Goal: Task Accomplishment & Management: Complete application form

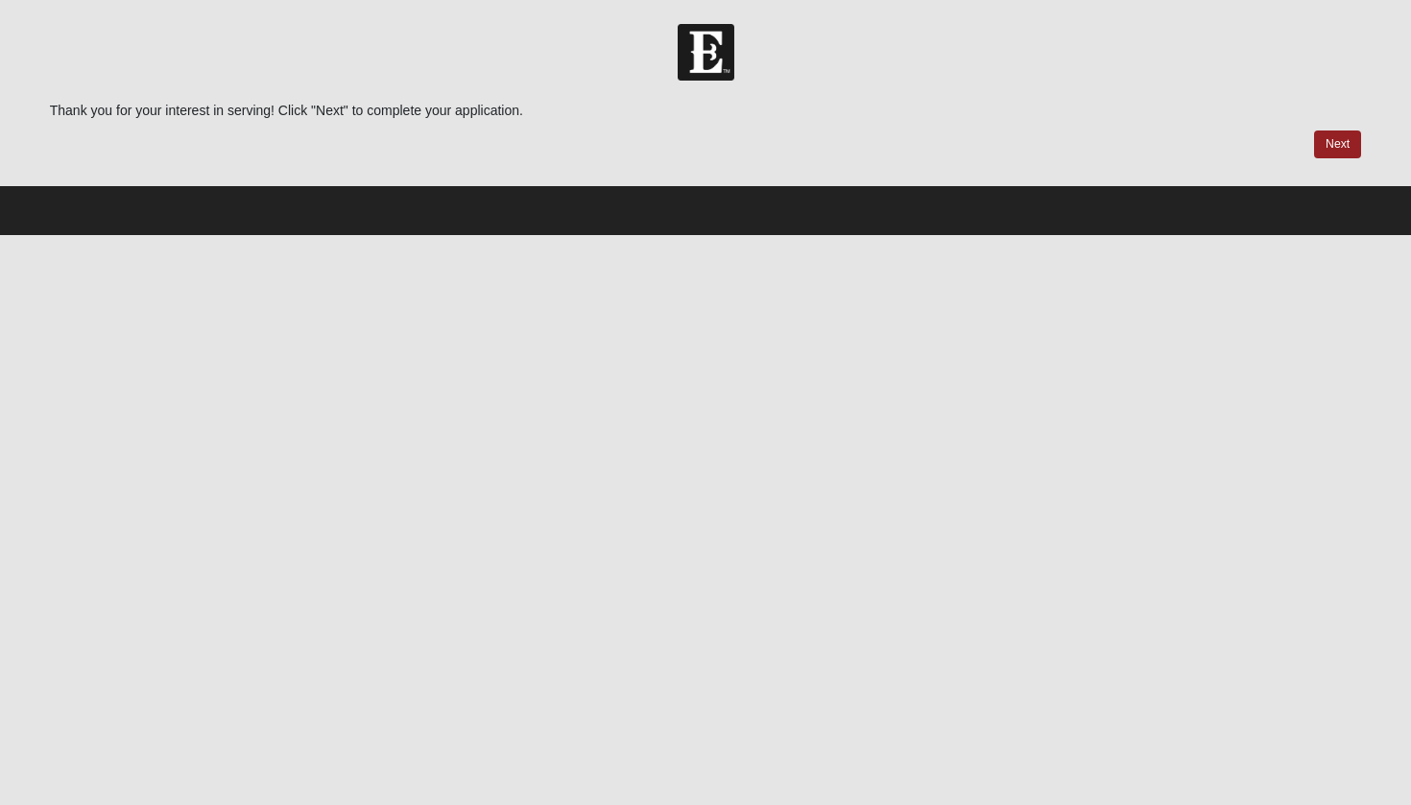
click at [739, 179] on div "Thank you for your interest in serving! Click "Next" to complete your applicati…" at bounding box center [706, 142] width 1340 height 83
click at [1322, 135] on link "Next" at bounding box center [1337, 144] width 47 height 28
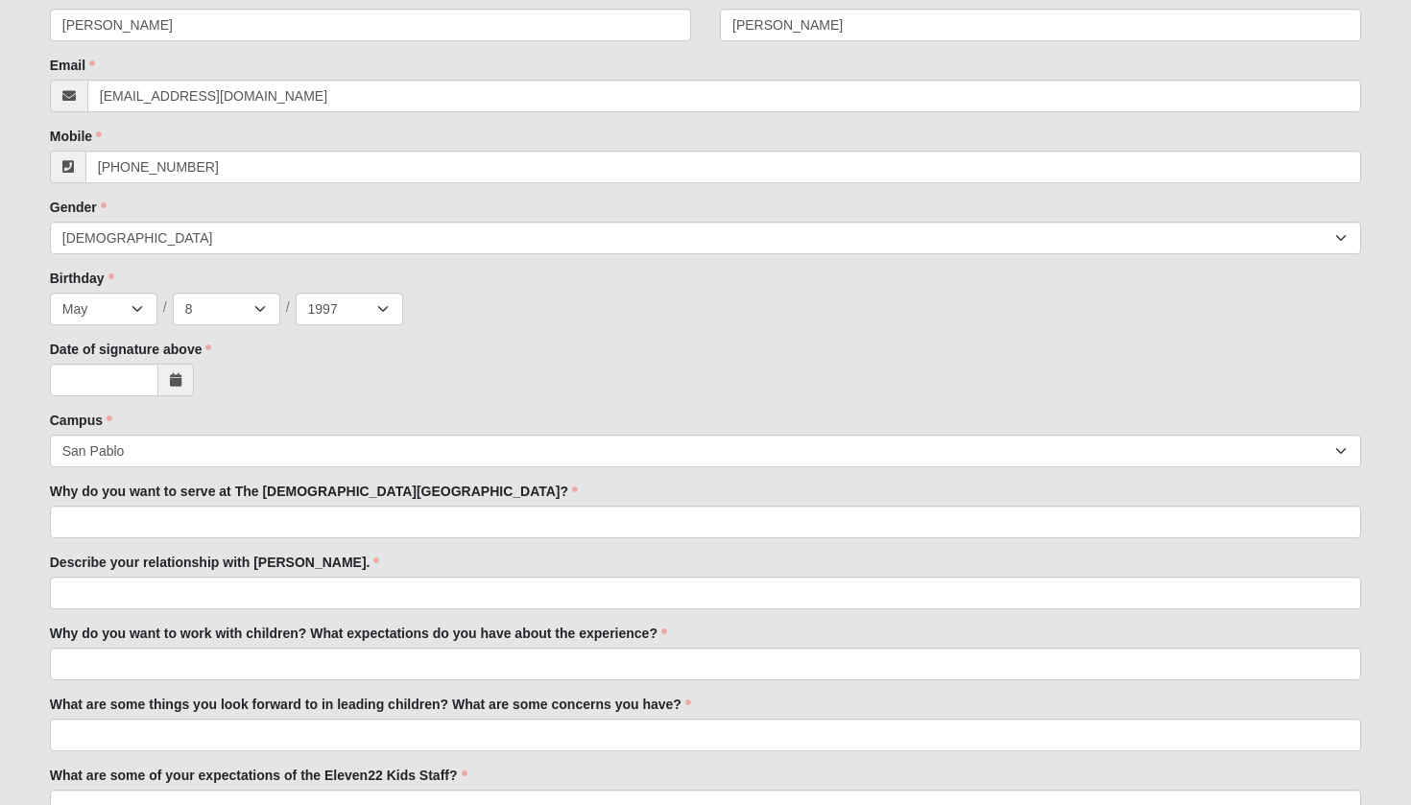
scroll to position [450, 0]
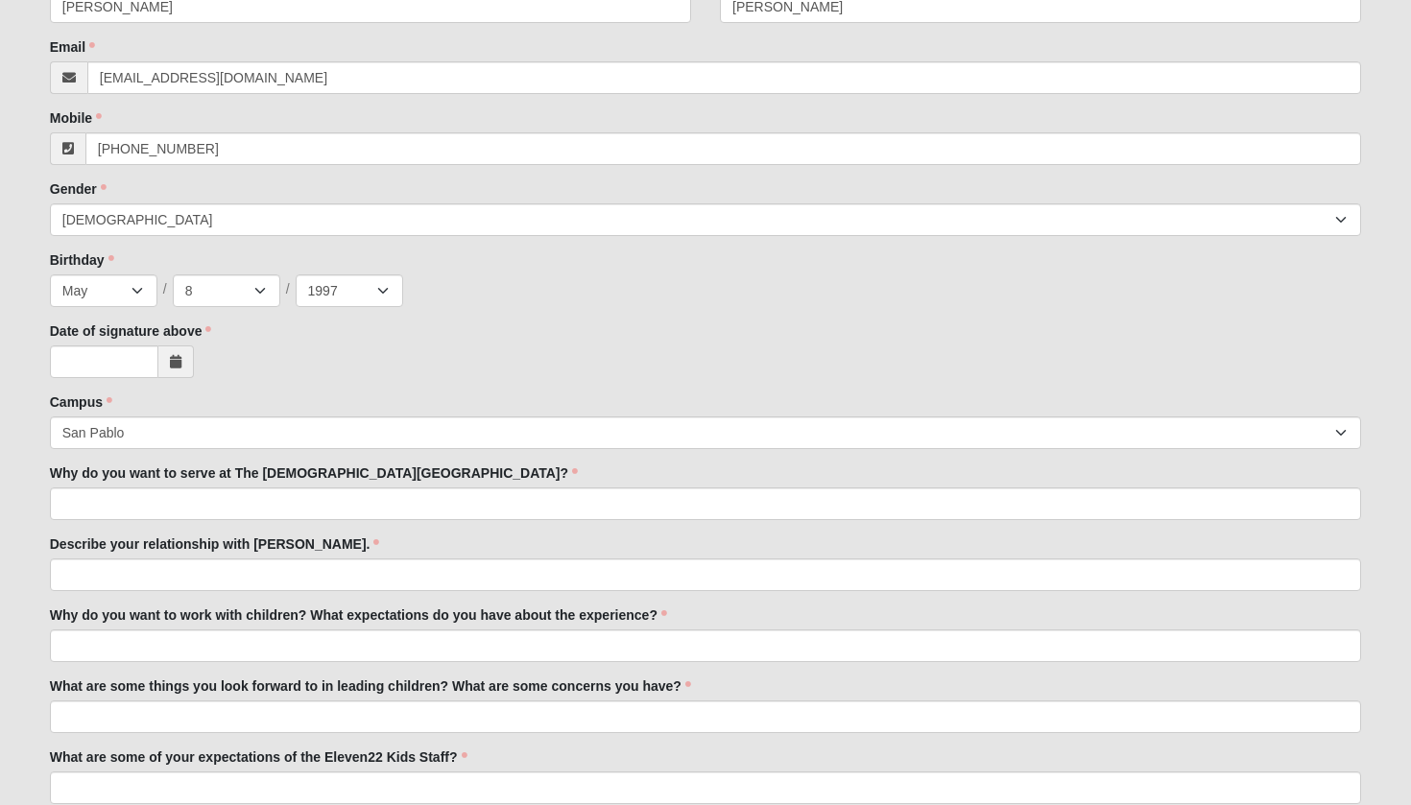
click at [172, 365] on icon at bounding box center [176, 361] width 12 height 13
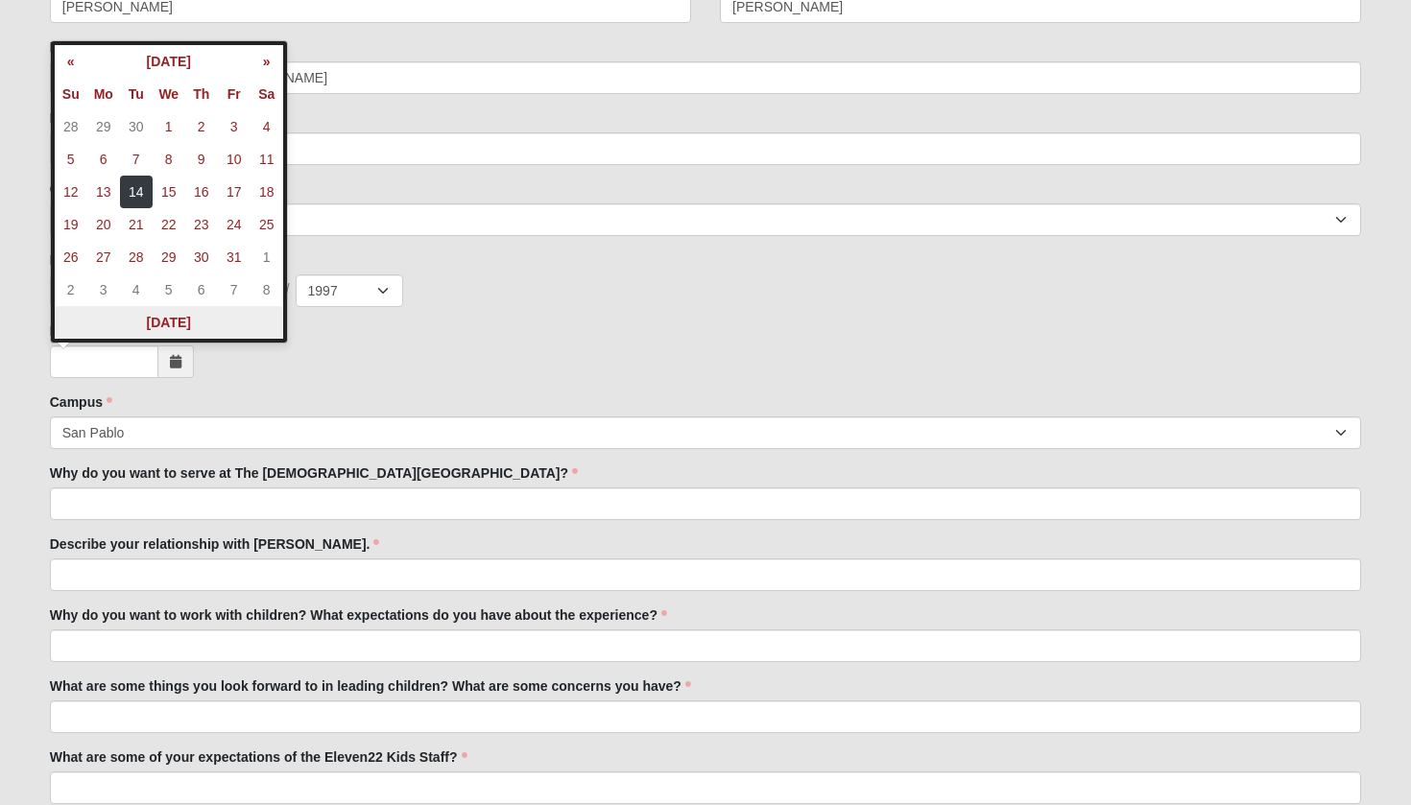
click at [167, 325] on th "Today" at bounding box center [169, 322] width 228 height 33
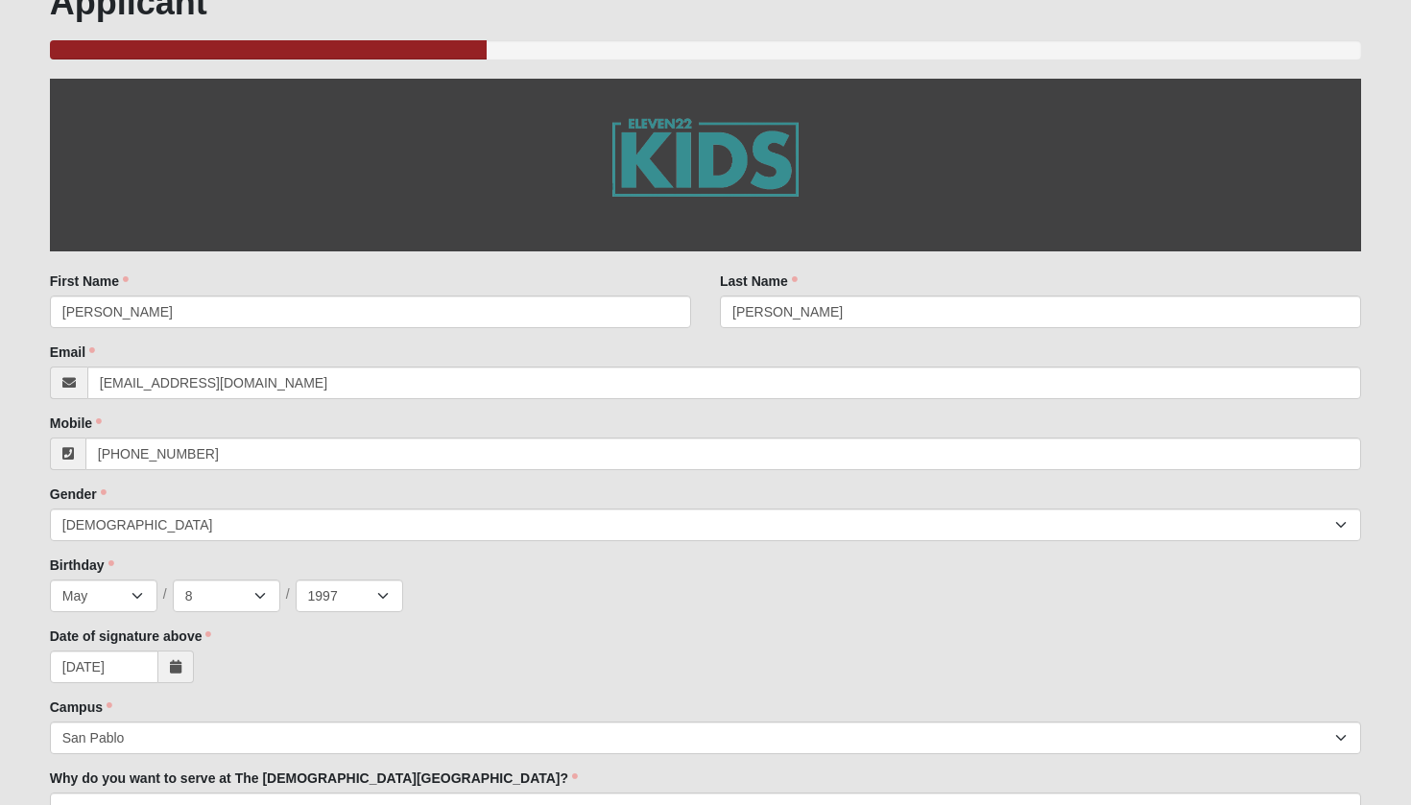
scroll to position [553, 0]
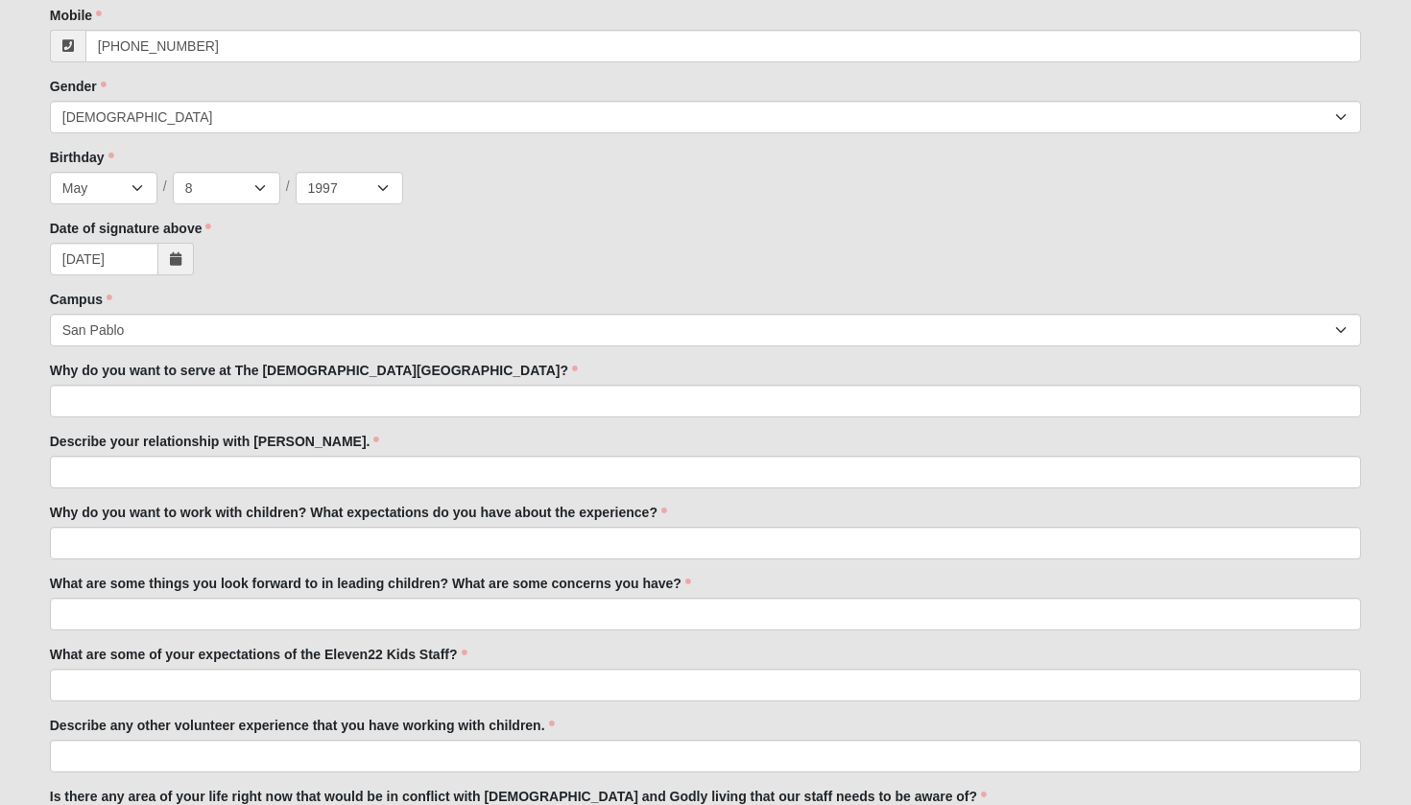
click at [173, 263] on icon at bounding box center [176, 258] width 12 height 13
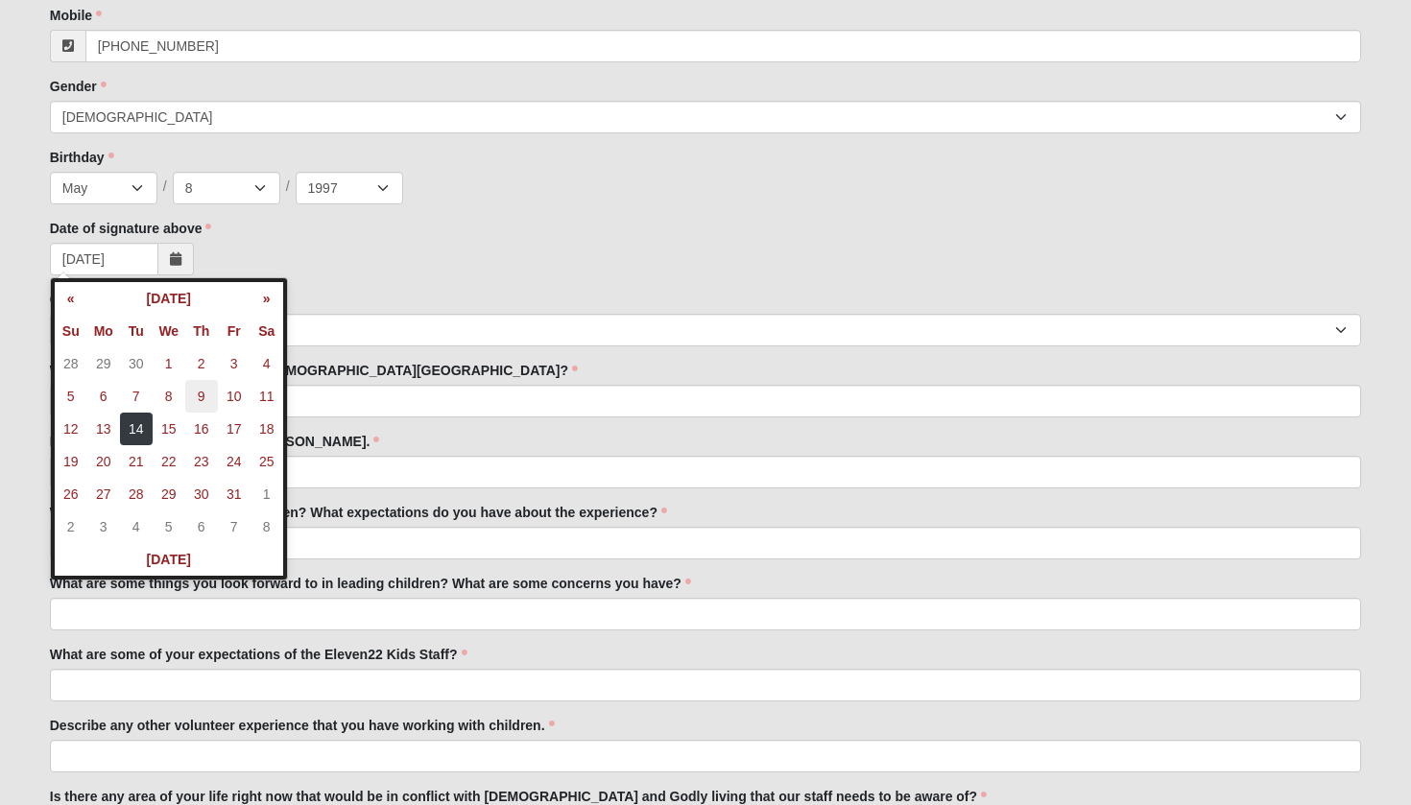
click at [197, 397] on td "9" at bounding box center [201, 396] width 33 height 33
type input "10/09/2025"
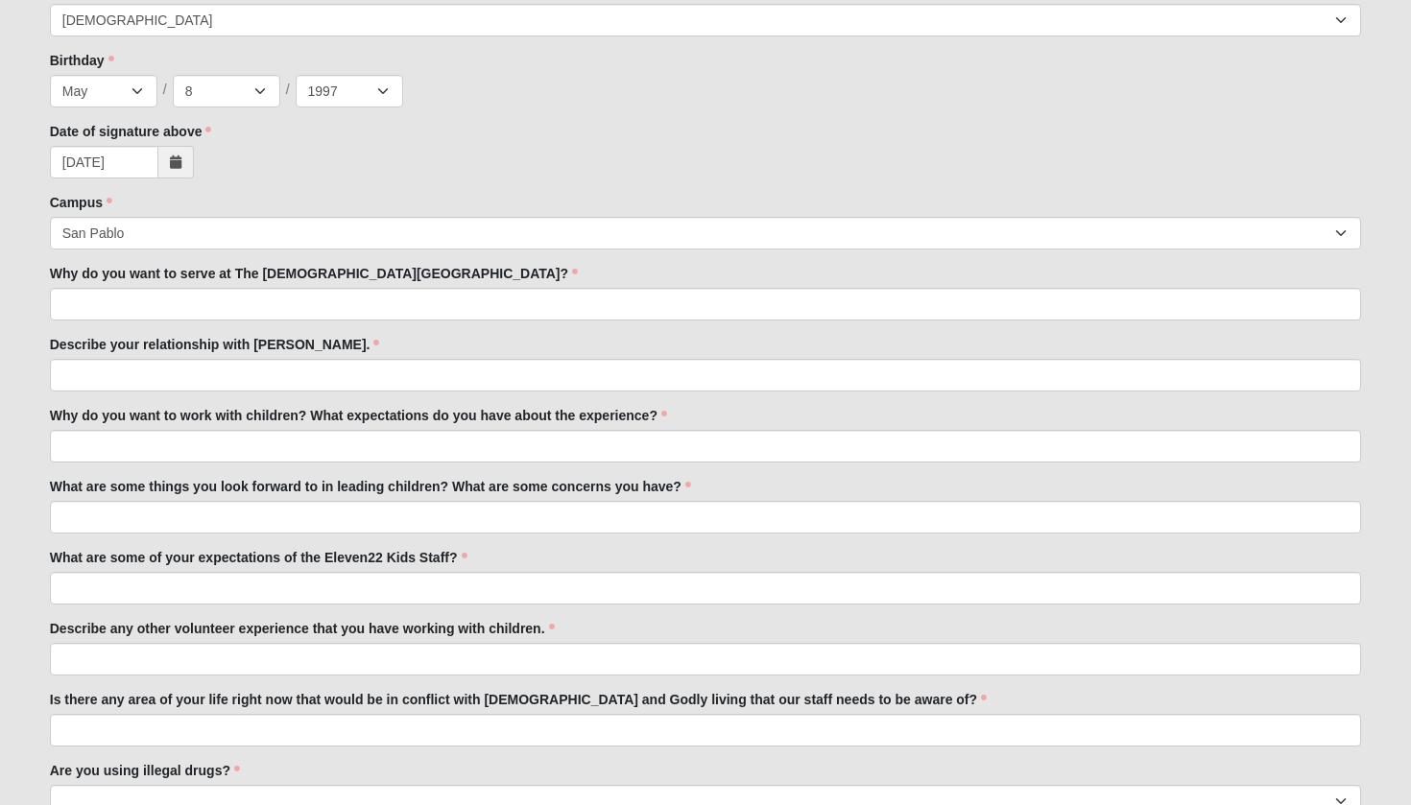
scroll to position [701, 0]
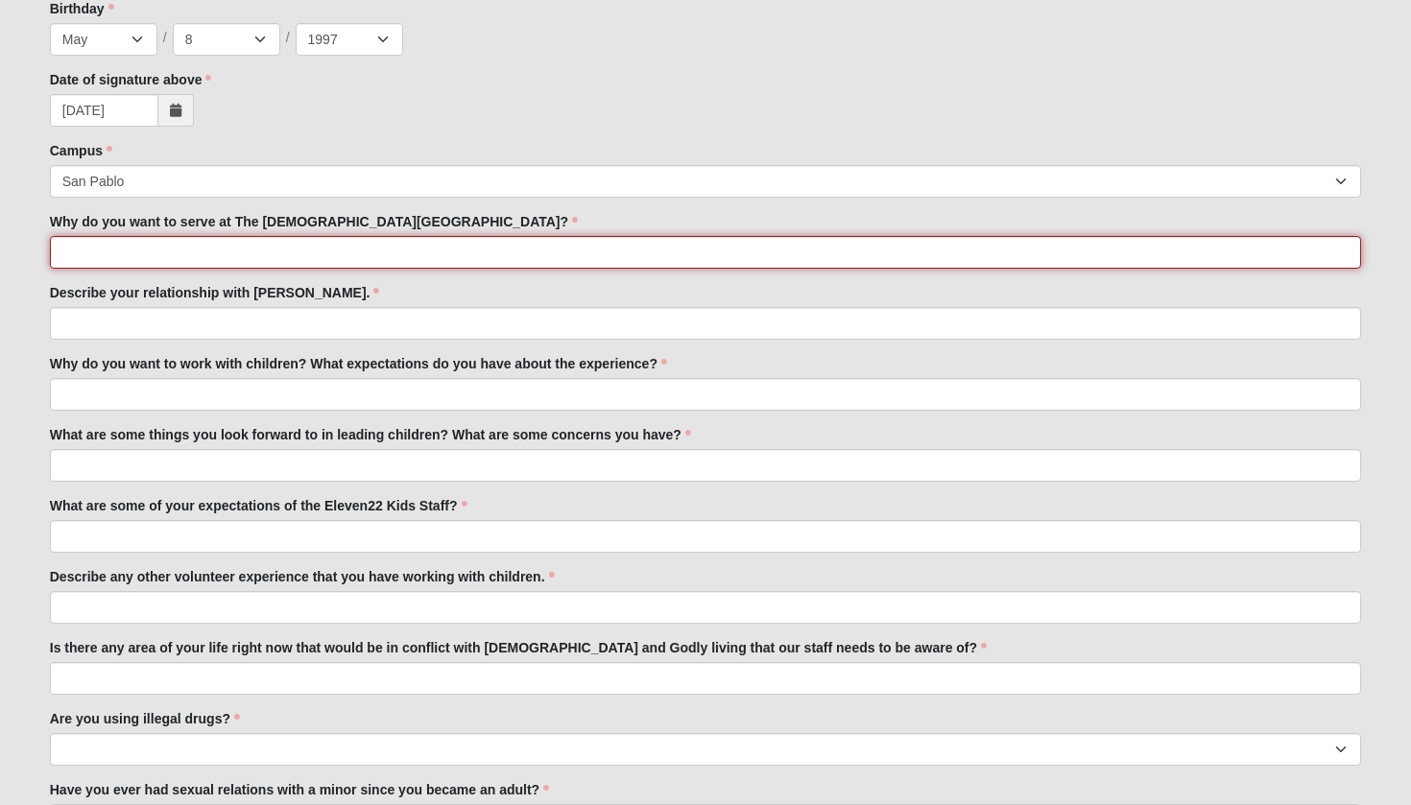
click at [324, 249] on input "Why do you want to serve at The Church of Eleven22?" at bounding box center [706, 252] width 1312 height 33
type input "This is my church home & I'd love to serve the bride of Christ!"
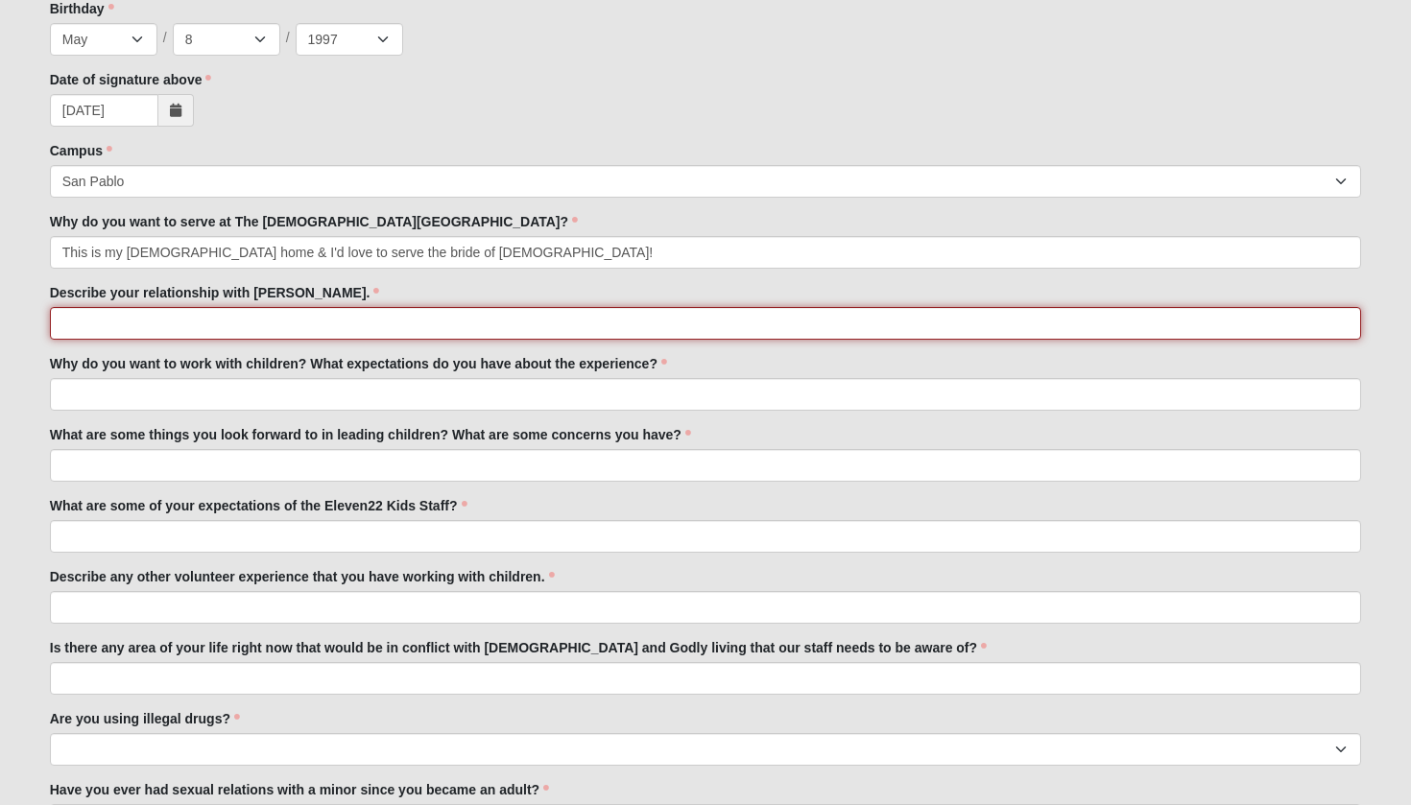
click at [334, 325] on input "Describe your relationship with Jesus." at bounding box center [706, 323] width 1312 height 33
type input "T"
type input "Delightful, personal, and intimate"
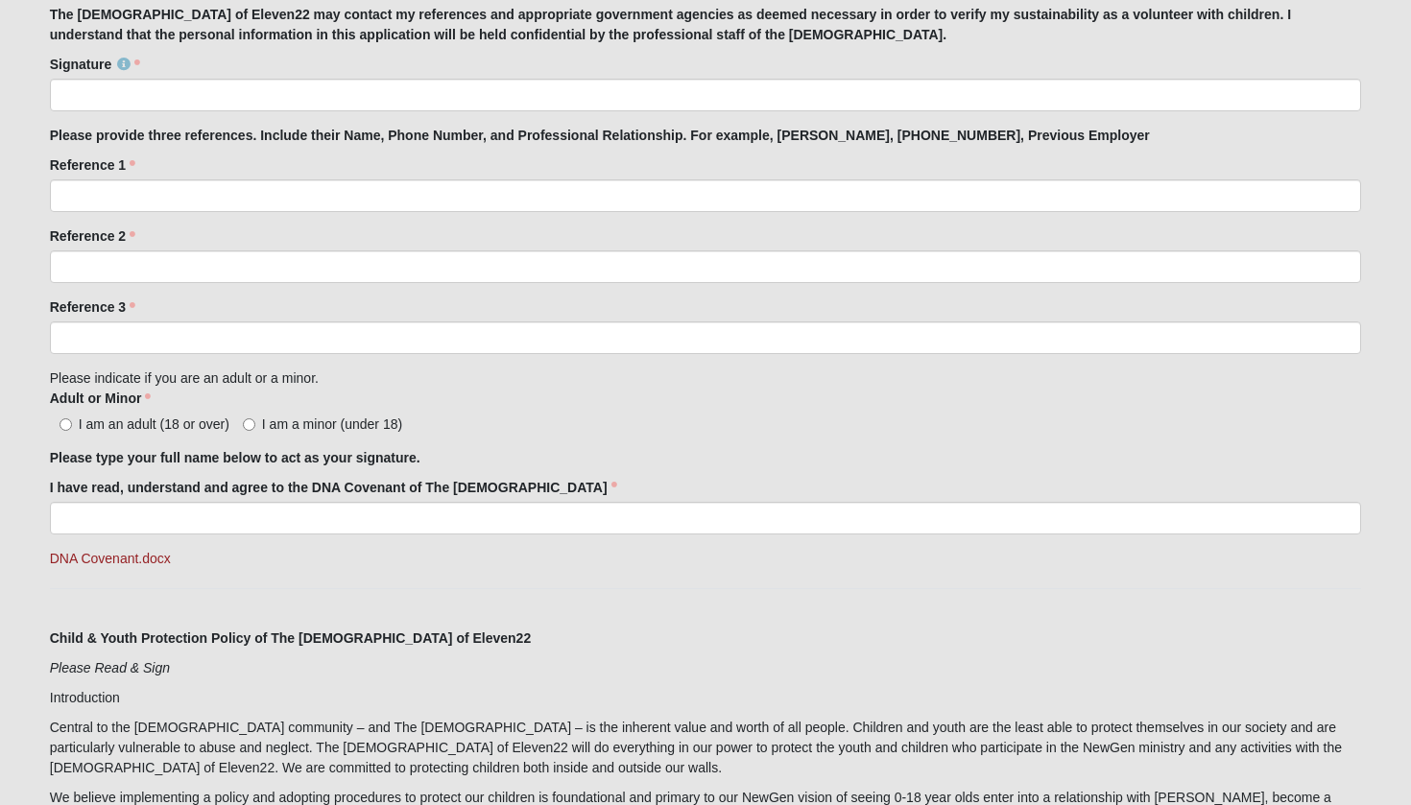
scroll to position [1725, 0]
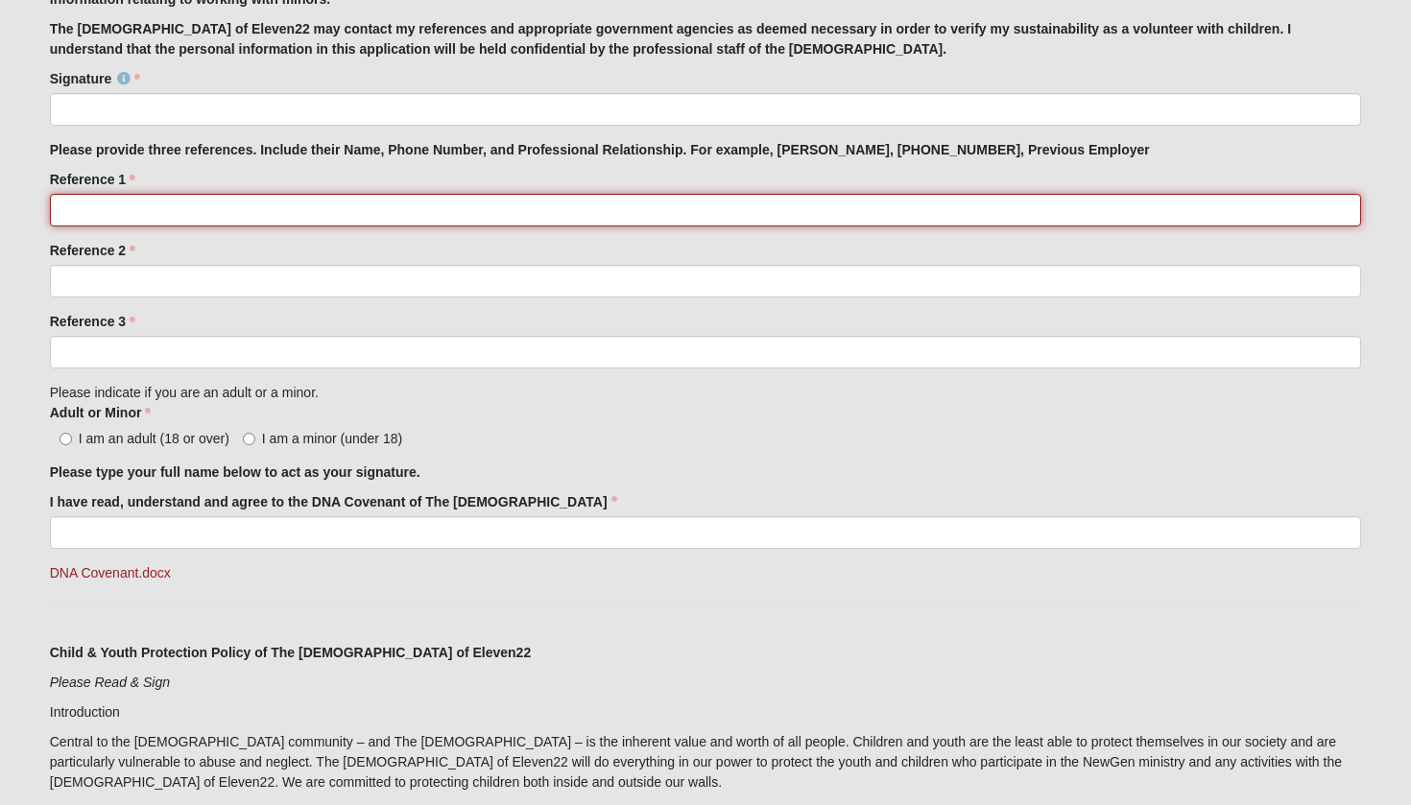
click at [437, 208] on input "Reference 1" at bounding box center [706, 210] width 1312 height 33
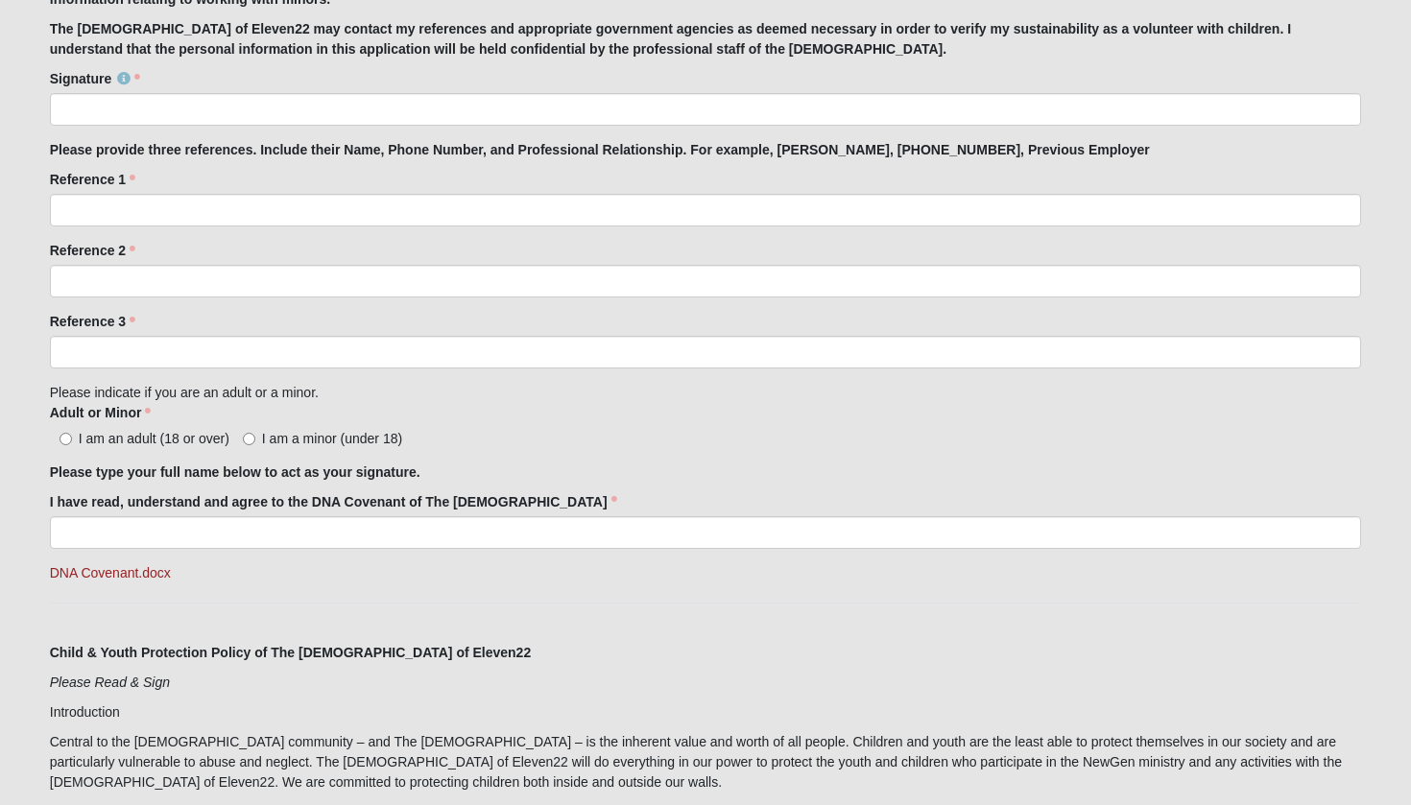
click at [61, 441] on input "I am an adult (18 or over)" at bounding box center [65, 439] width 12 height 12
radio input "true"
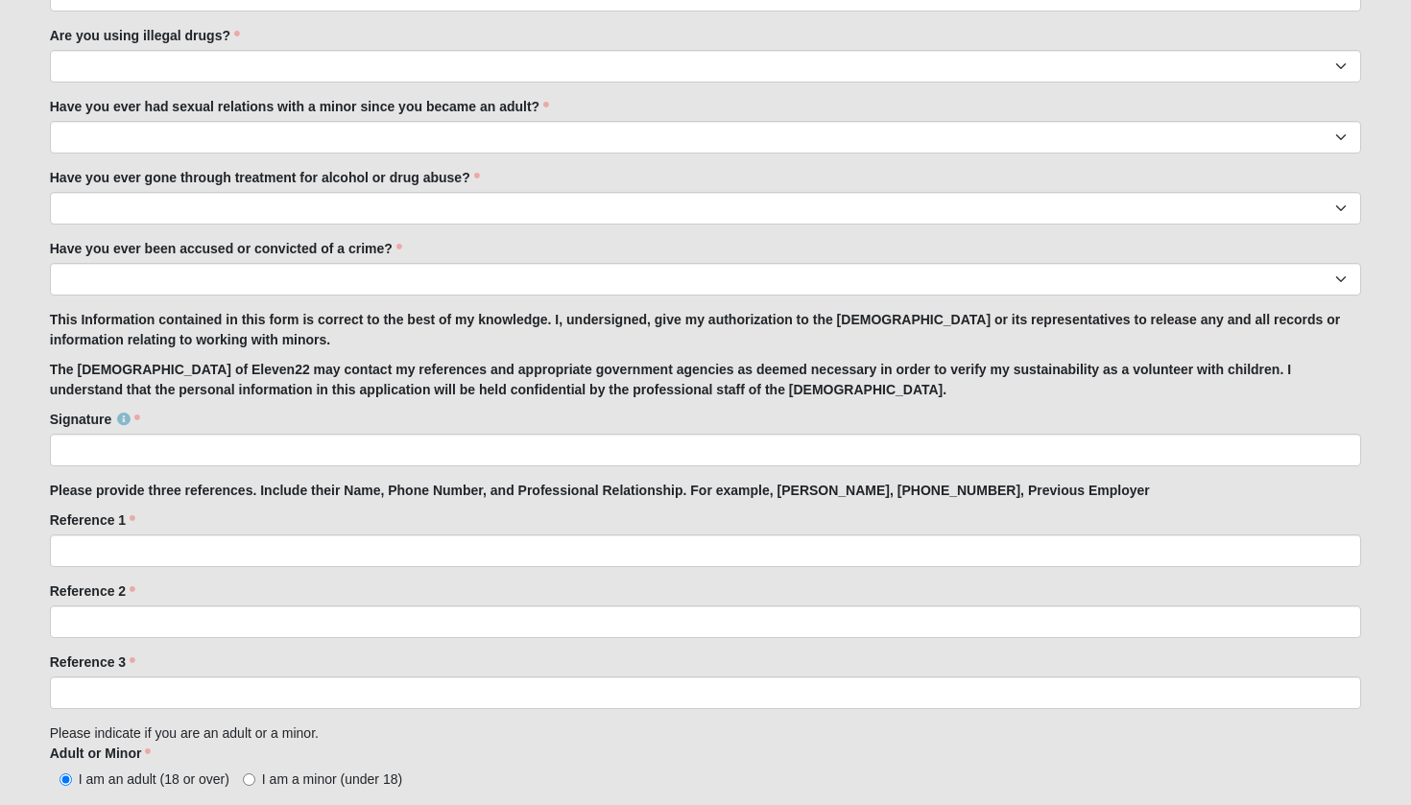
scroll to position [1357, 0]
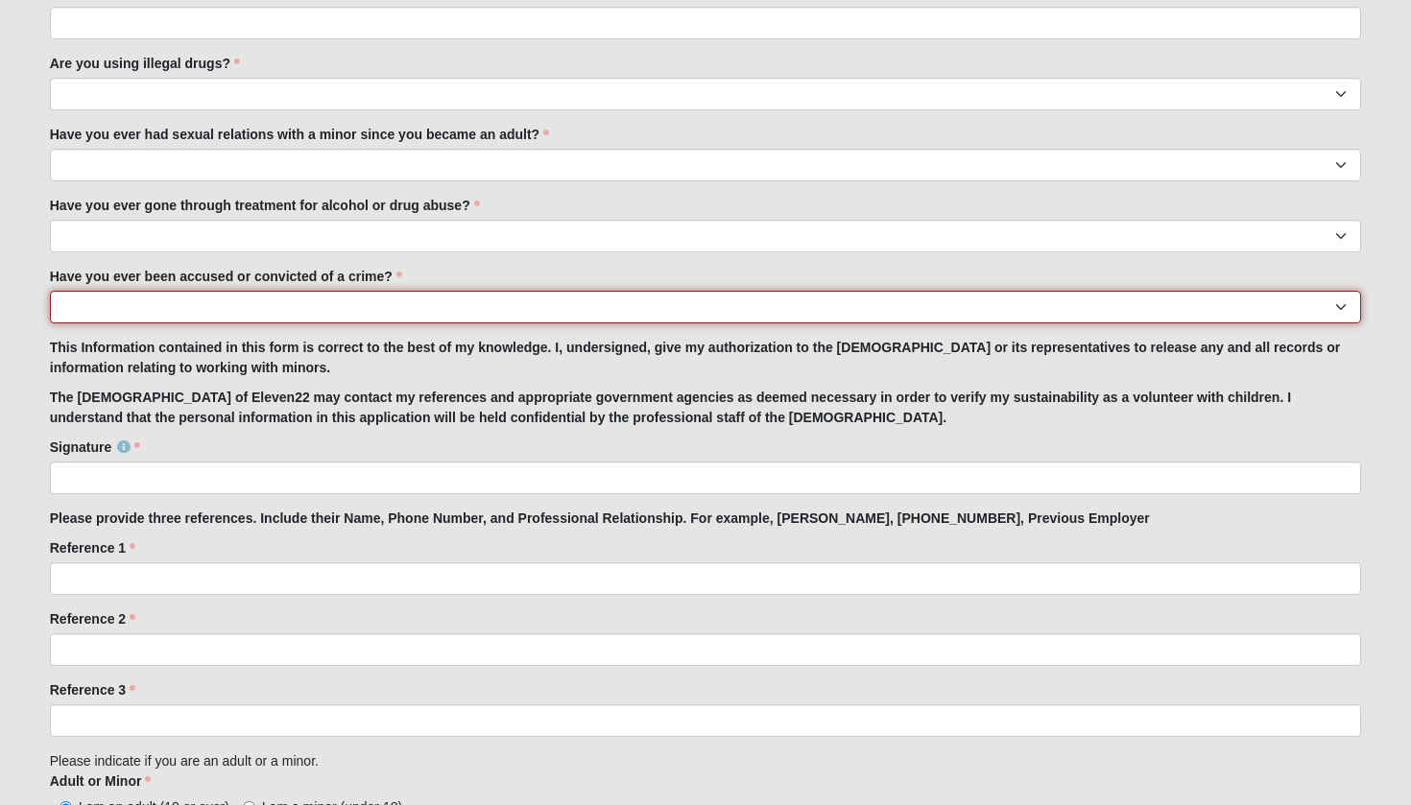
select select "No"
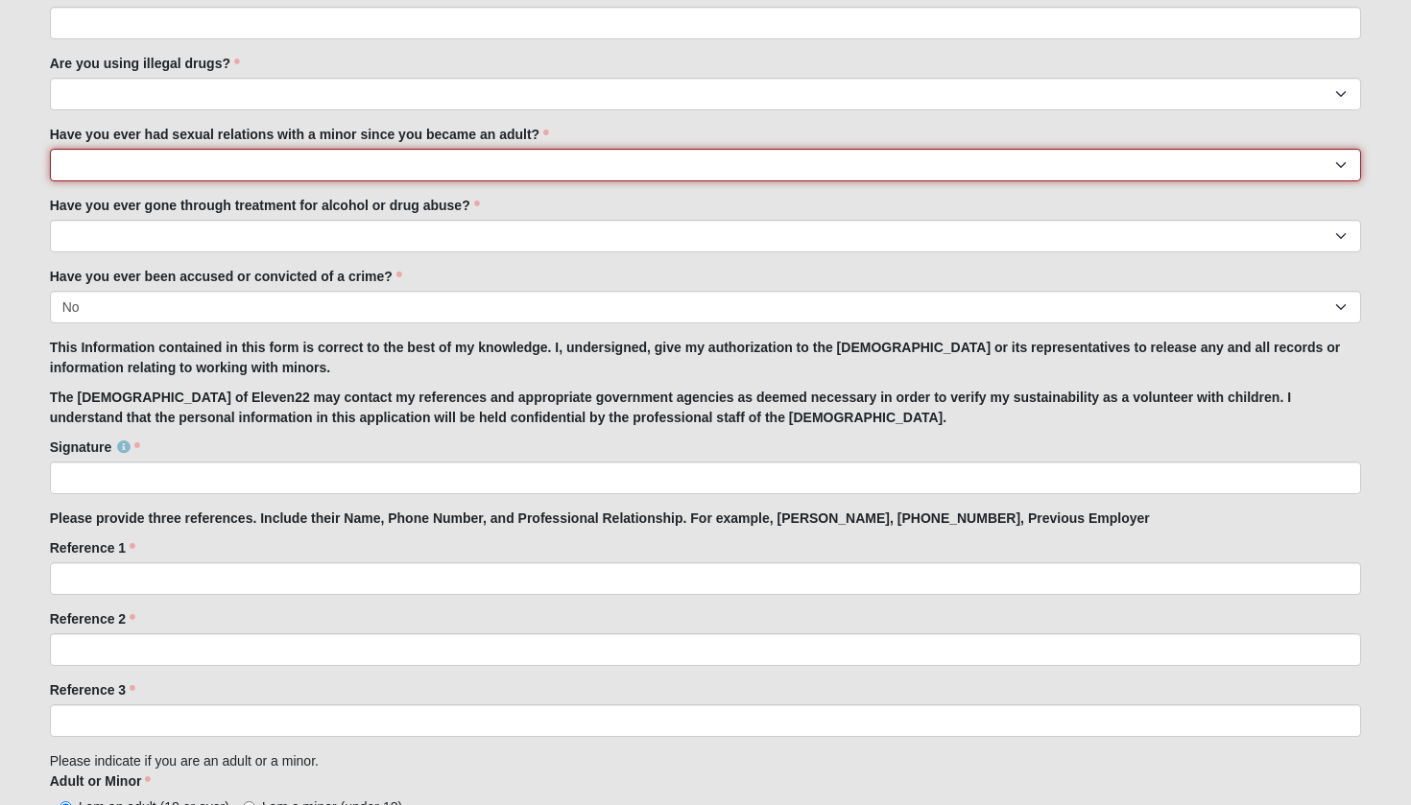
select select "No"
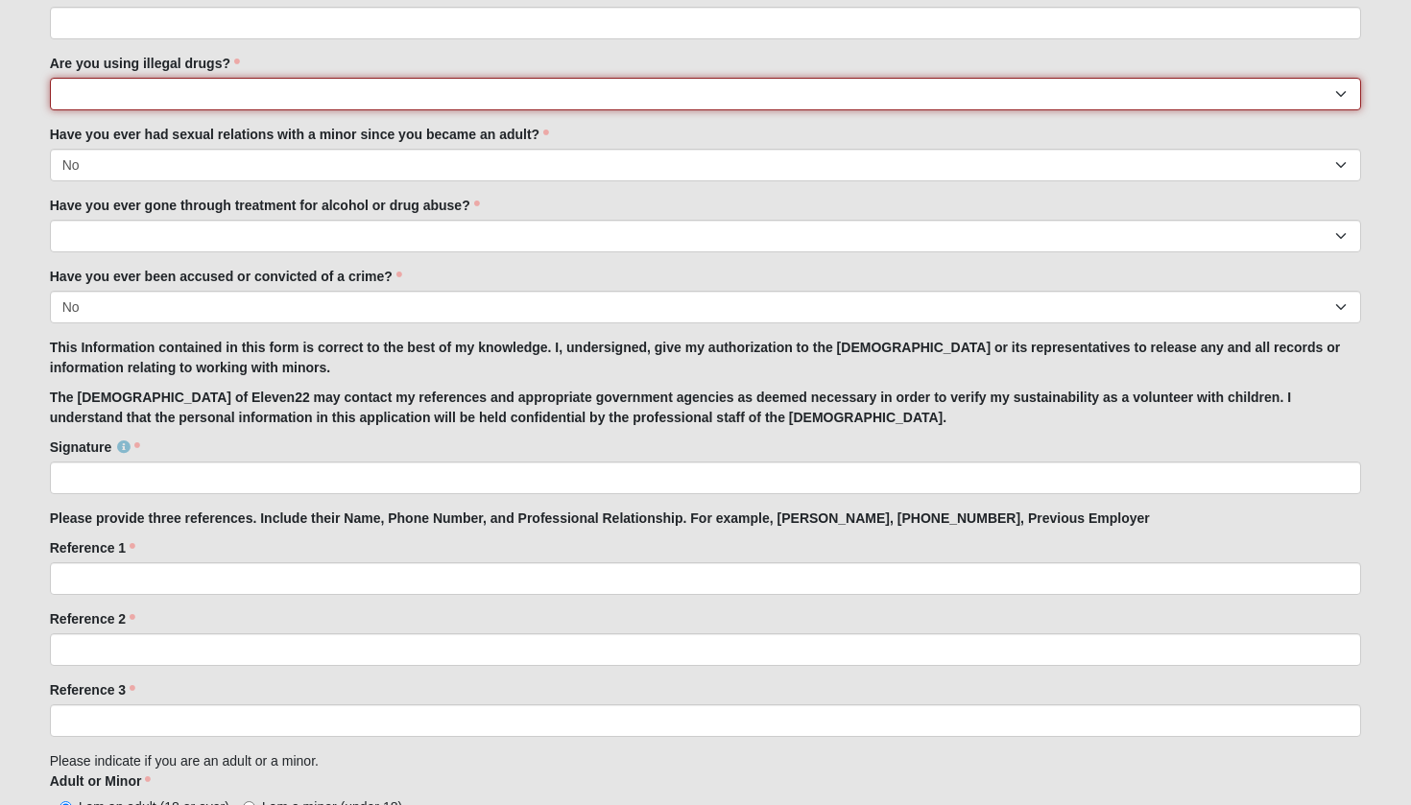
select select "No"
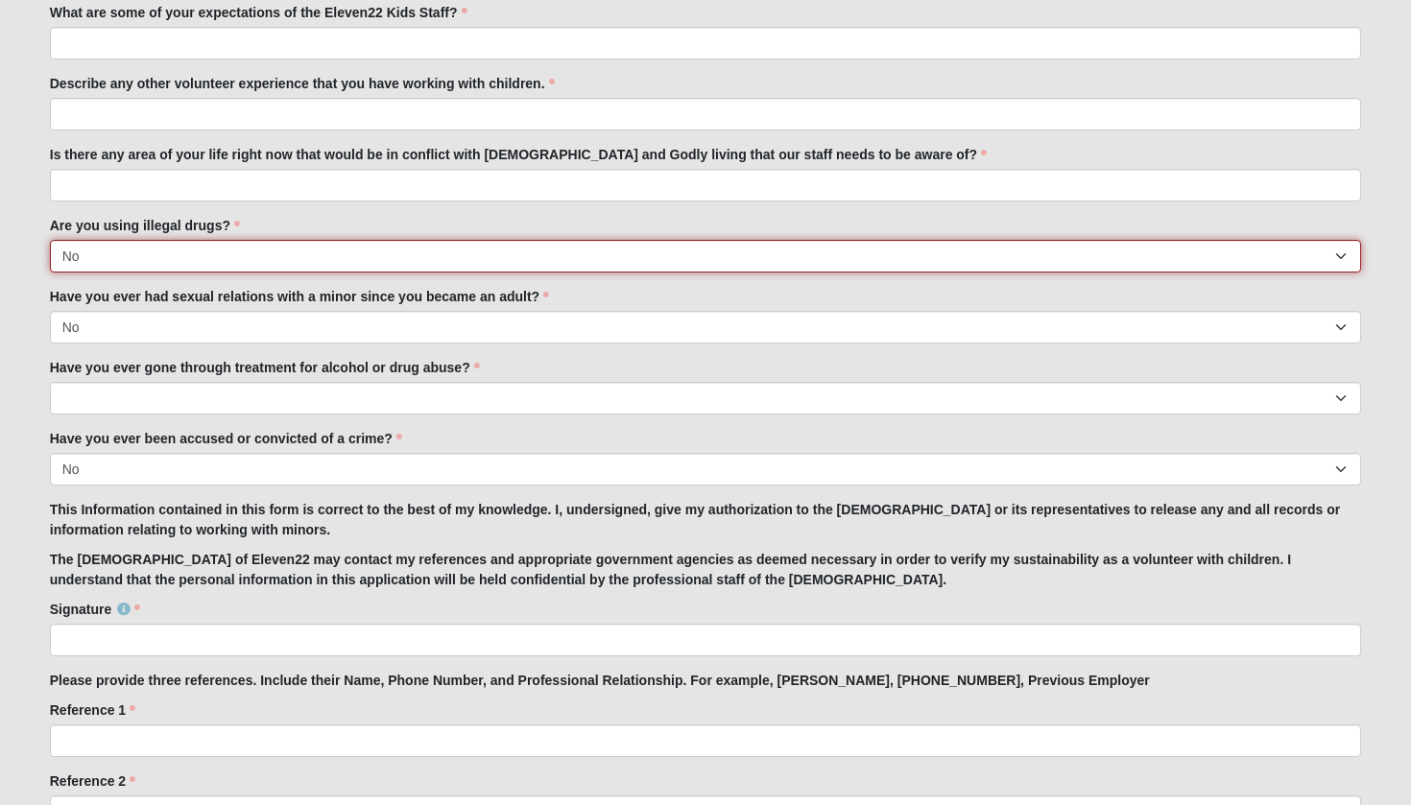
scroll to position [1191, 0]
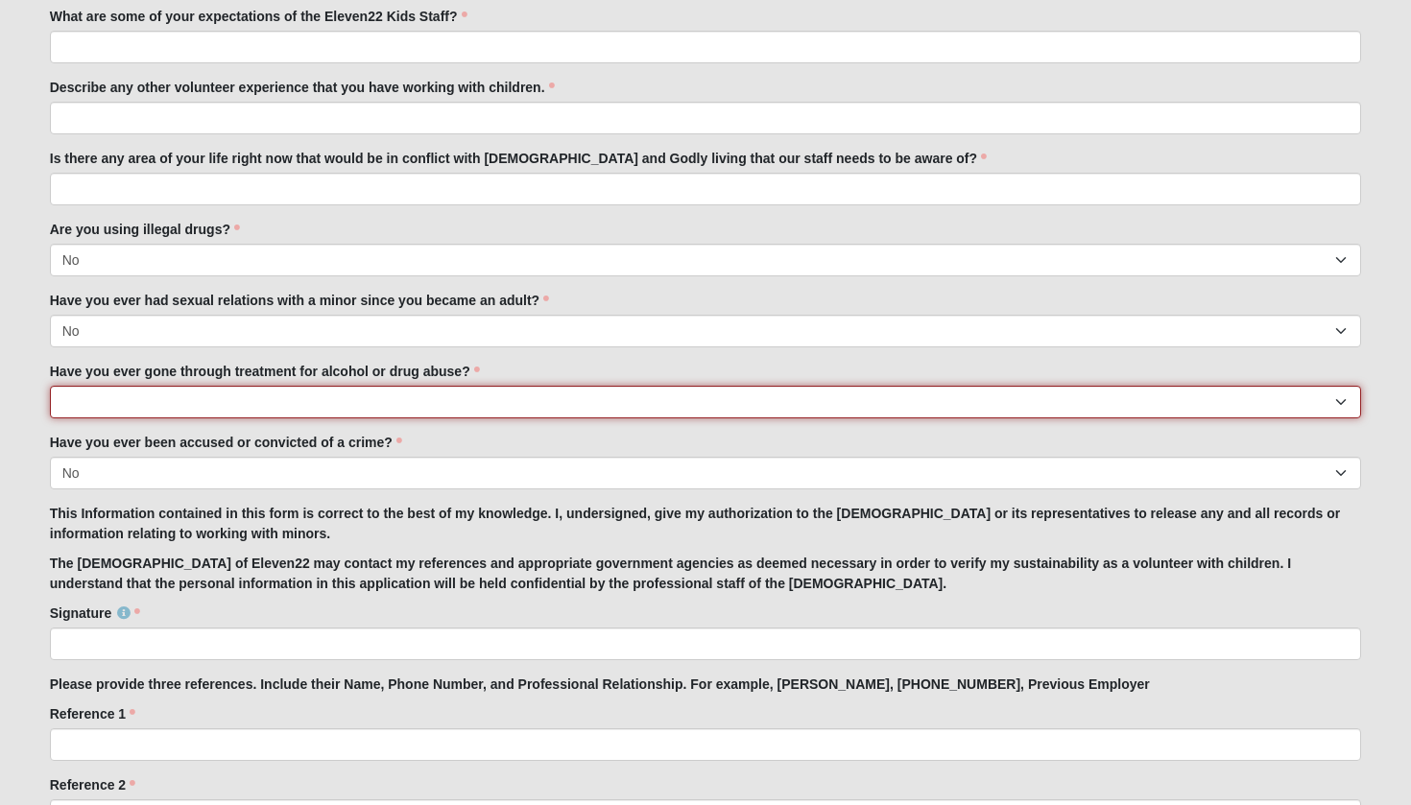
select select "No"
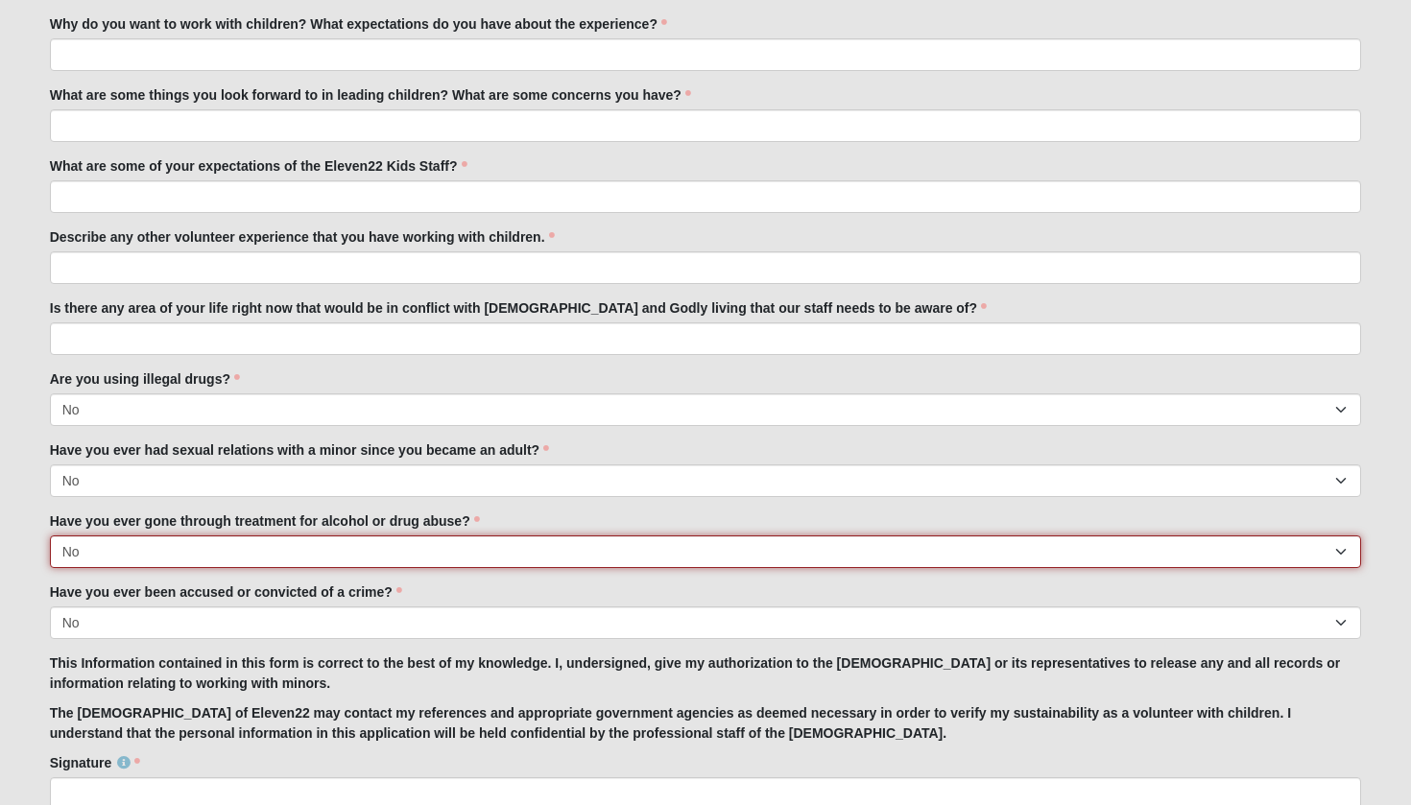
scroll to position [1039, 0]
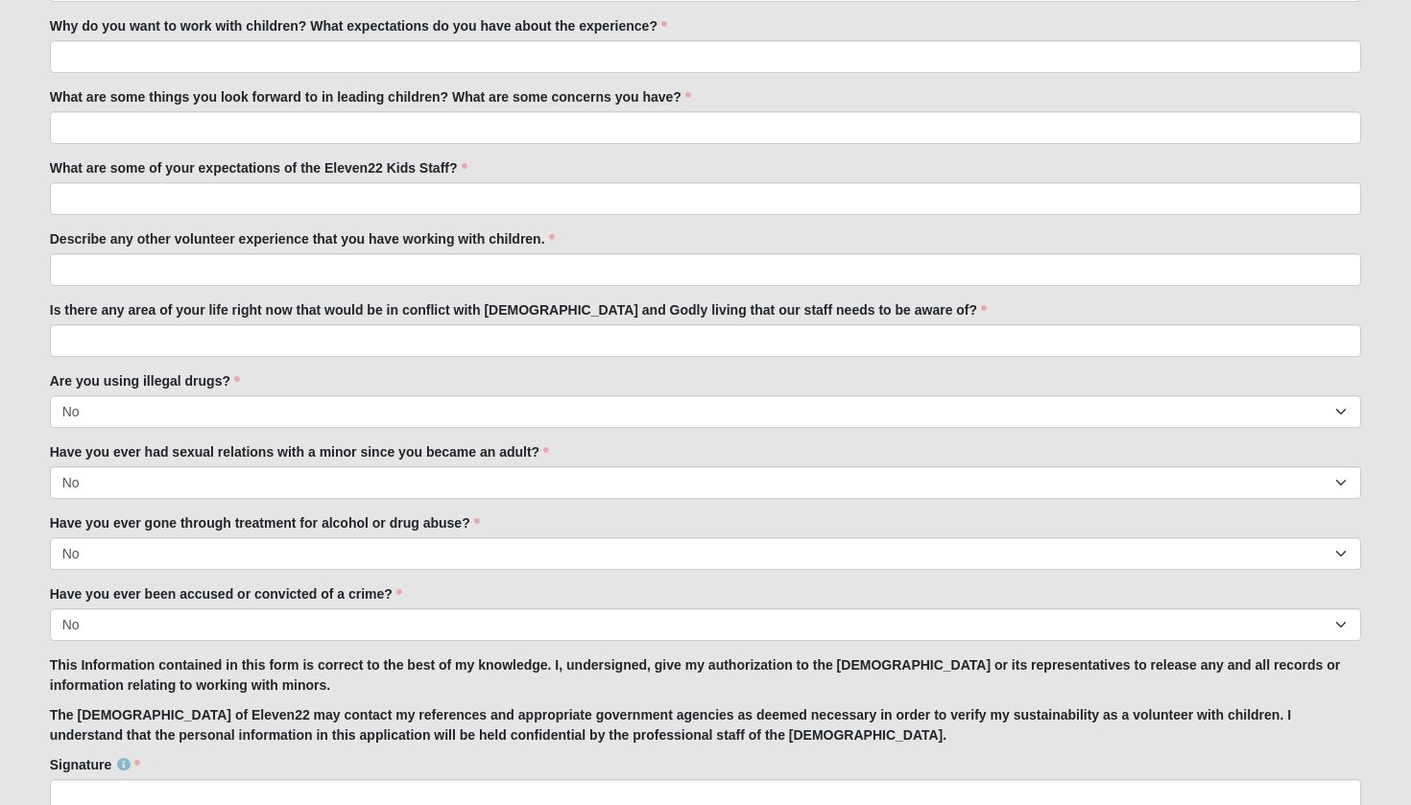
click at [283, 316] on label "Is there any area of your life right now that would be in conflict with biblica…" at bounding box center [518, 309] width 937 height 19
click at [283, 324] on input "Is there any area of your life right now that would be in conflict with biblica…" at bounding box center [706, 340] width 1312 height 33
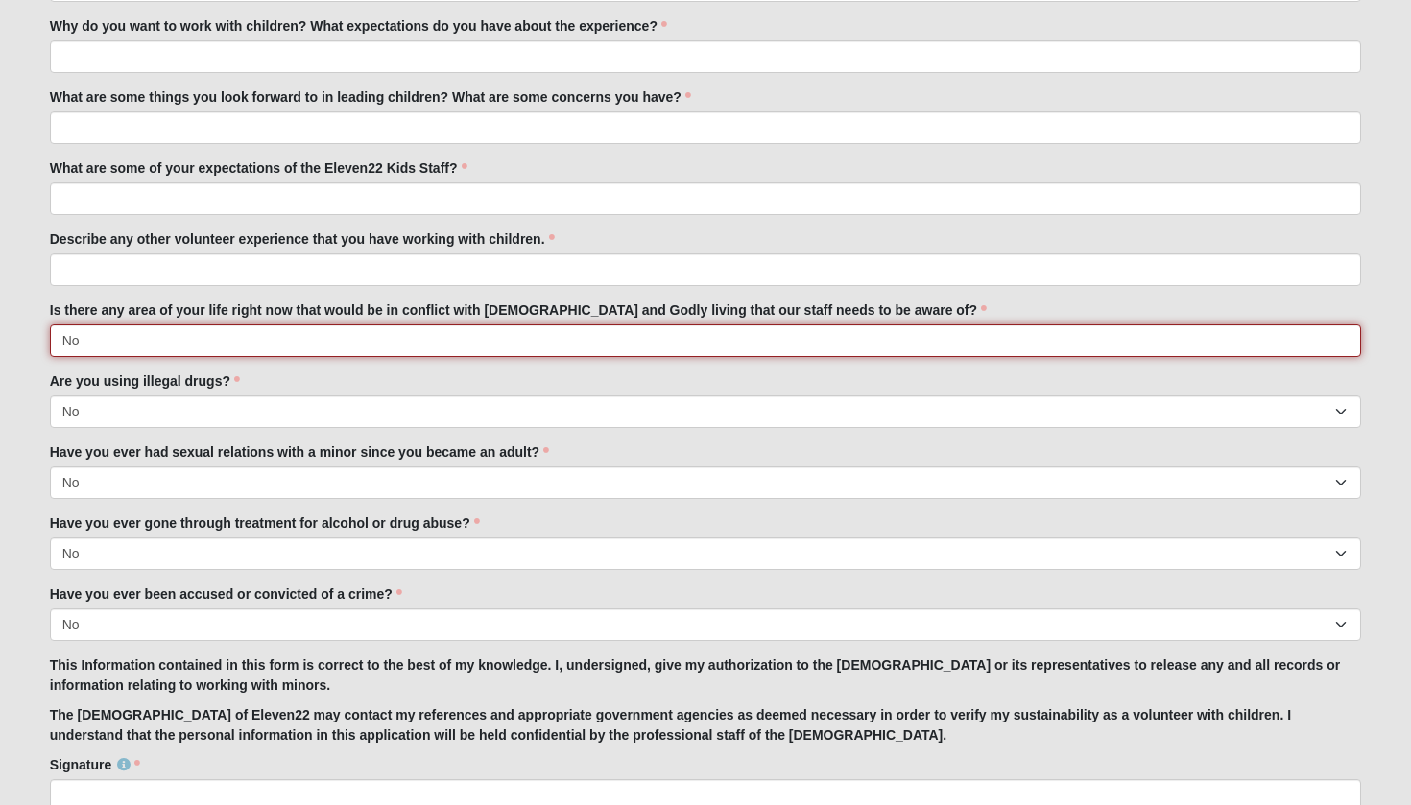
scroll to position [988, 0]
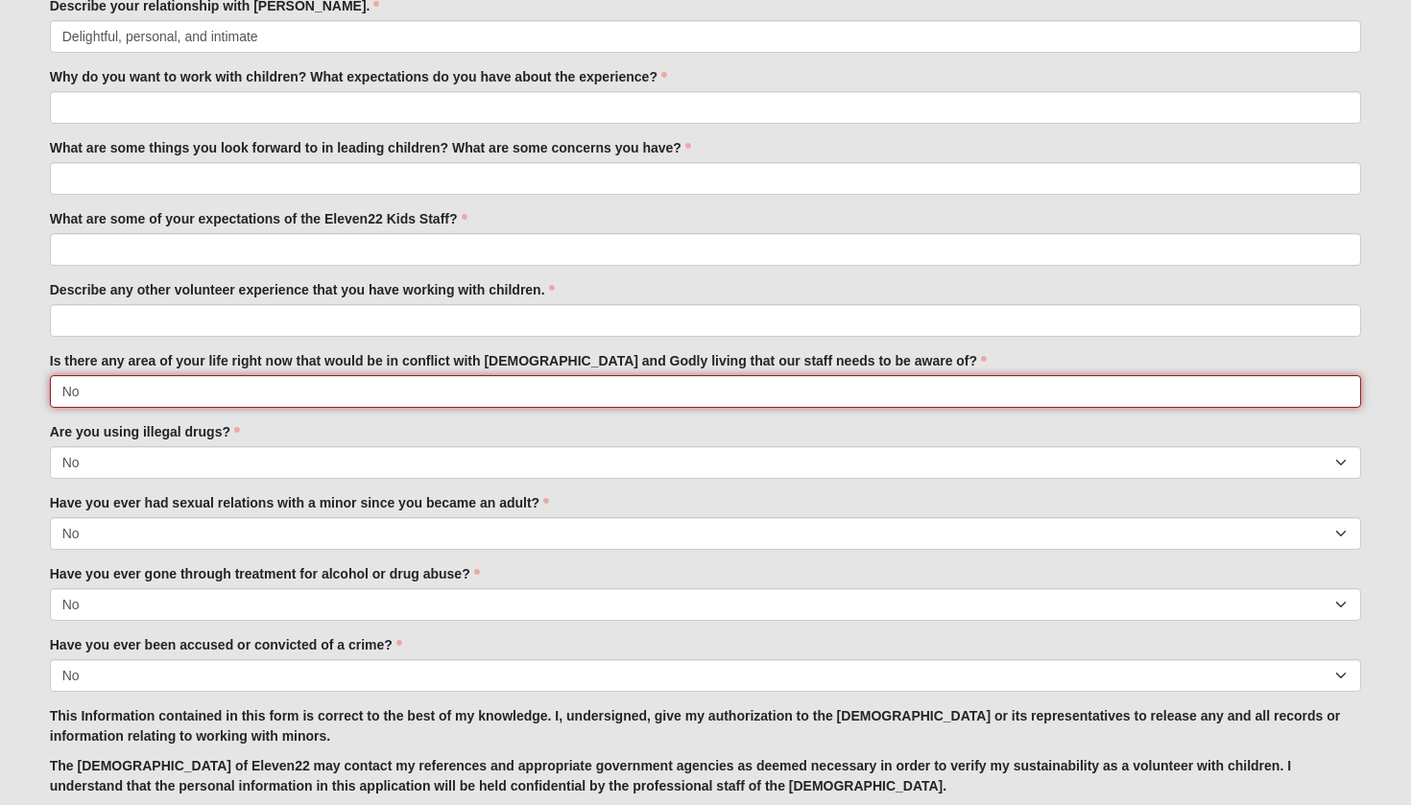
type input "No"
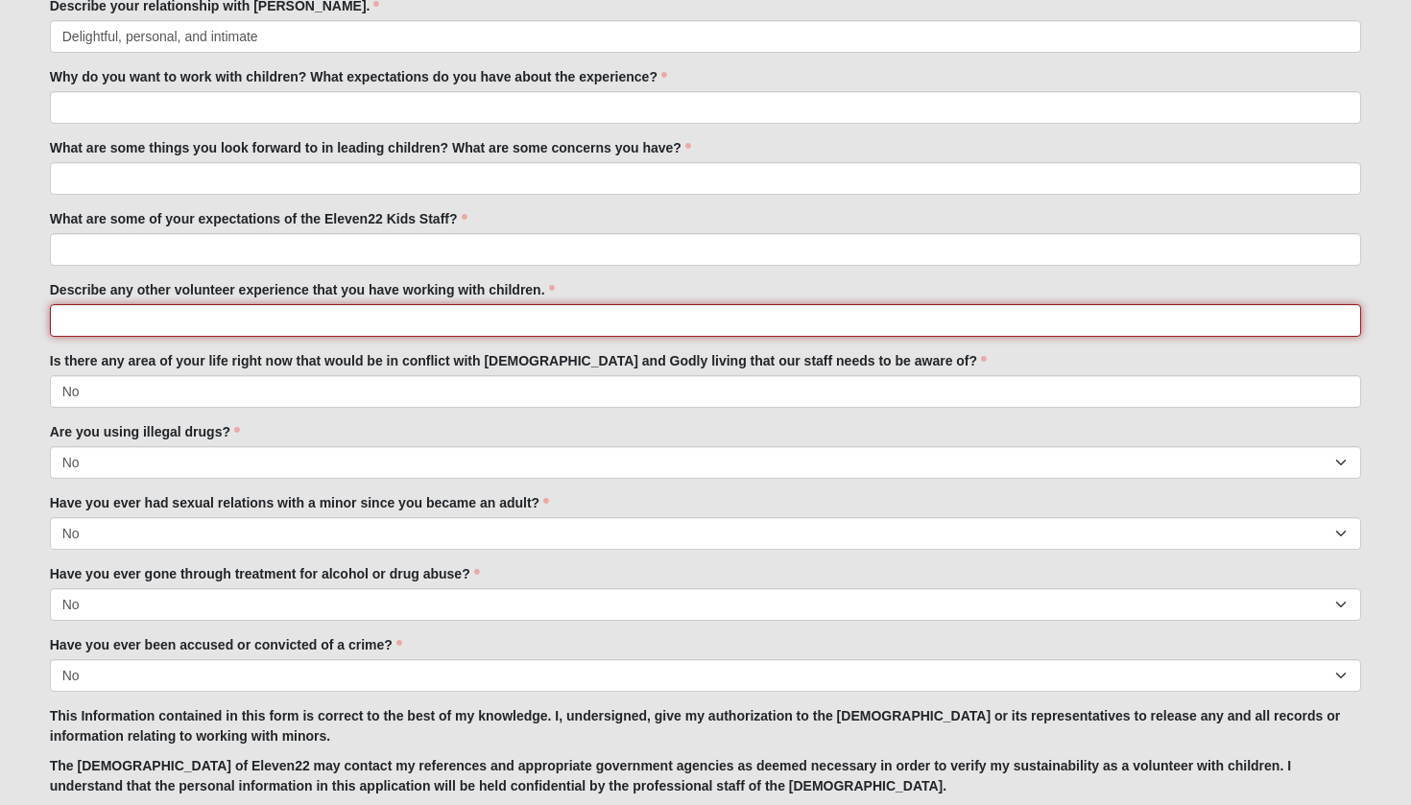
click at [240, 313] on input "Describe any other volunteer experience that you have working with children." at bounding box center [706, 320] width 1312 height 33
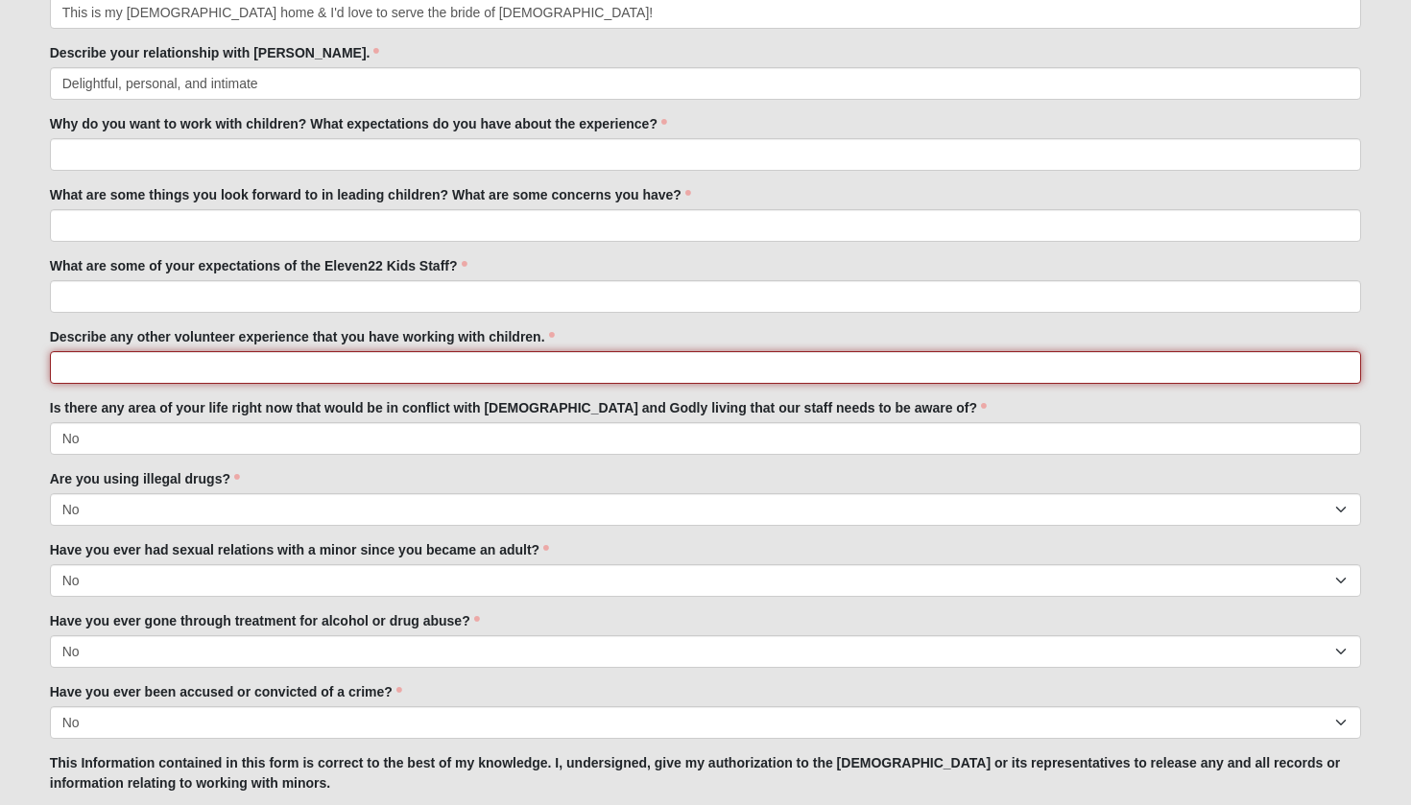
scroll to position [917, 0]
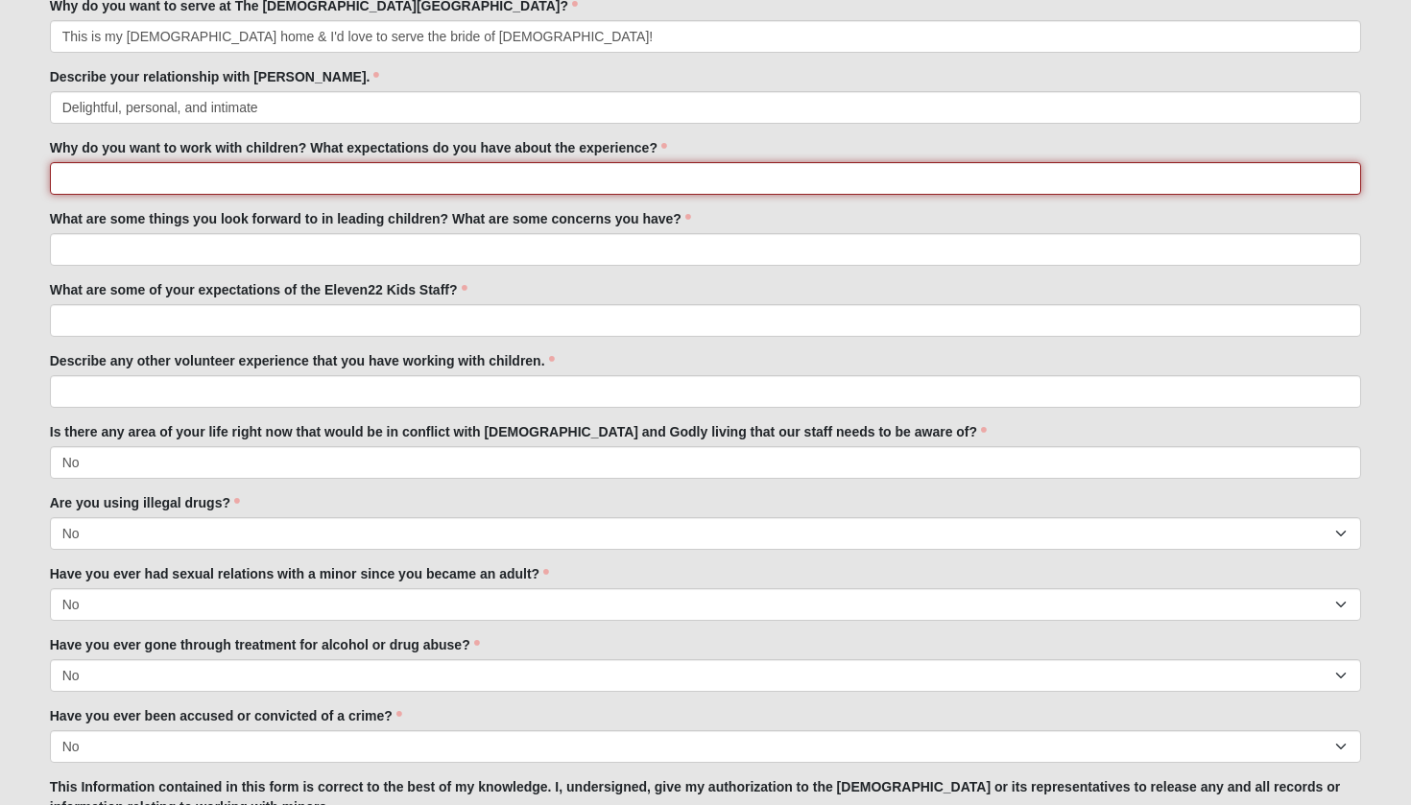
click at [227, 181] on input "Why do you want to work with children? What expectations do you have about the …" at bounding box center [706, 178] width 1312 height 33
click at [273, 181] on input "An opp to love on the next gen & a chance to allow their parents to be poured i…" at bounding box center [706, 178] width 1312 height 33
click at [343, 178] on input "An opp to love on the next gen & to give a chance to allow their parents to be …" at bounding box center [706, 178] width 1312 height 33
click at [396, 181] on input "An opp to love on the next gen & to give a chance to allow their parents to be …" at bounding box center [706, 178] width 1312 height 33
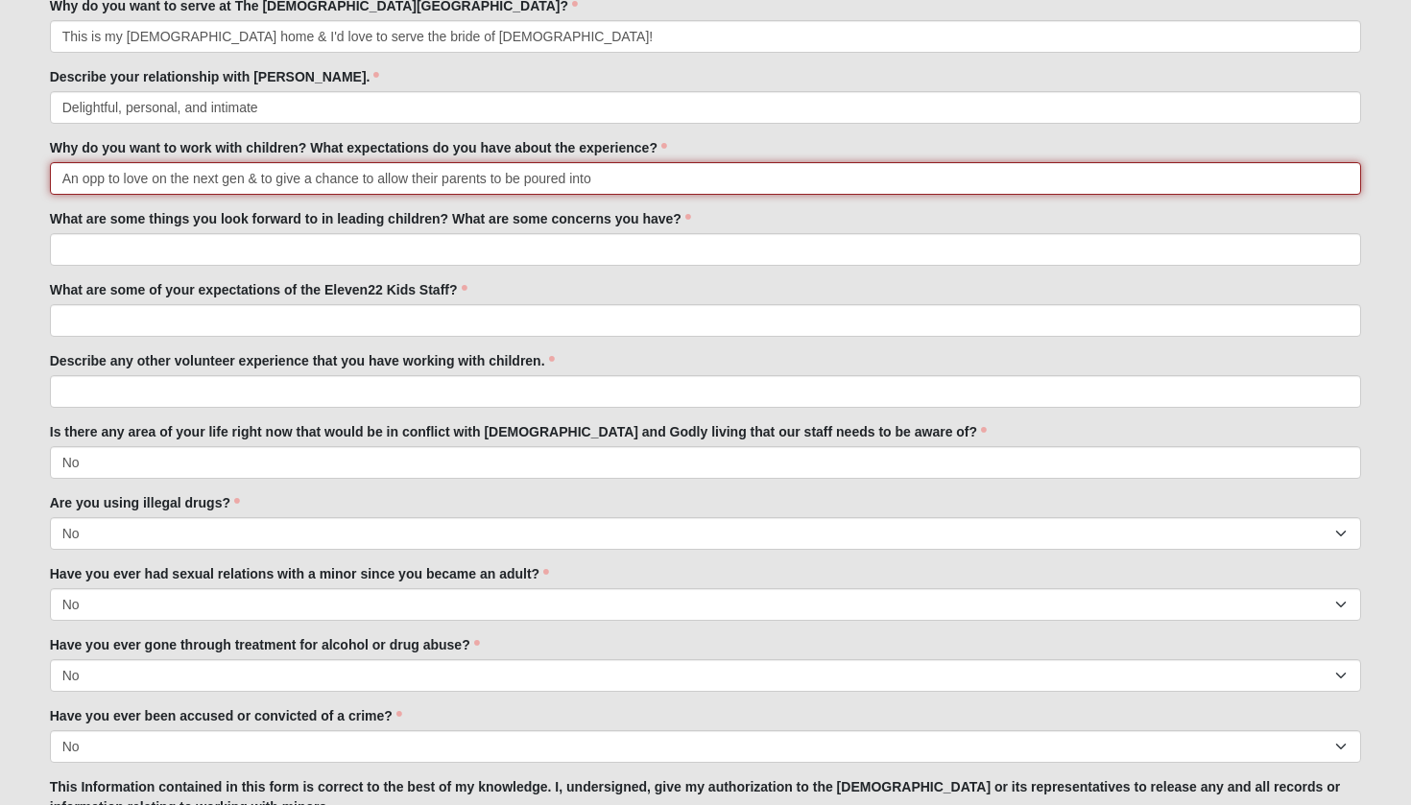
click at [396, 181] on input "An opp to love on the next gen & to give a chance to allow their parents to be …" at bounding box center [706, 178] width 1312 height 33
click at [576, 184] on input "An opp to love on the next gen & to give a chance for their parents to be poure…" at bounding box center [706, 178] width 1312 height 33
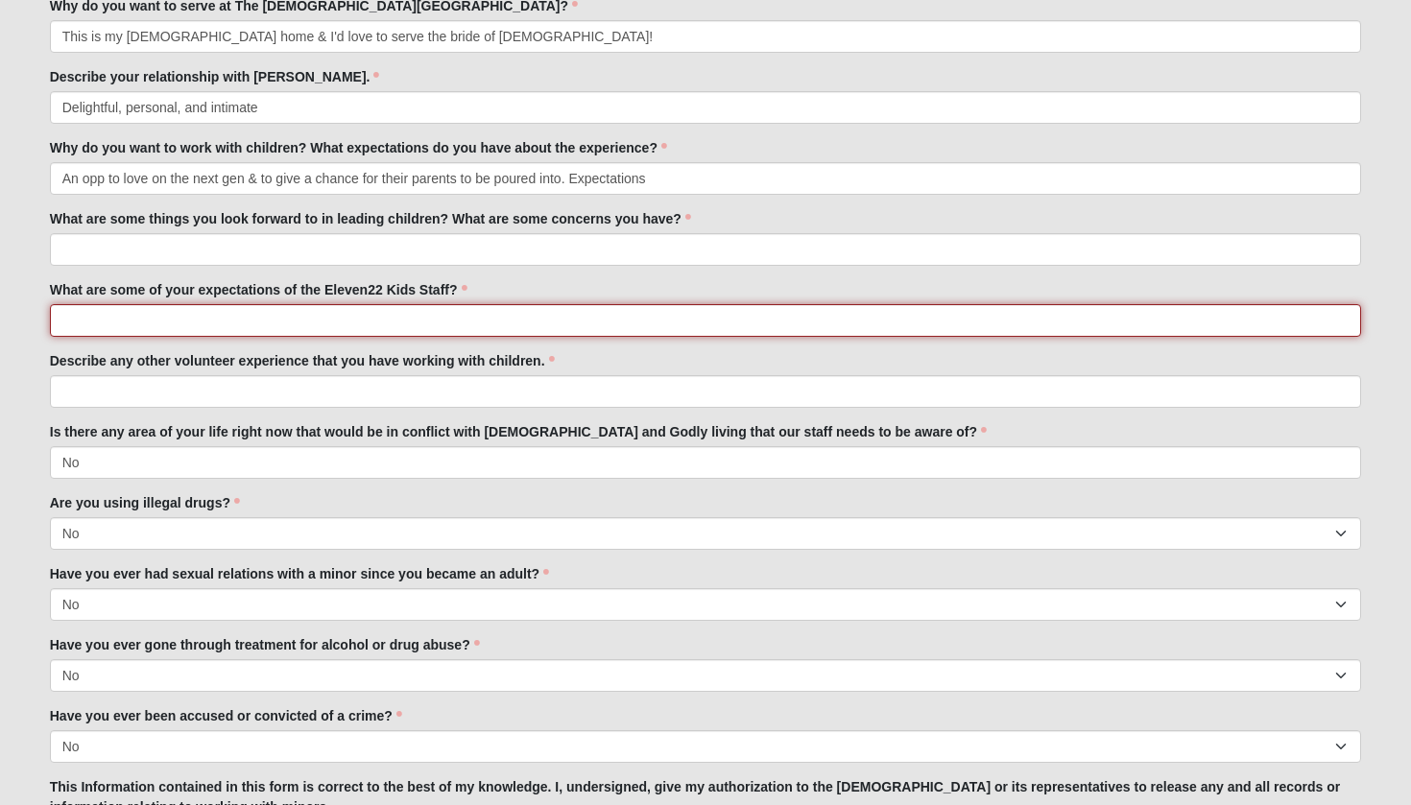
click at [770, 313] on input "What are some of your expectations of the Eleven22 Kids Staff?" at bounding box center [706, 320] width 1312 height 33
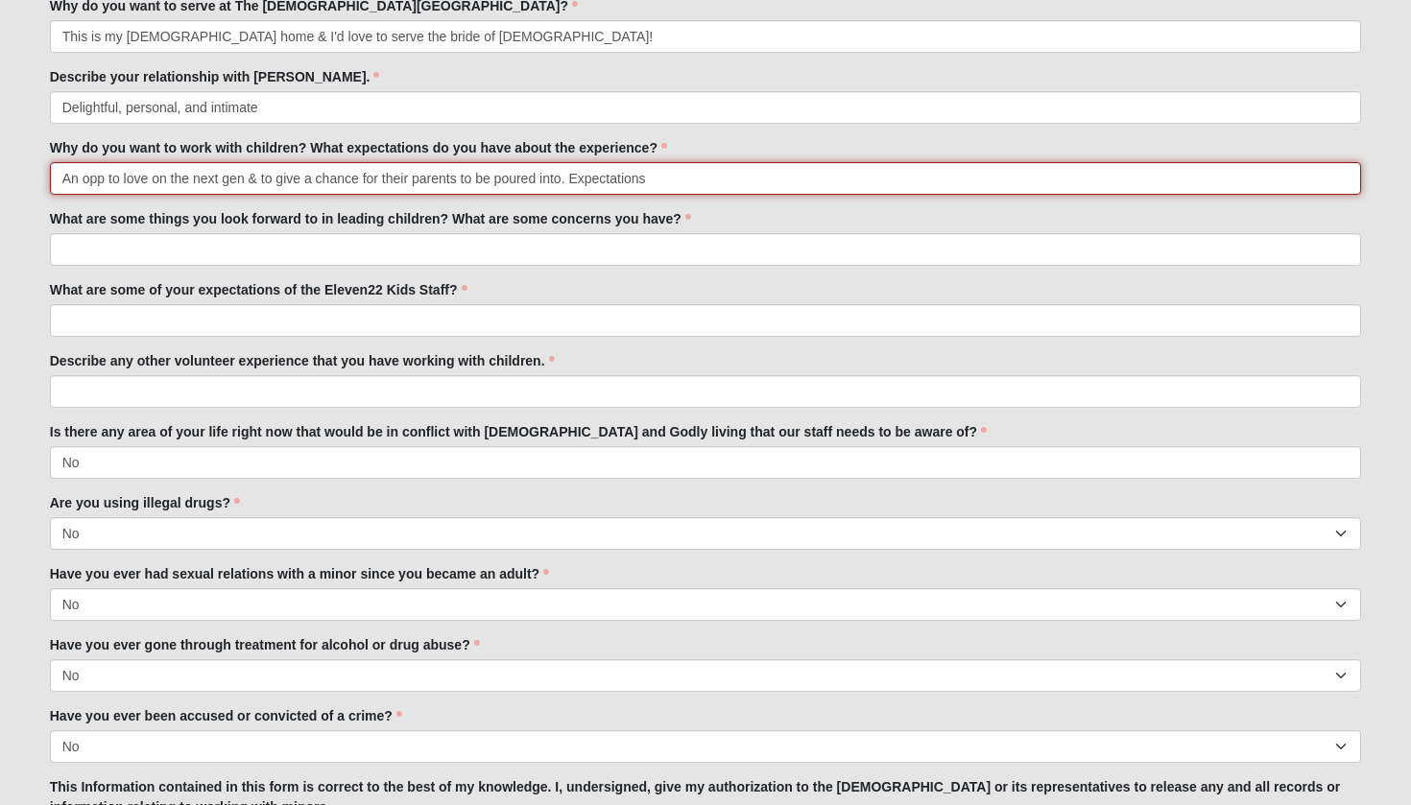
drag, startPoint x: 666, startPoint y: 188, endPoint x: 569, endPoint y: 182, distance: 97.1
click at [569, 182] on input "An opp to love on the next gen & to give a chance for their parents to be poure…" at bounding box center [706, 178] width 1312 height 33
type input "An opp to love on the next gen & to give a chance for their parents to be poure…"
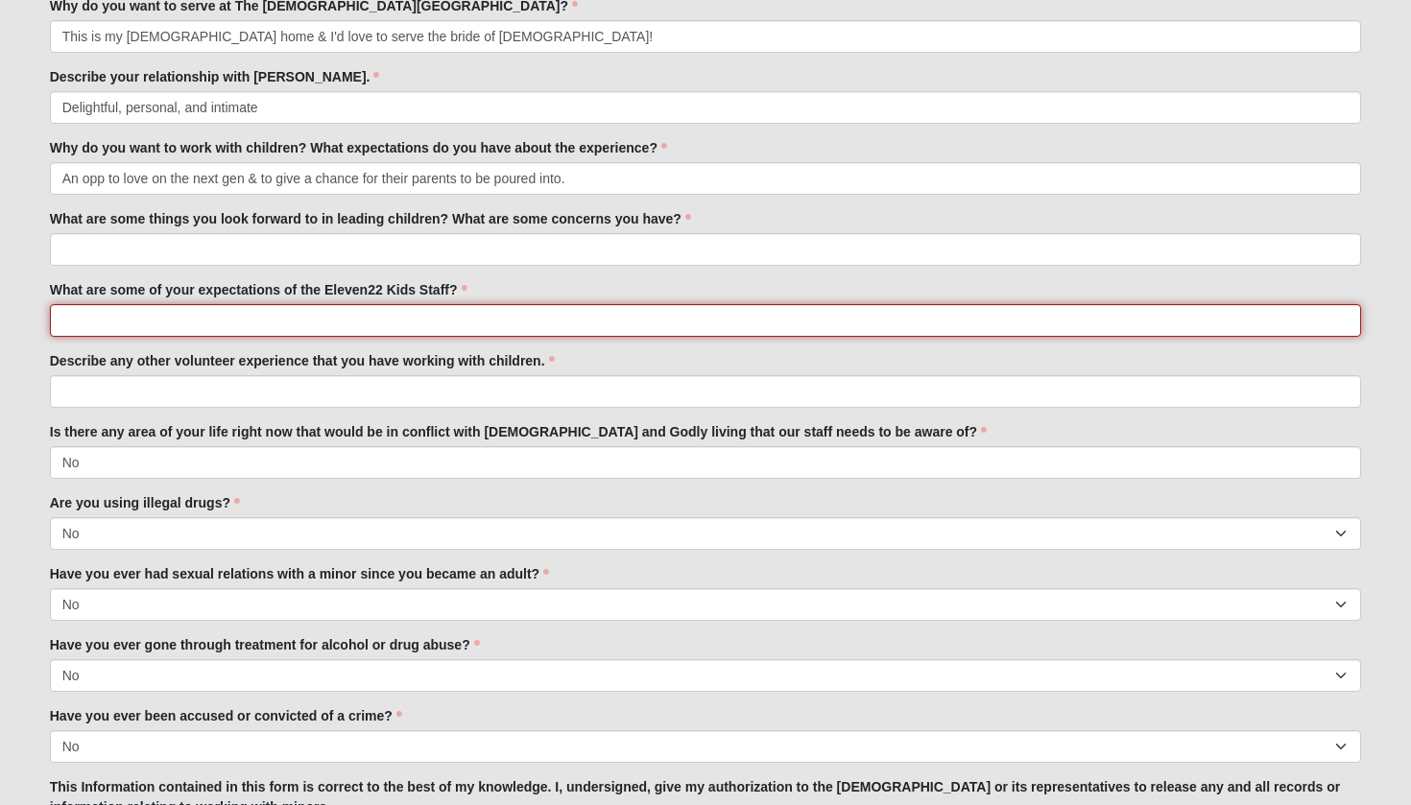
click at [270, 324] on input "What are some of your expectations of the Eleven22 Kids Staff?" at bounding box center [706, 320] width 1312 height 33
type input "That is will be a flexible serve opp & it will end around the time that I leave…"
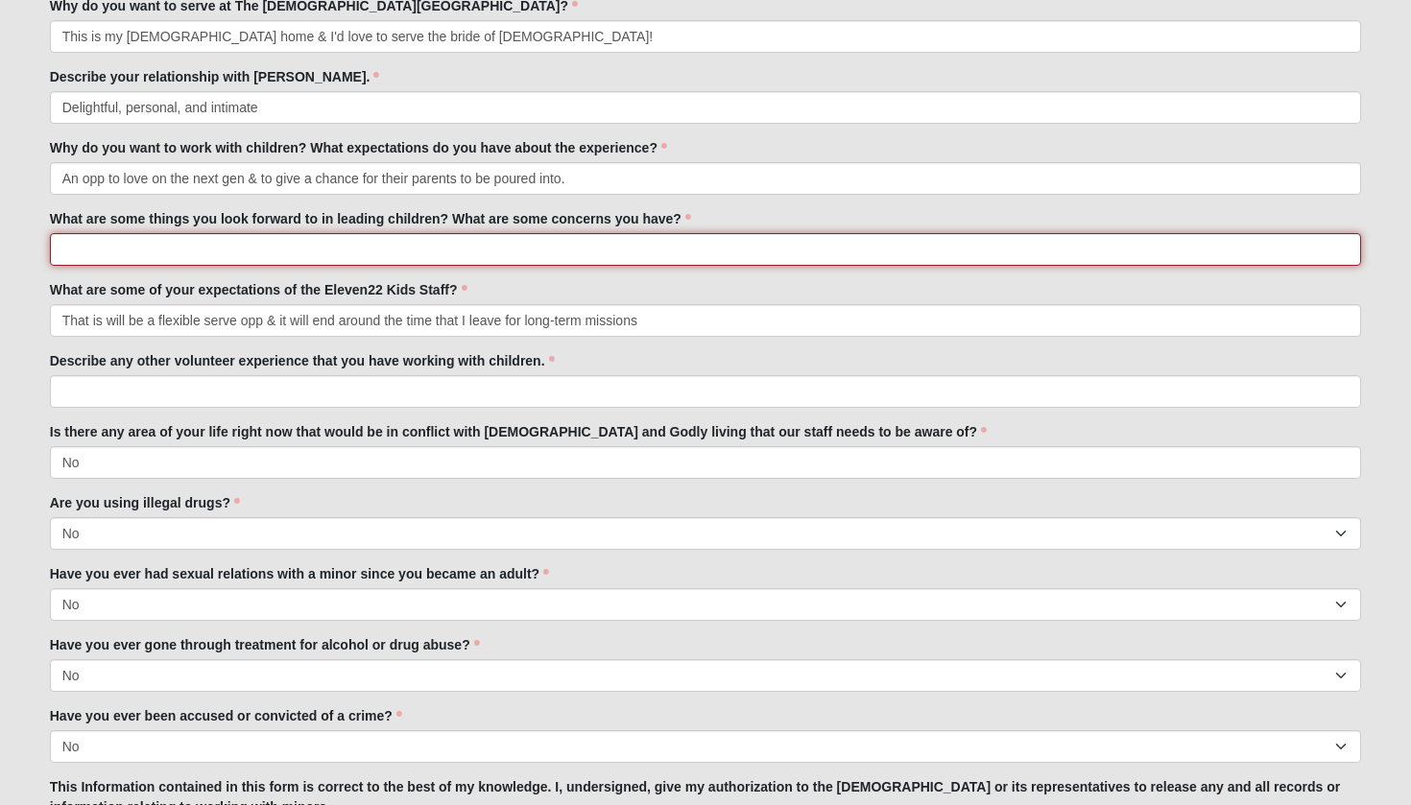
click at [461, 255] on input "What are some things you look forward to in leading children? What are some con…" at bounding box center [706, 249] width 1312 height 33
type input "Having fun!!"
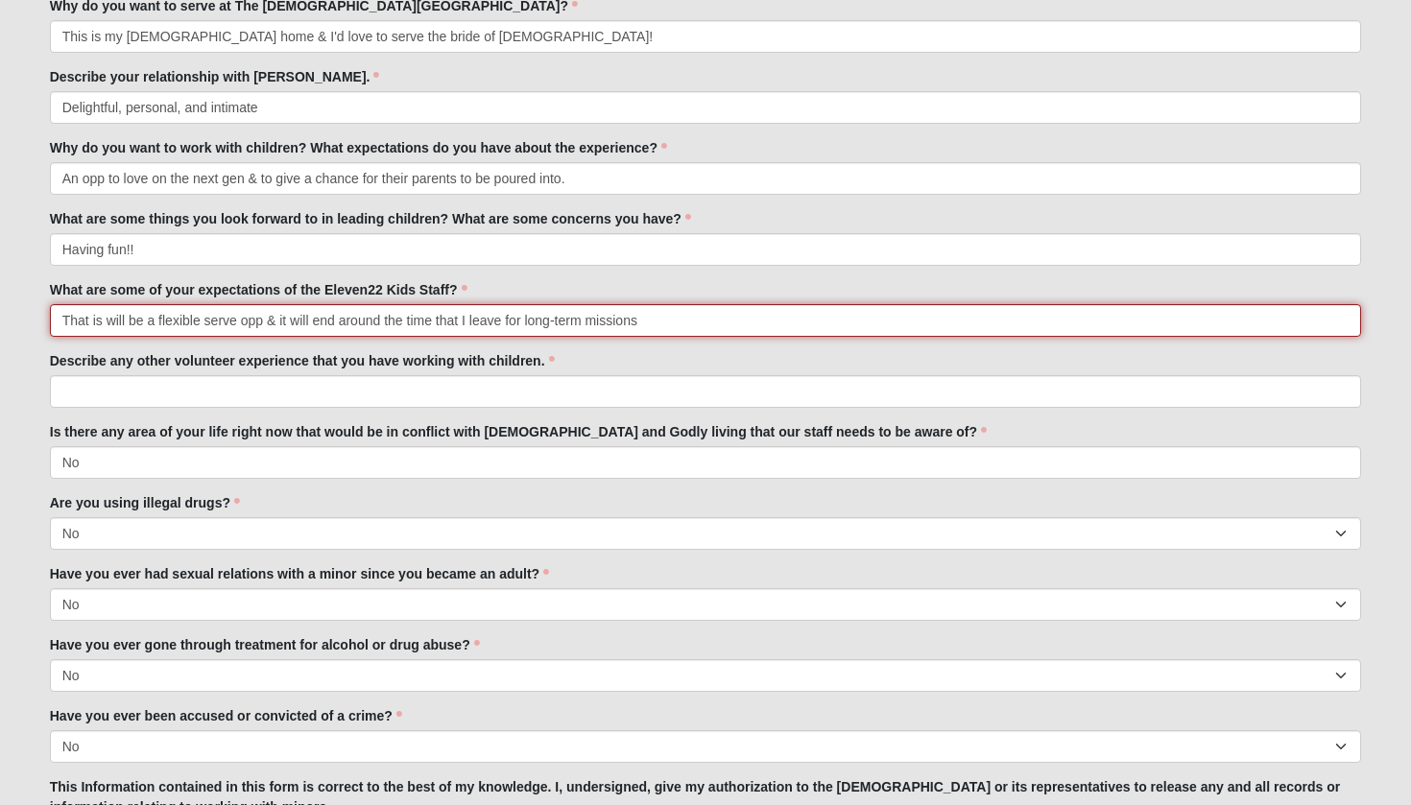
drag, startPoint x: 689, startPoint y: 326, endPoint x: 15, endPoint y: 322, distance: 673.6
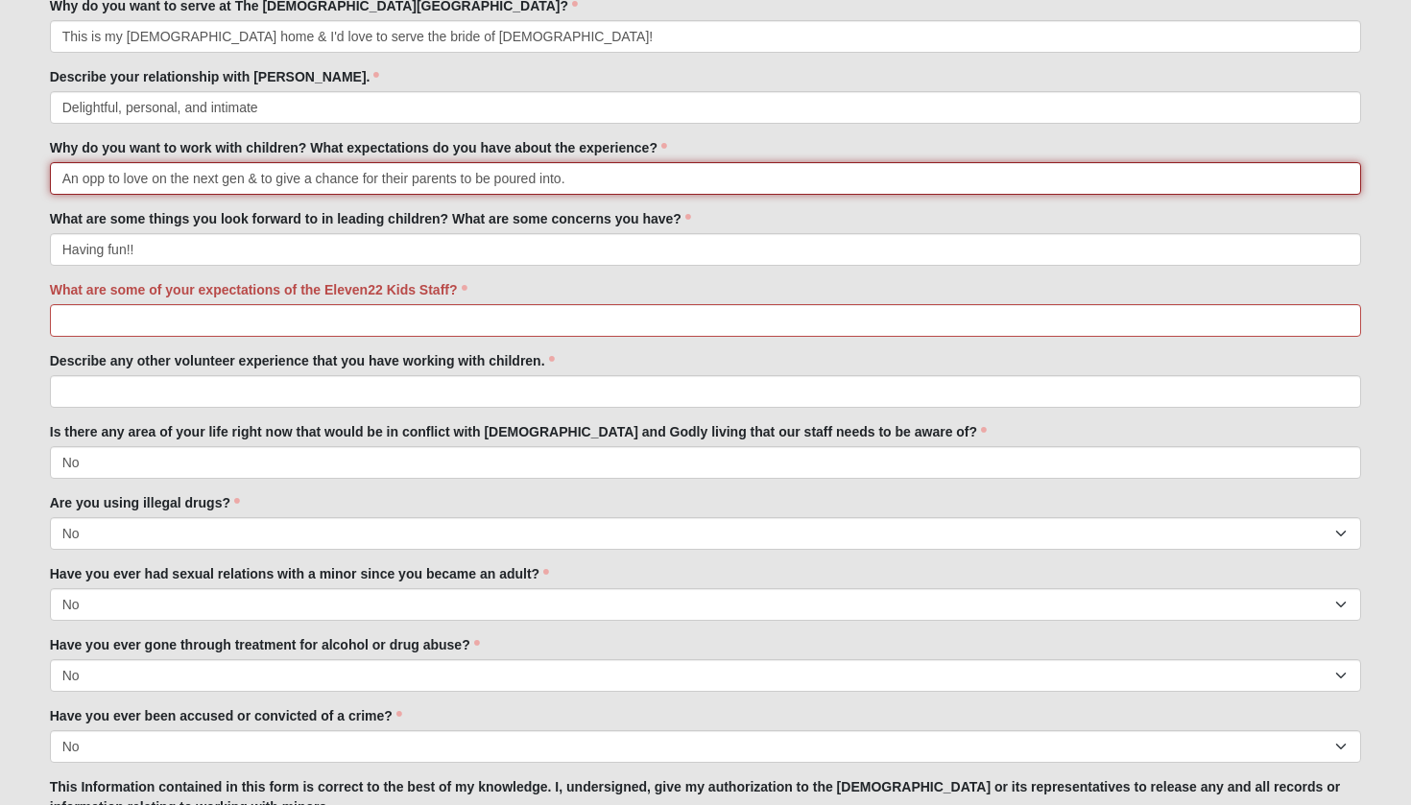
click at [598, 174] on input "An opp to love on the next gen & to give a chance for their parents to be poure…" at bounding box center [706, 178] width 1312 height 33
paste input "That is will be a flexible serve opp & it will end around the time that I leave…"
click at [691, 178] on input "An opp to love on the next gen & to give a chance for their parents to be poure…" at bounding box center [706, 178] width 1312 height 33
click at [998, 182] on input "An opp to love on the next gen & to give a chance for their parents to be poure…" at bounding box center [706, 178] width 1312 height 33
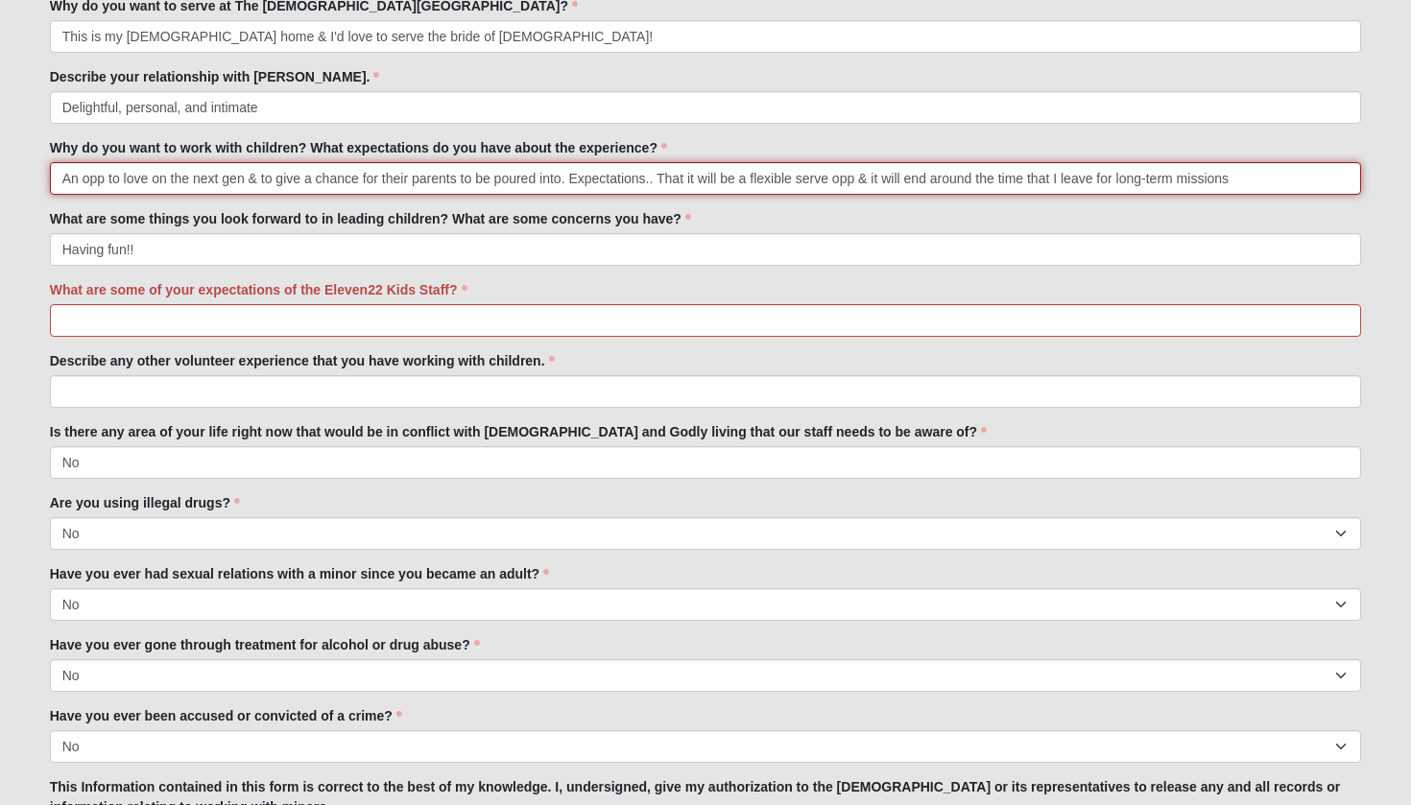
type input "An opp to love on the next gen & to give a chance for their parents to be poure…"
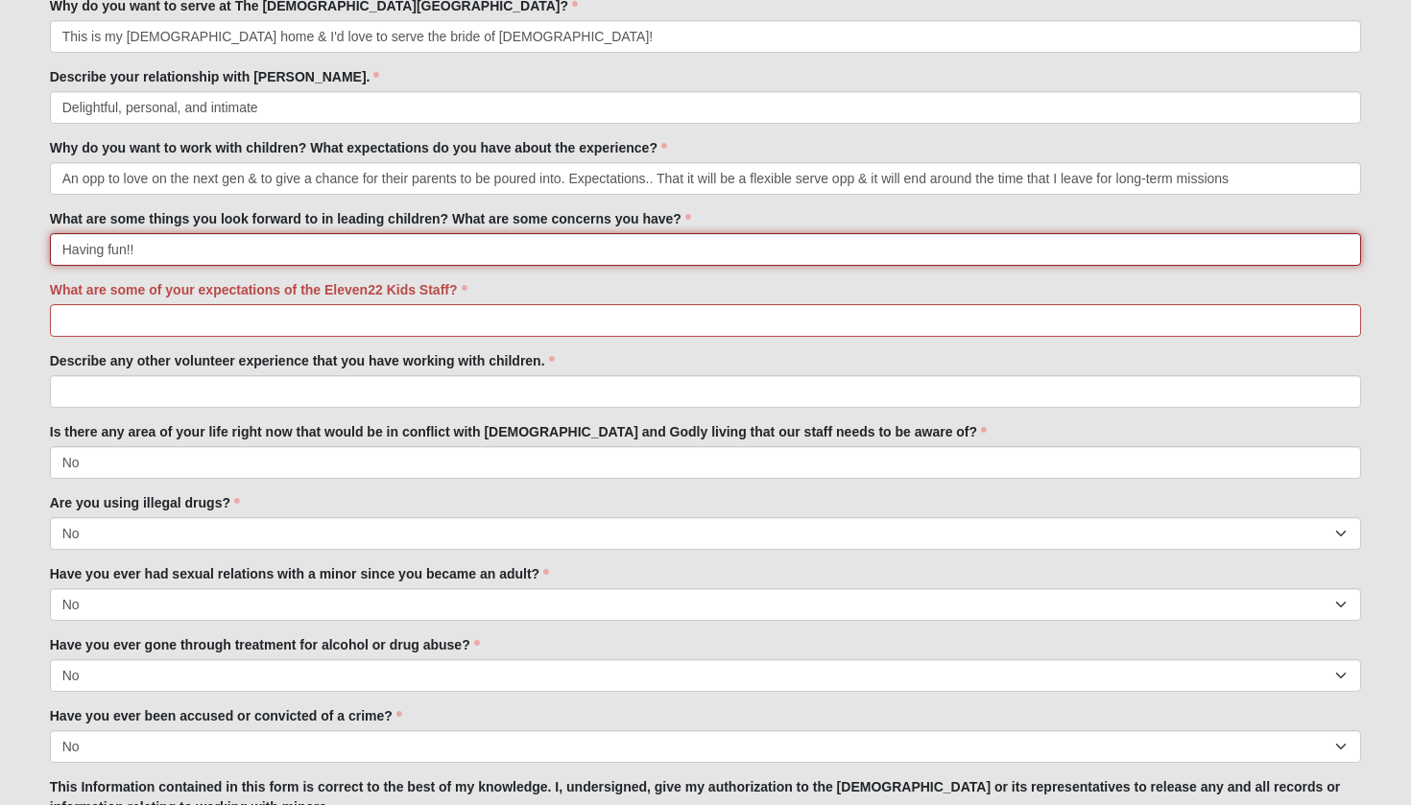
click at [310, 239] on input "Having fun!!" at bounding box center [706, 249] width 1312 height 33
click at [249, 254] on input "Having fun!!" at bounding box center [706, 249] width 1312 height 33
click at [210, 249] on input "Having fun!! Concerns -- volunteer to child ratio" at bounding box center [706, 249] width 1312 height 33
click at [368, 247] on input "Having fun!! Concerns -volunteer to child ratio" at bounding box center [706, 249] width 1312 height 33
type input "Having fun!! Concerns -volunteer to child ratio"
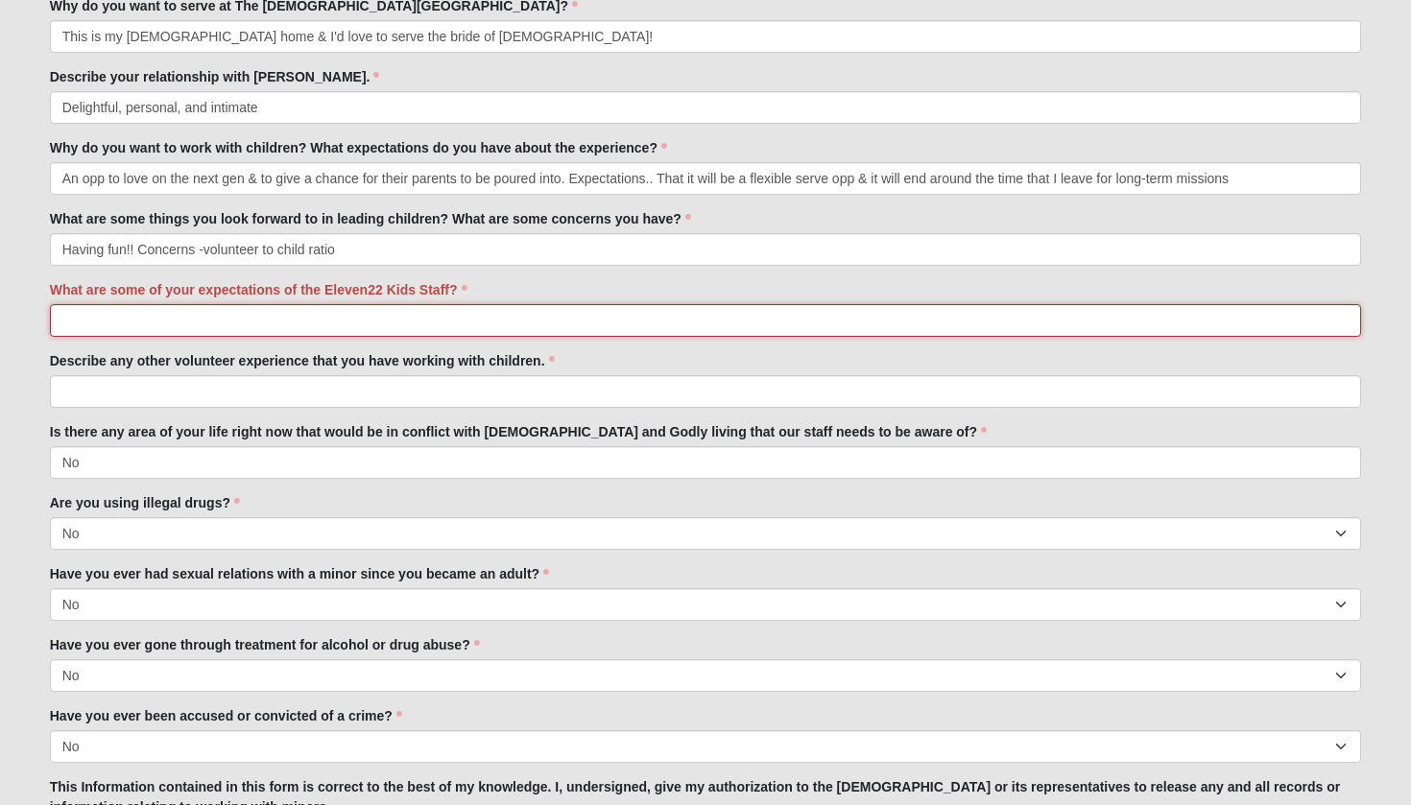
click at [418, 320] on input "What are some of your expectations of the Eleven22 Kids Staff?" at bounding box center [706, 320] width 1312 height 33
type input "N"
type input "Assistance with onboarding into the serve opp & help if challenges arise"
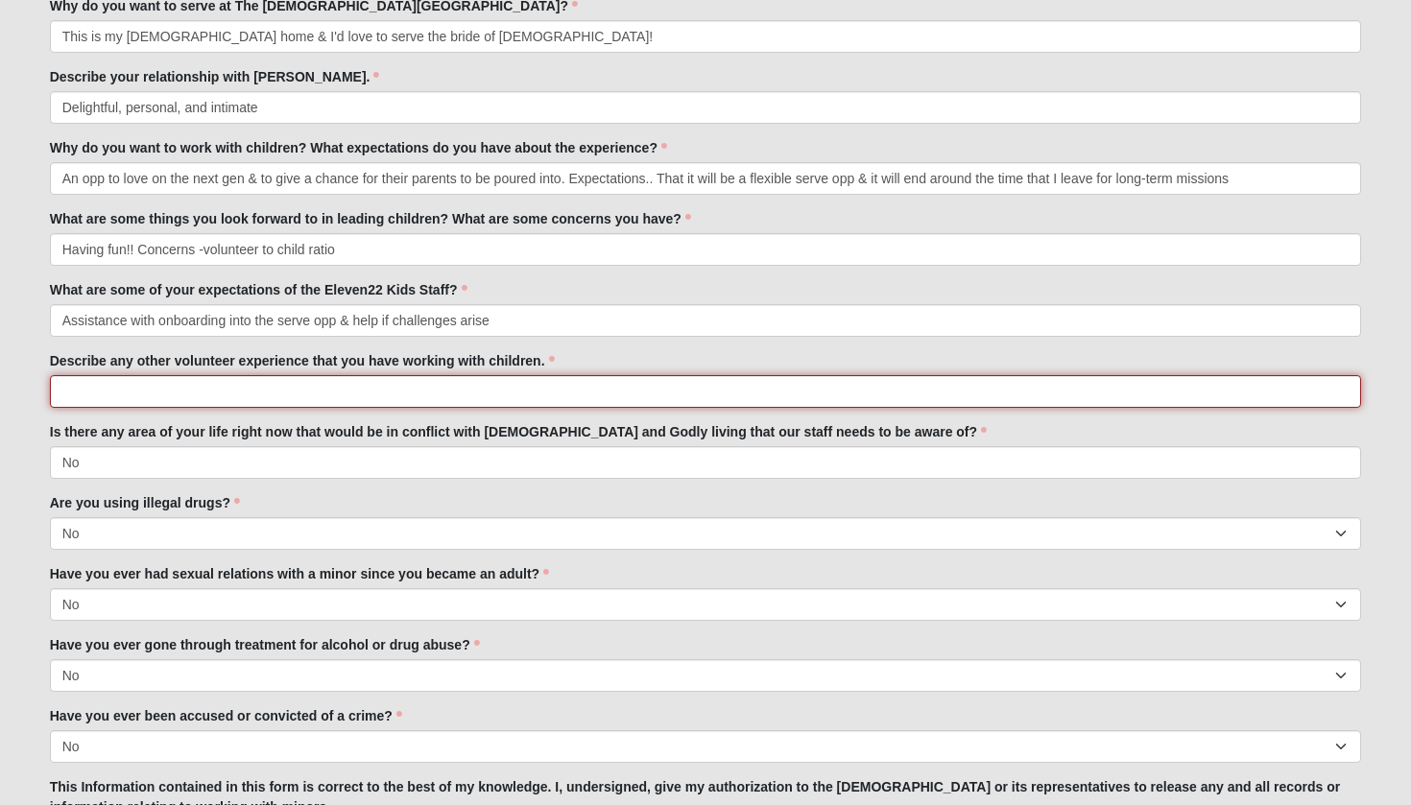
click at [252, 400] on input "Describe any other volunteer experience that you have working with children." at bounding box center [706, 391] width 1312 height 33
drag, startPoint x: 560, startPoint y: 386, endPoint x: 283, endPoint y: 391, distance: 277.3
click at [283, 391] on input "Arize Together Saturday Clubhouse. Special Needs room at San Pablo." at bounding box center [706, 391] width 1312 height 33
click at [281, 391] on input "Arize Together Saturday Clubhouse. Additionally, I work with children almost ev…" at bounding box center [706, 391] width 1312 height 33
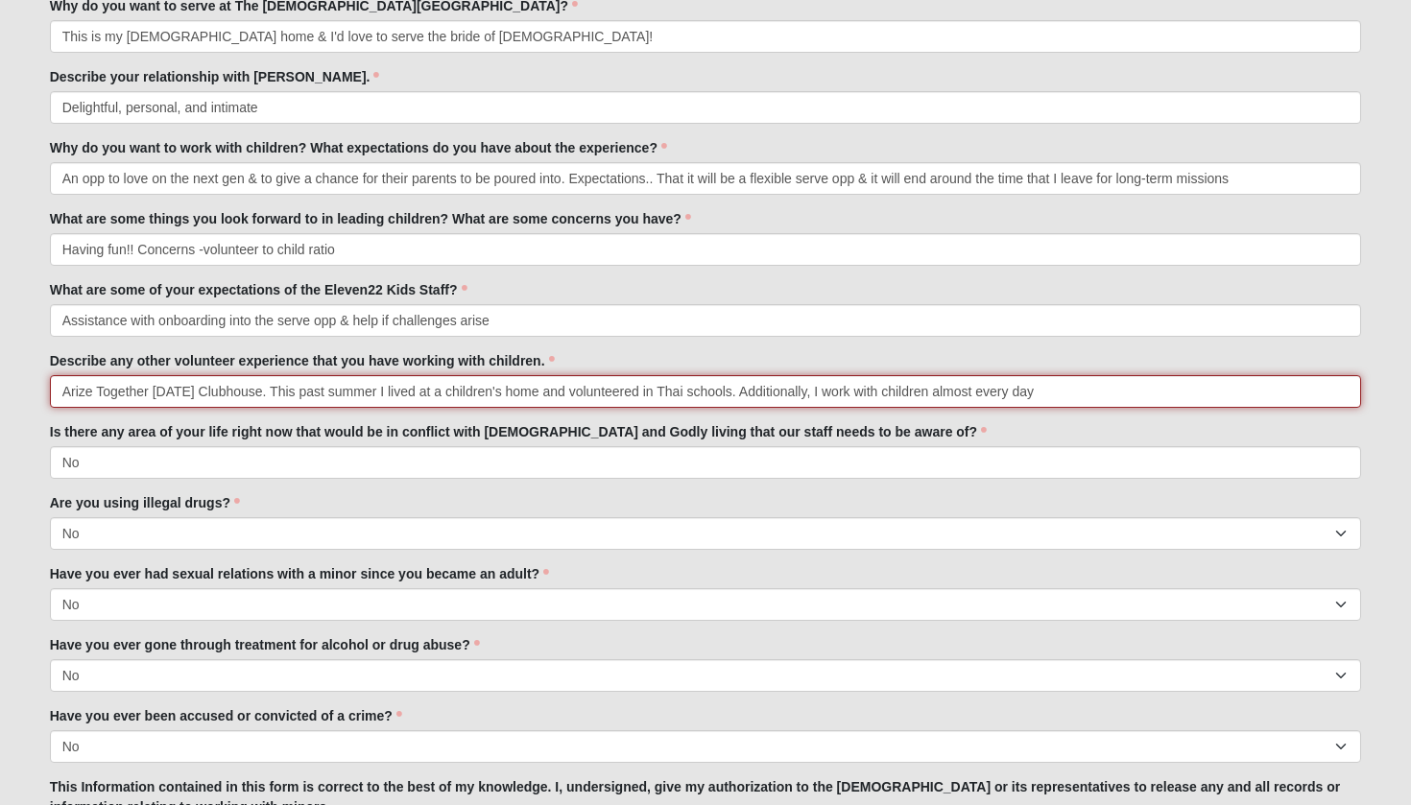
drag, startPoint x: 1101, startPoint y: 388, endPoint x: 1069, endPoint y: 390, distance: 31.7
click at [1069, 390] on input "Arize Together Saturday Clubhouse. This past summer I lived at a children's hom…" at bounding box center [706, 391] width 1312 height 33
drag, startPoint x: 1094, startPoint y: 387, endPoint x: 767, endPoint y: 385, distance: 327.2
click at [767, 385] on input "Arize Together Saturday Clubhouse. This past summer I lived at a children's hom…" at bounding box center [706, 391] width 1312 height 33
click at [819, 406] on input "Arize Together Saturday Clubhouse. This past summer I lived at a children's hom…" at bounding box center [706, 391] width 1312 height 33
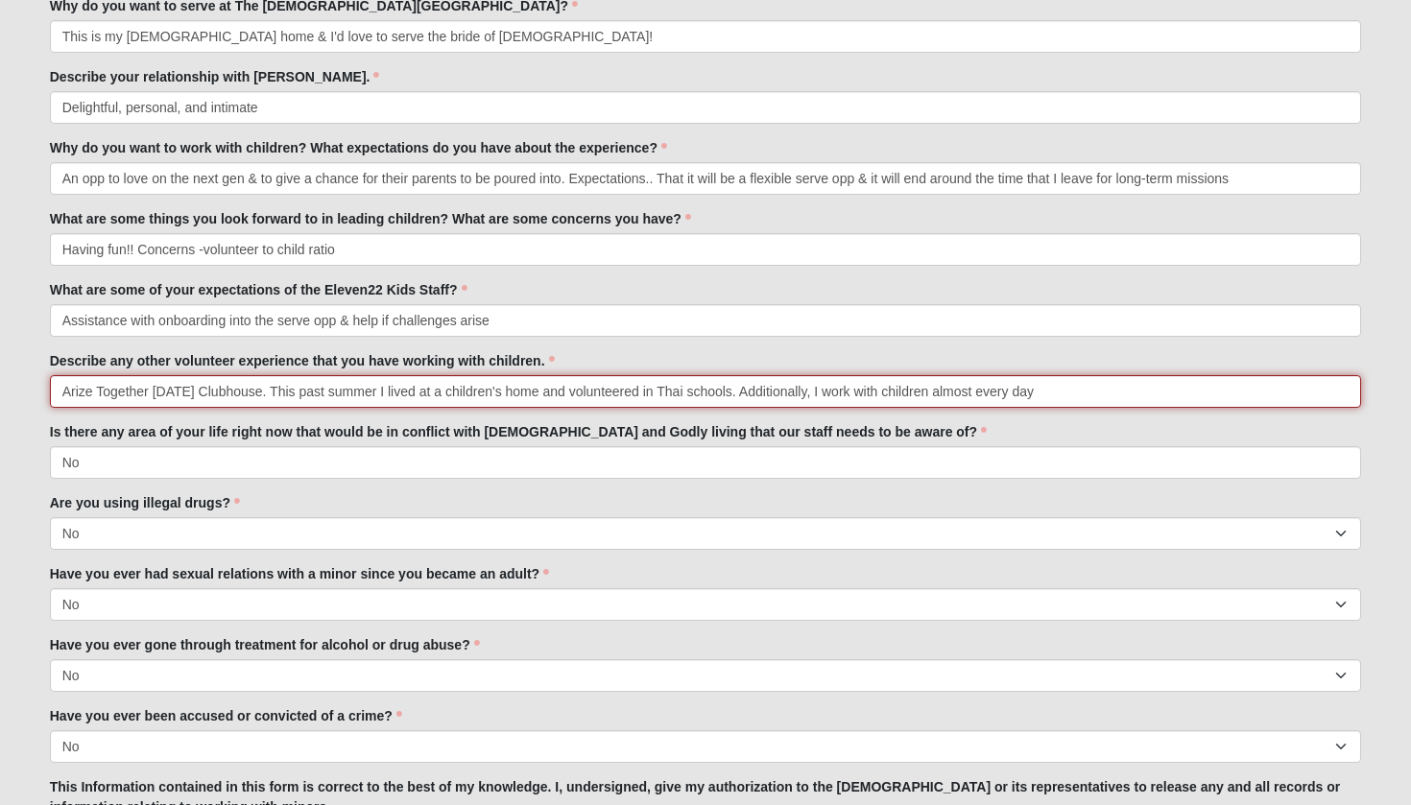
click at [835, 389] on input "Arize Together Saturday Clubhouse. This past summer I lived at a children's hom…" at bounding box center [706, 391] width 1312 height 33
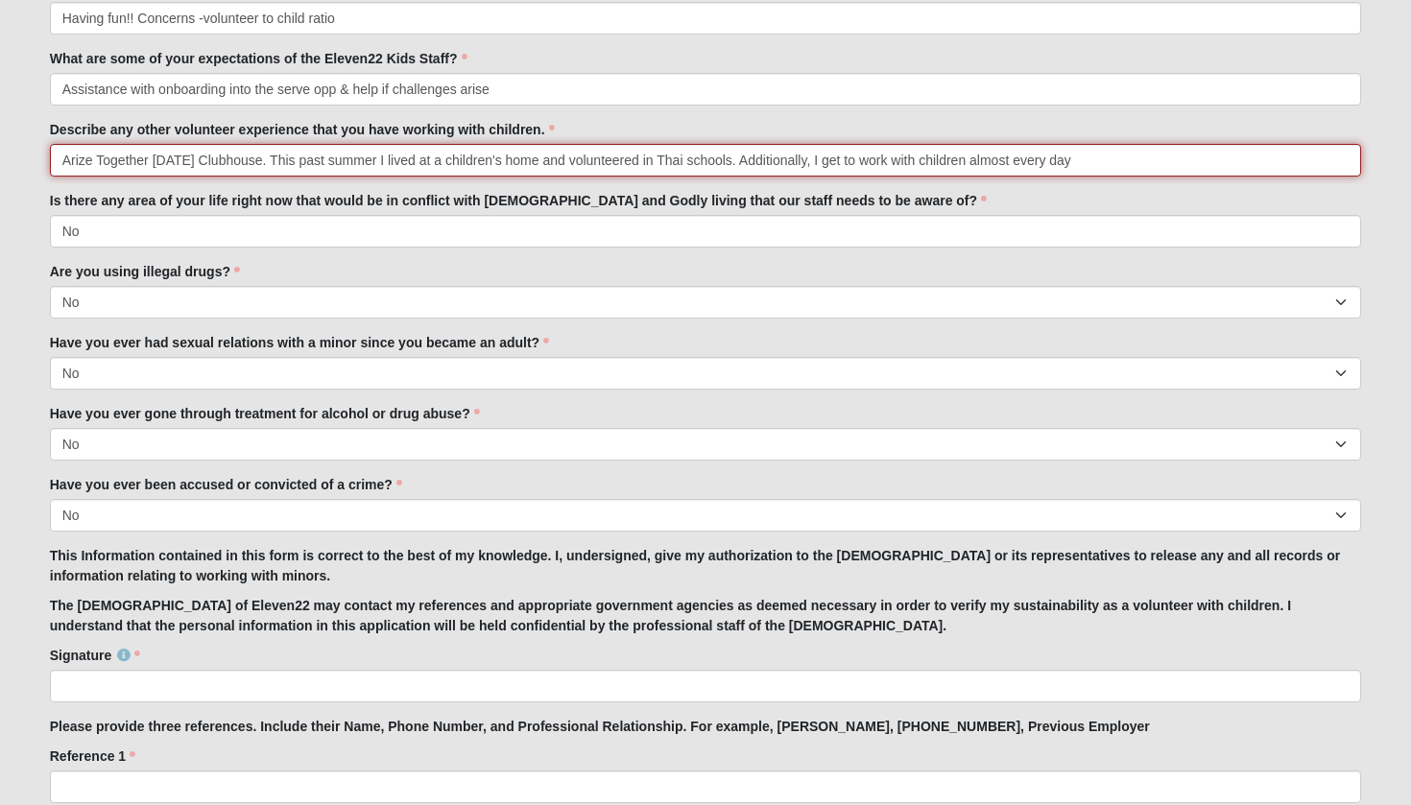
scroll to position [1211, 0]
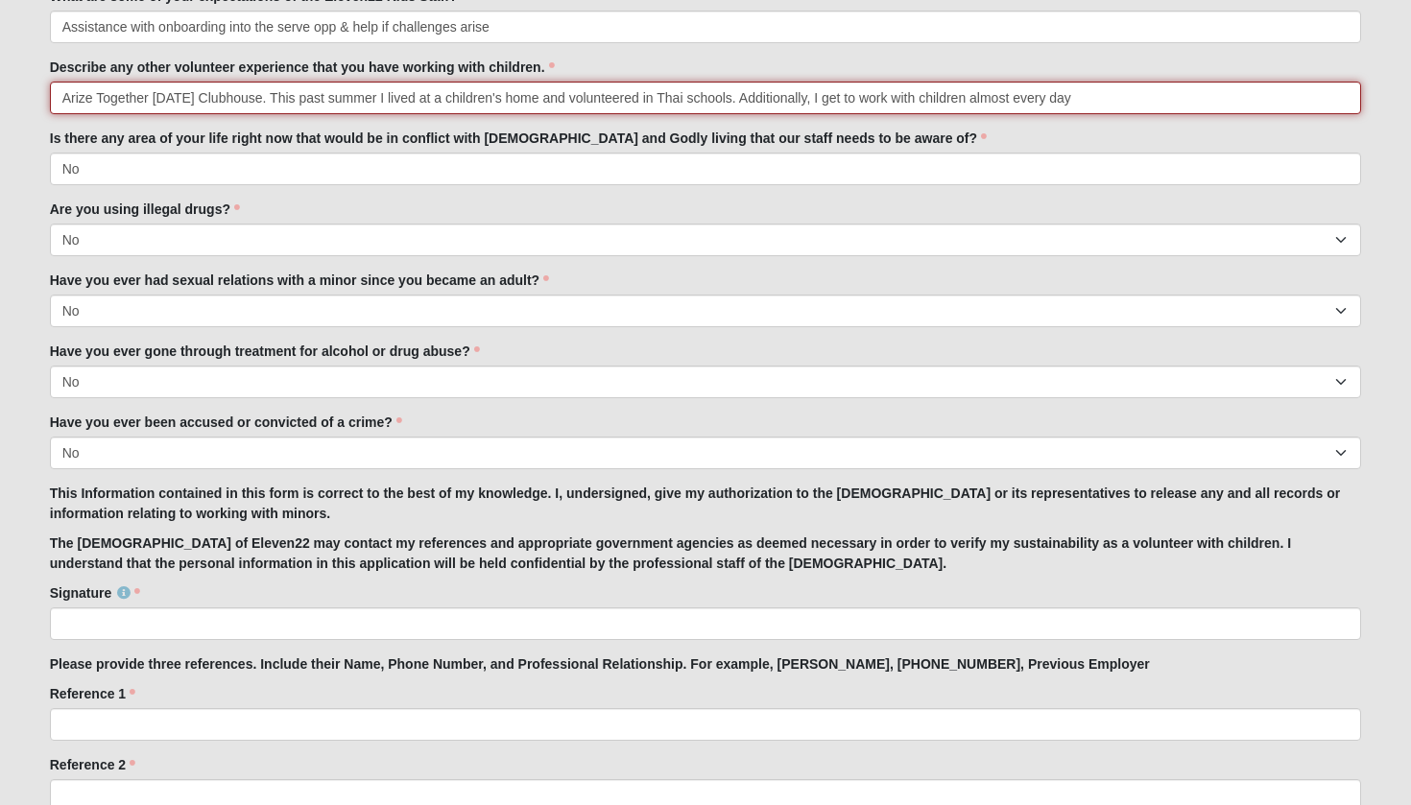
type input "Arize Together Saturday Clubhouse. This past summer I lived at a children's hom…"
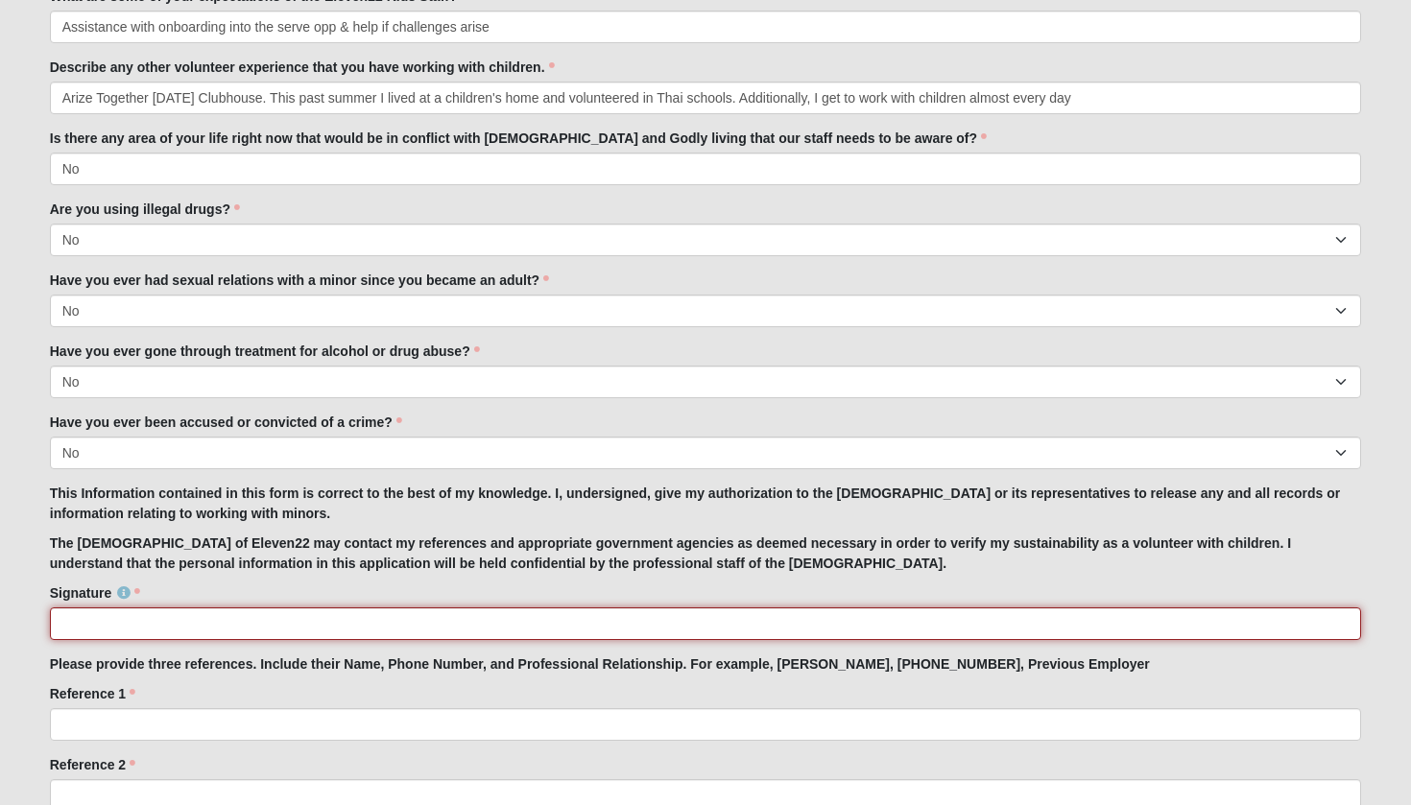
click at [303, 613] on input "Signature" at bounding box center [706, 623] width 1312 height 33
type input "Elaina Chason"
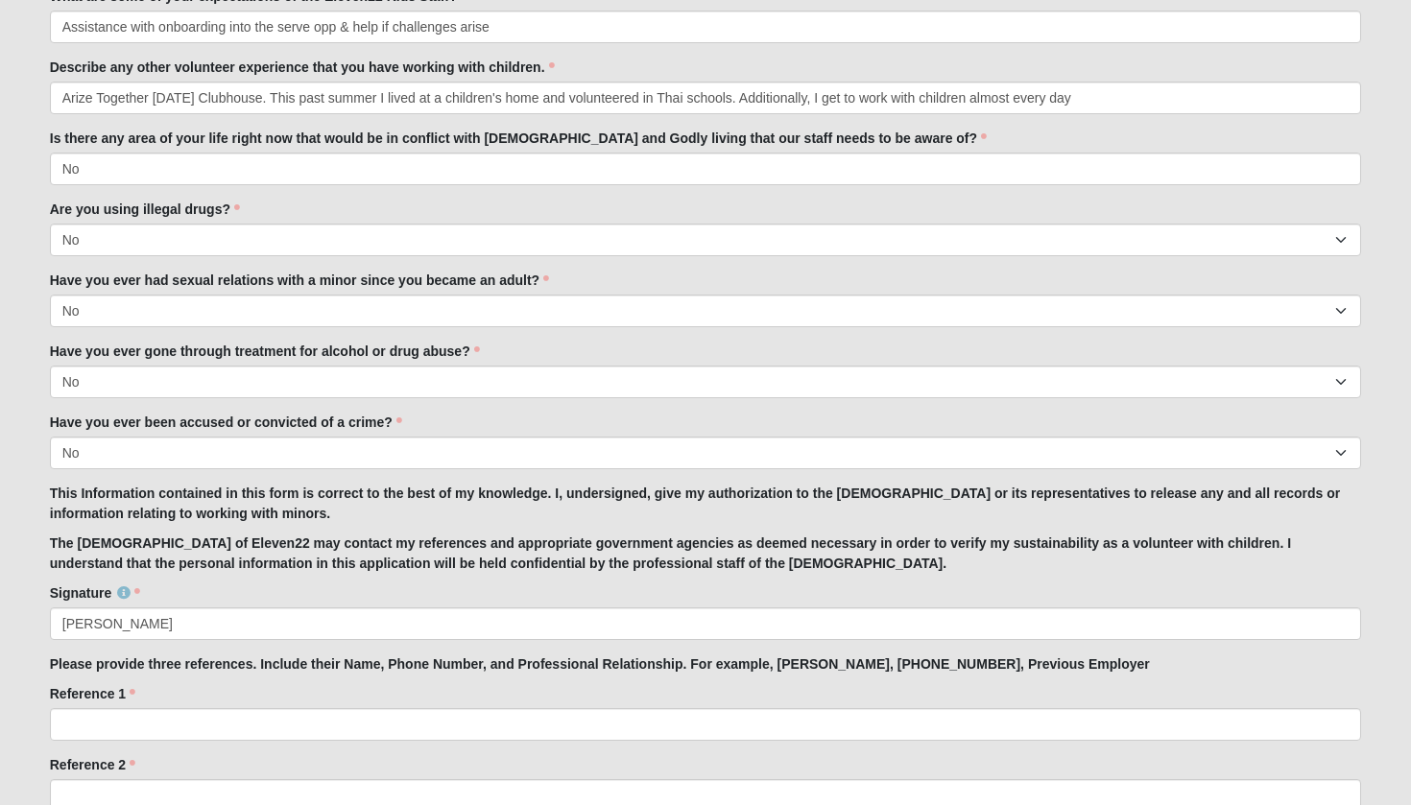
click at [428, 554] on p "The Church of Eleven22 may contact my references and appropriate government age…" at bounding box center [706, 554] width 1312 height 40
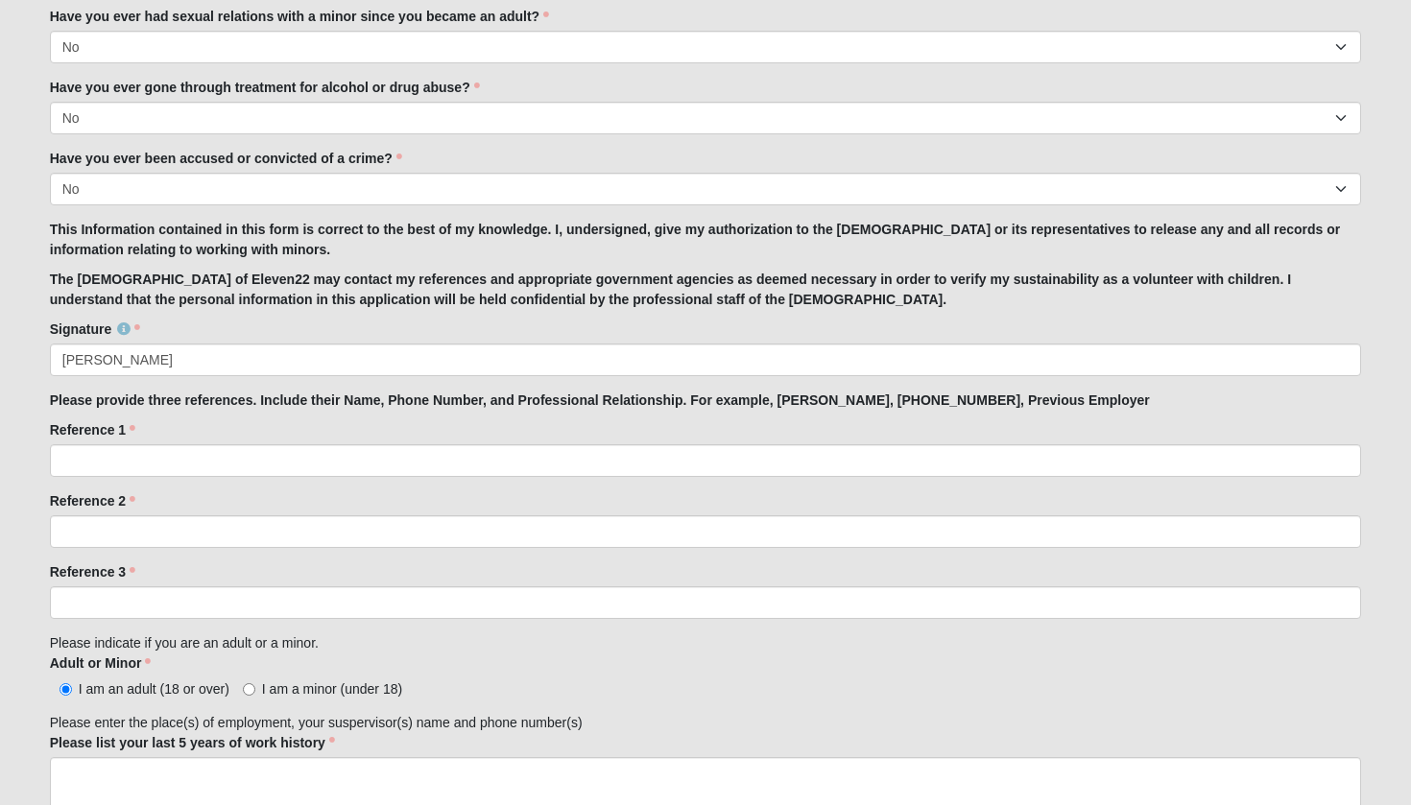
scroll to position [1475, 0]
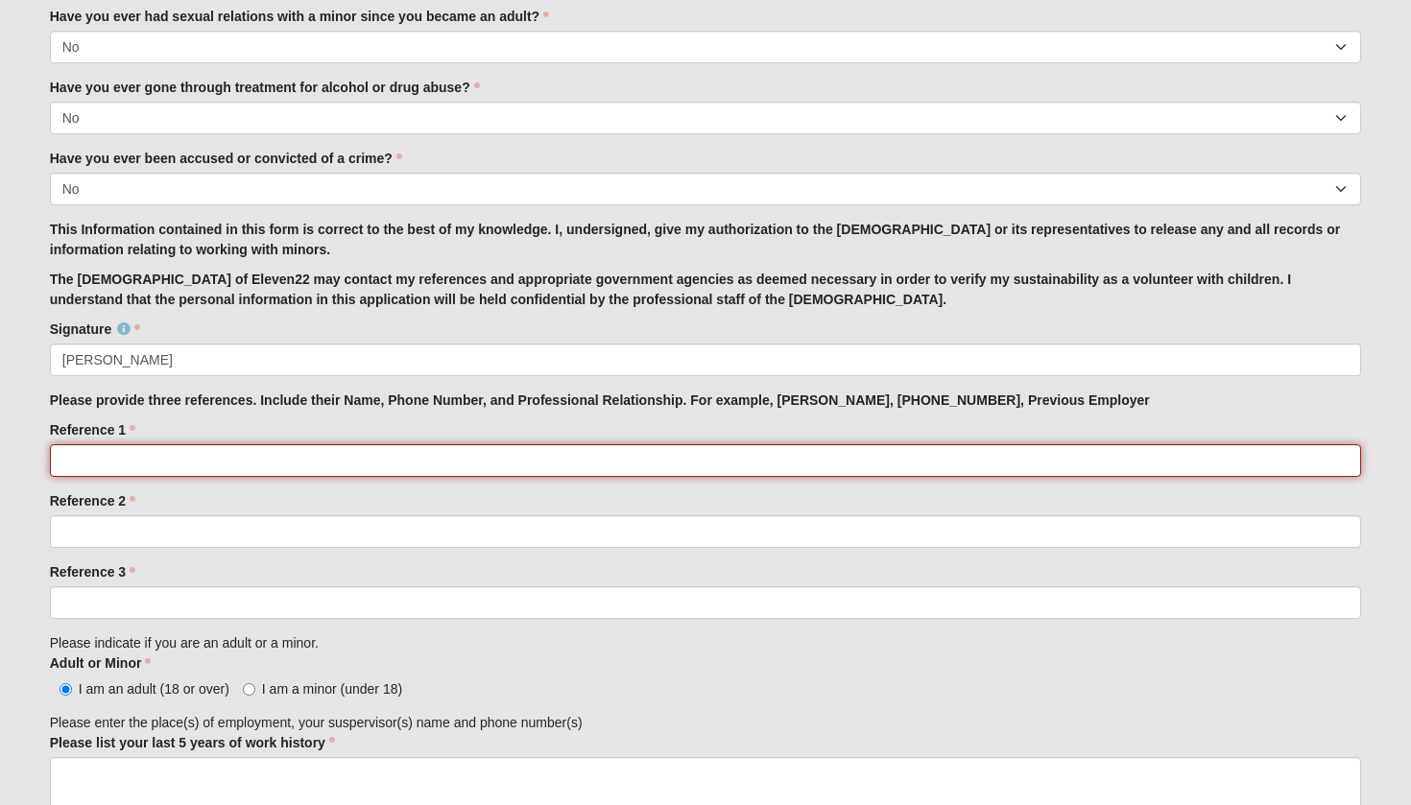
click at [333, 467] on input "Reference 1" at bounding box center [706, 460] width 1312 height 33
click at [135, 459] on input "Ruth Garrard 425-223-1493. Mentor" at bounding box center [706, 460] width 1312 height 33
click at [136, 463] on input "Ruth Garrard 425-223-1493. Mentor" at bounding box center [706, 460] width 1312 height 33
click at [141, 459] on input "Ruth Garrard 425-223-1493. Mentor" at bounding box center [706, 460] width 1312 height 33
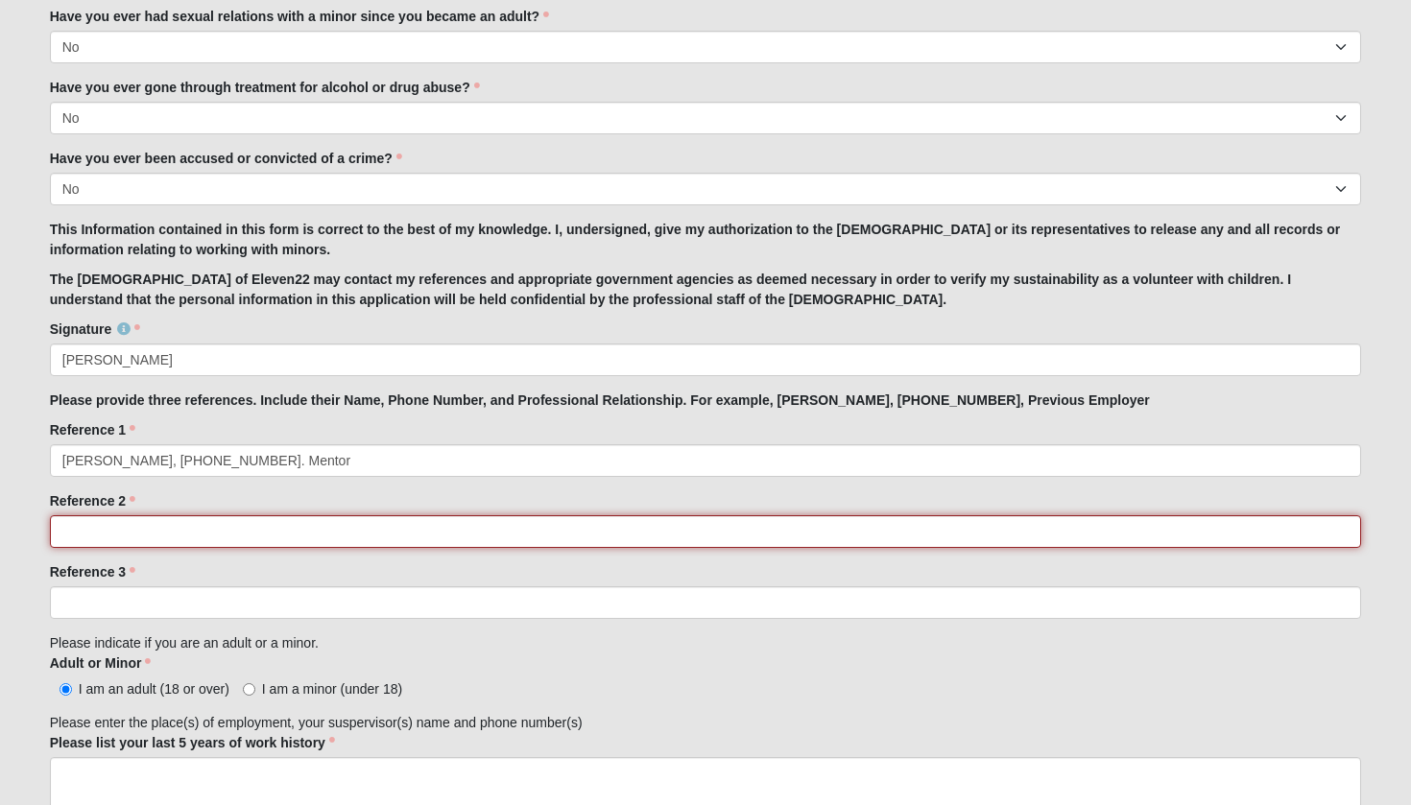
click at [169, 524] on input "Reference 2" at bounding box center [706, 531] width 1312 height 33
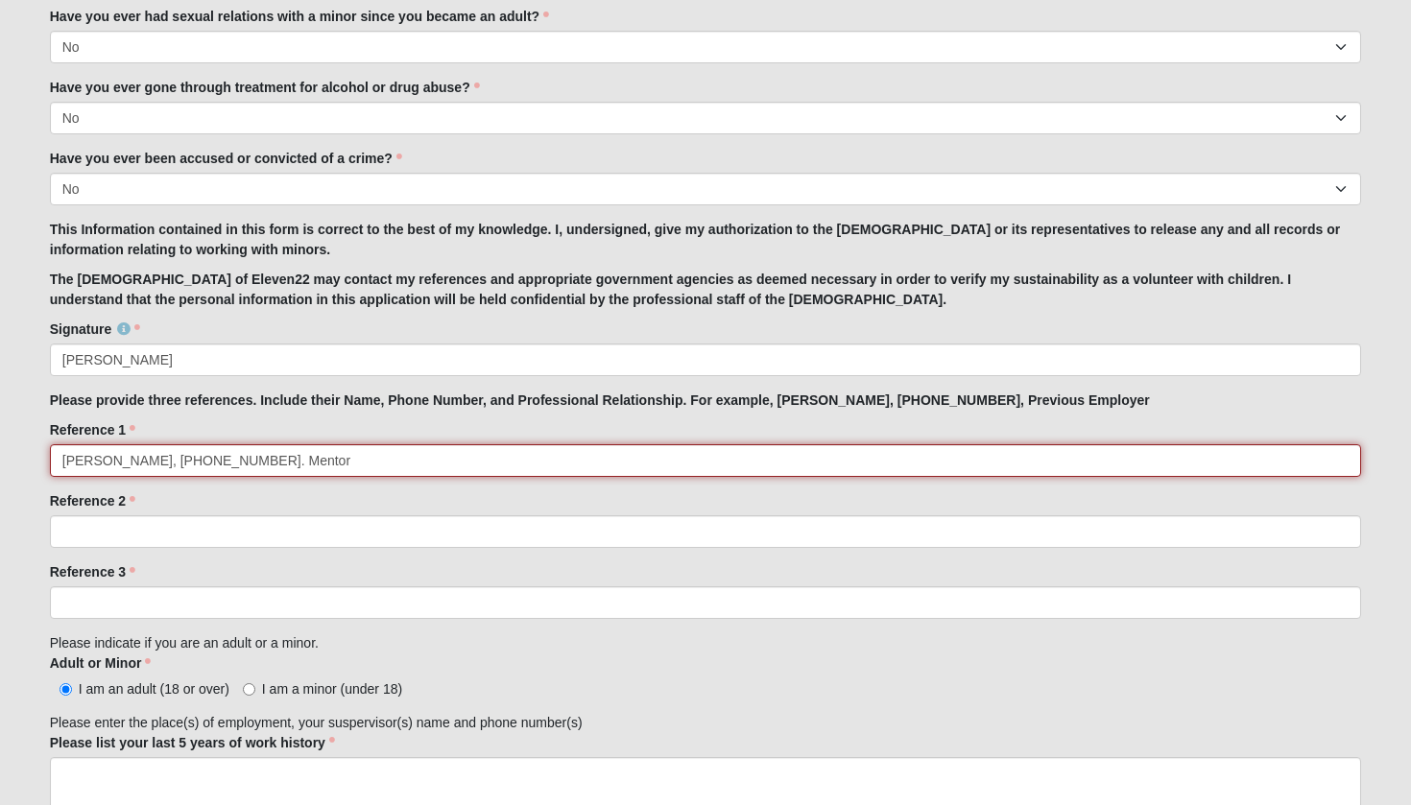
click at [144, 467] on input "Ruth Garrard, 425-223-1493. Mentor" at bounding box center [706, 460] width 1312 height 33
type input "Ruth Garrard 425-223-1493. Mentor"
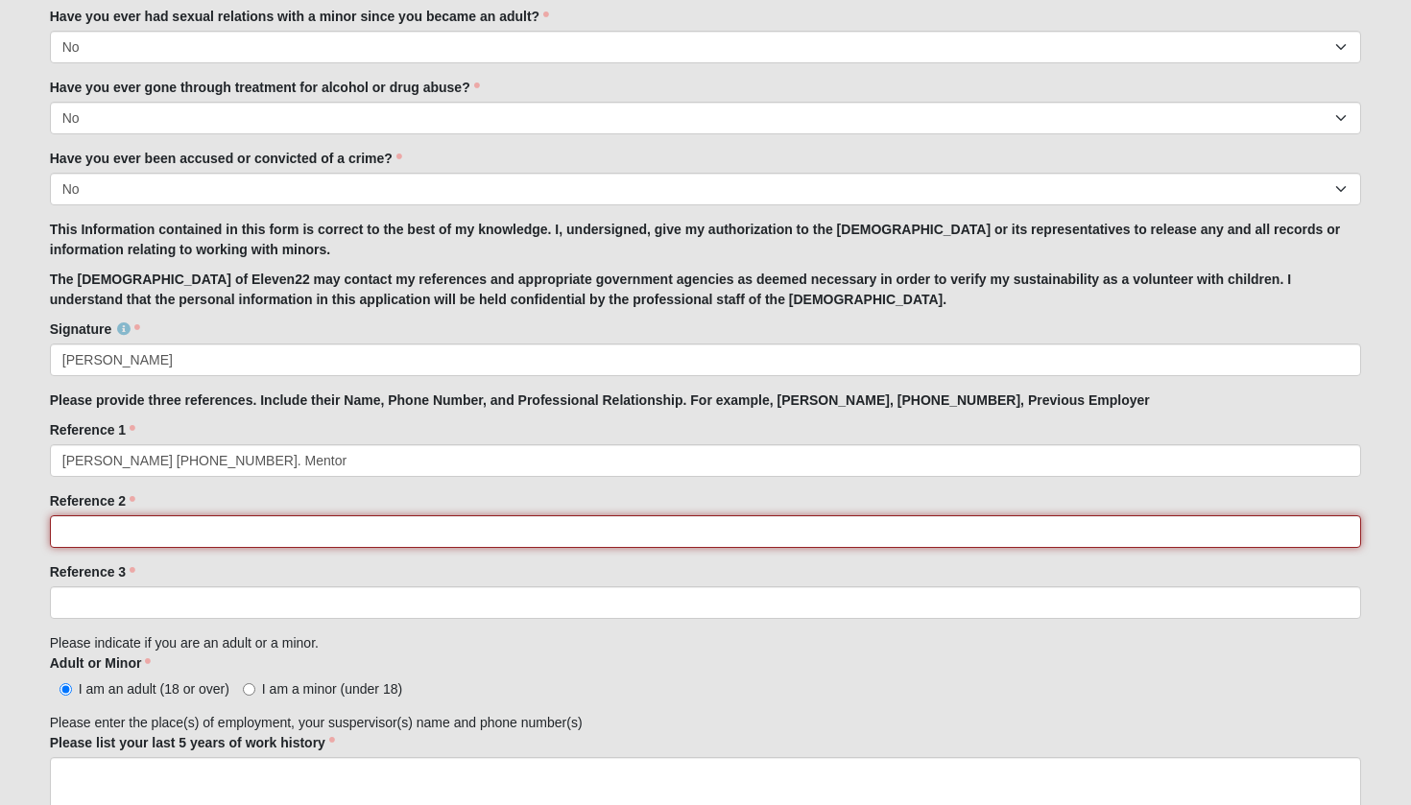
click at [151, 537] on input "Reference 2" at bounding box center [706, 531] width 1312 height 33
type input "Kim Lucker-Greene 904-534-6935. Employer"
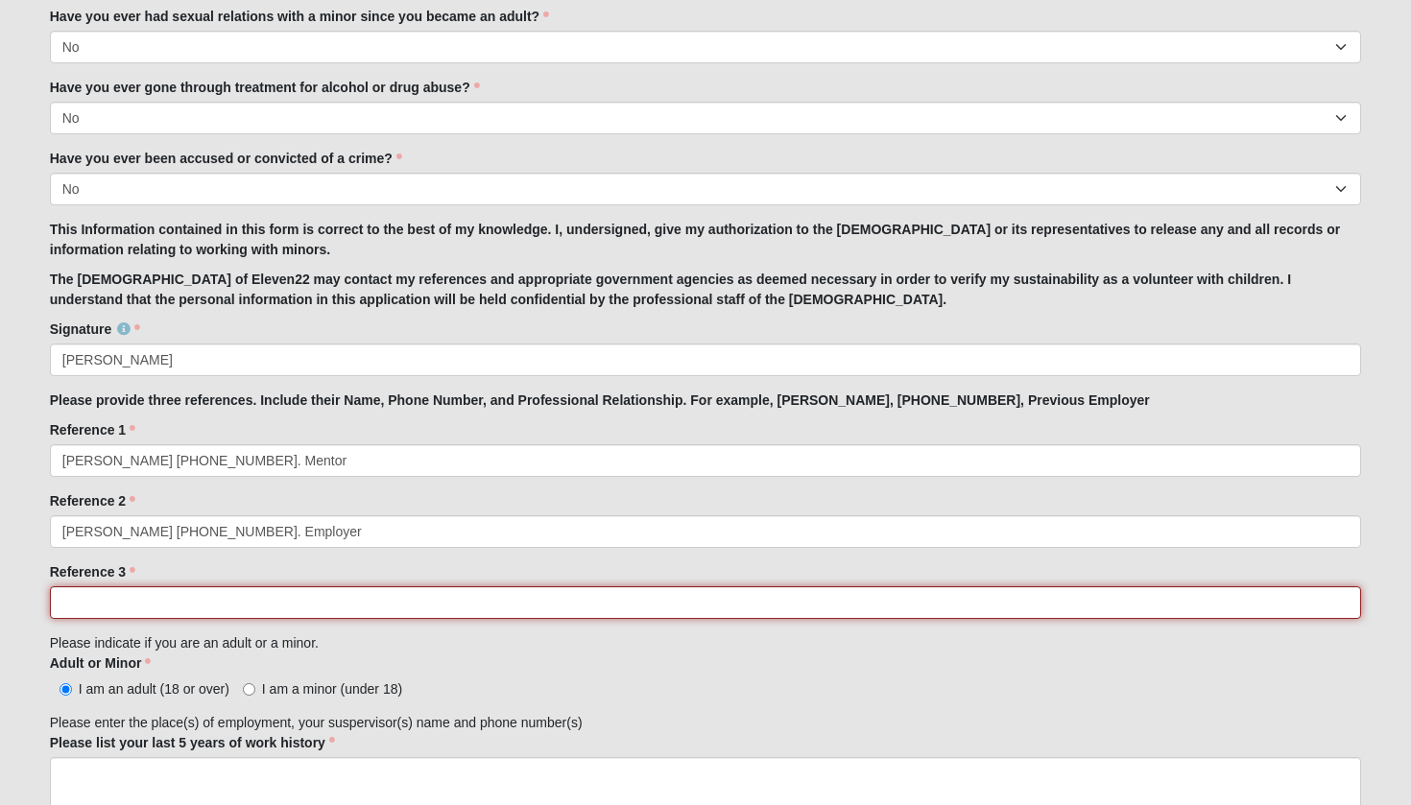
click at [343, 597] on input "Reference 3" at bounding box center [706, 602] width 1312 height 33
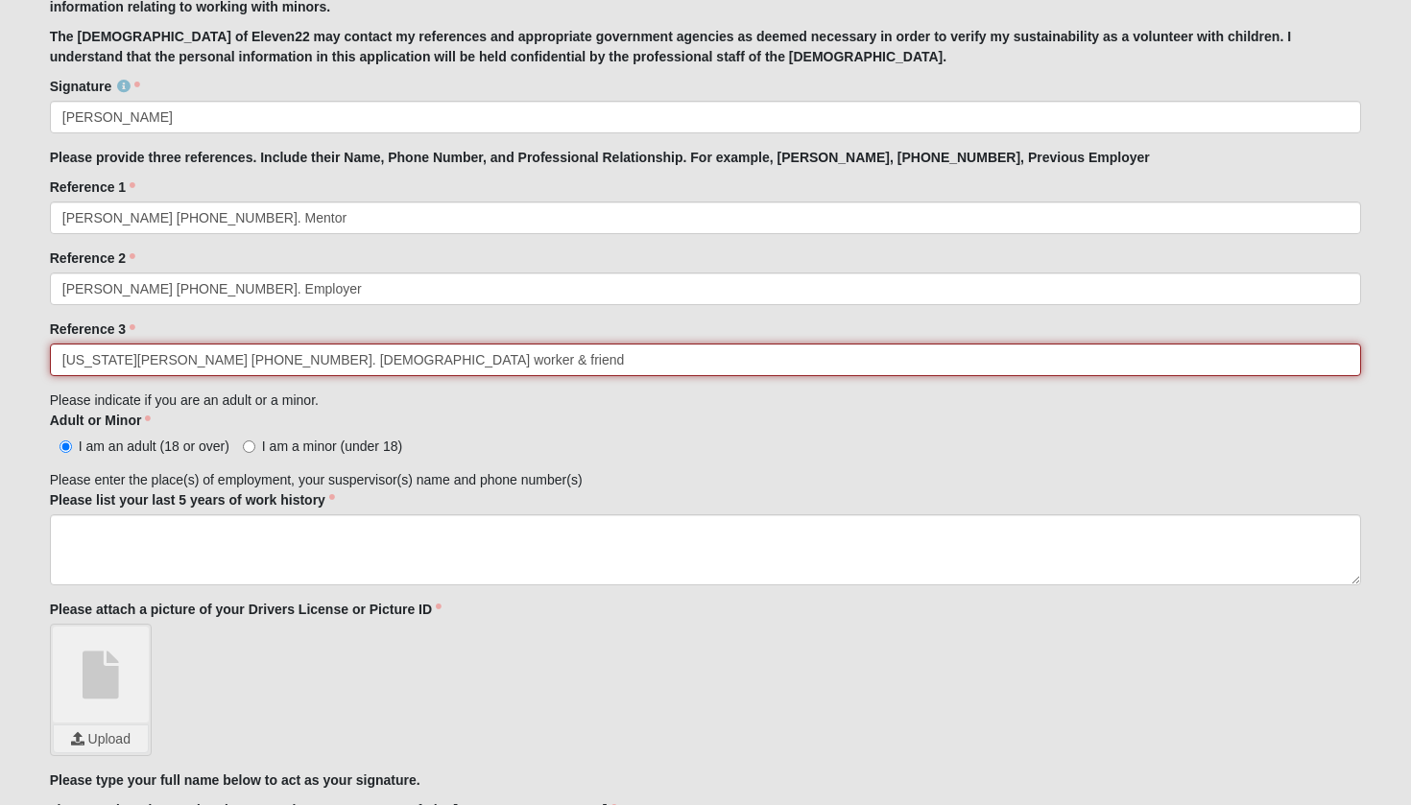
scroll to position [1719, 0]
type input "Georgia Pace 858-354-4441. Contract worker & friend"
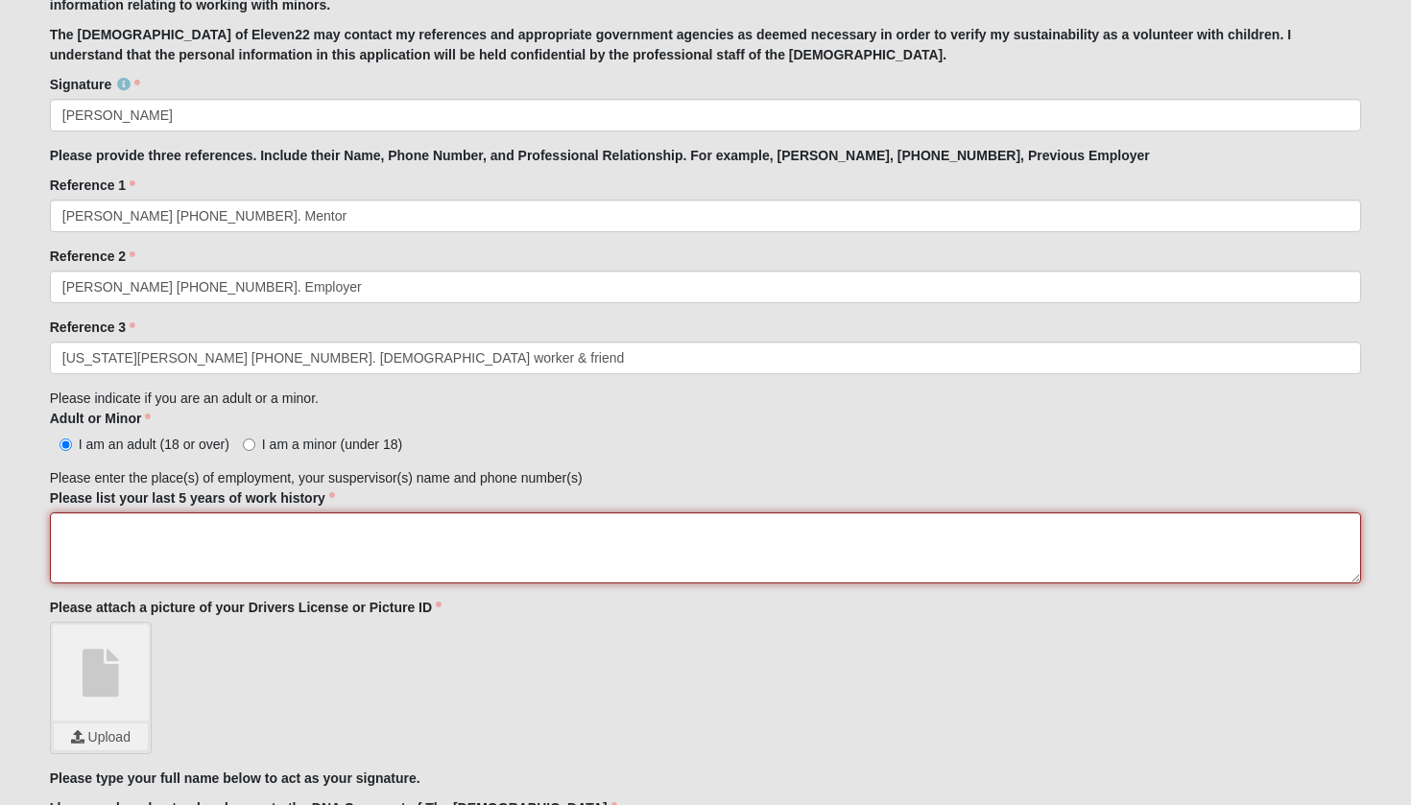
click at [192, 534] on textarea "Please list your last 5 years of work history" at bounding box center [706, 547] width 1312 height 71
click at [172, 545] on textarea "CURRENT: Grace Abilities Social Strategies for Success." at bounding box center [706, 547] width 1312 height 71
click at [284, 567] on textarea "CURRENT: Grace Abilities. Self employed Social Strategies for Success." at bounding box center [706, 547] width 1312 height 71
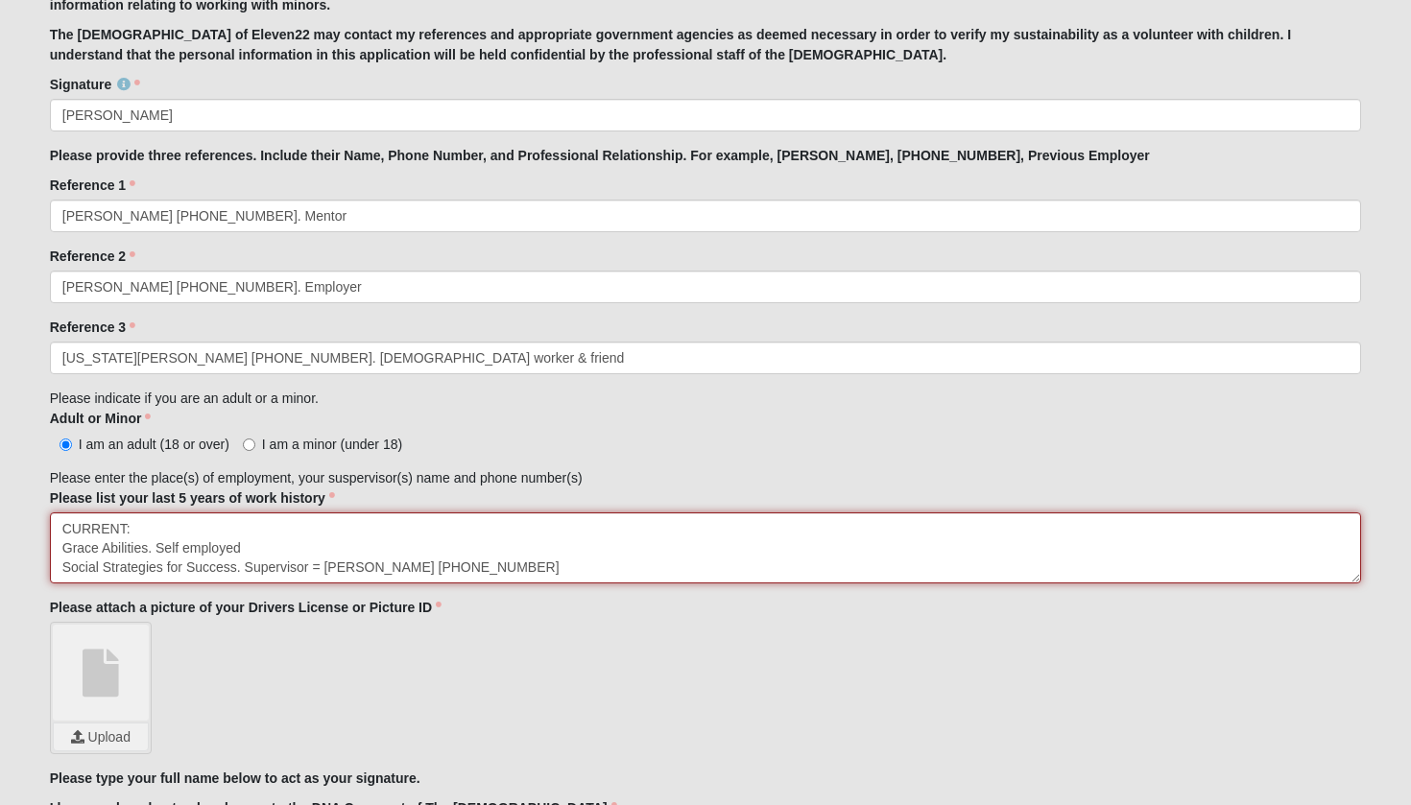
scroll to position [12, 0]
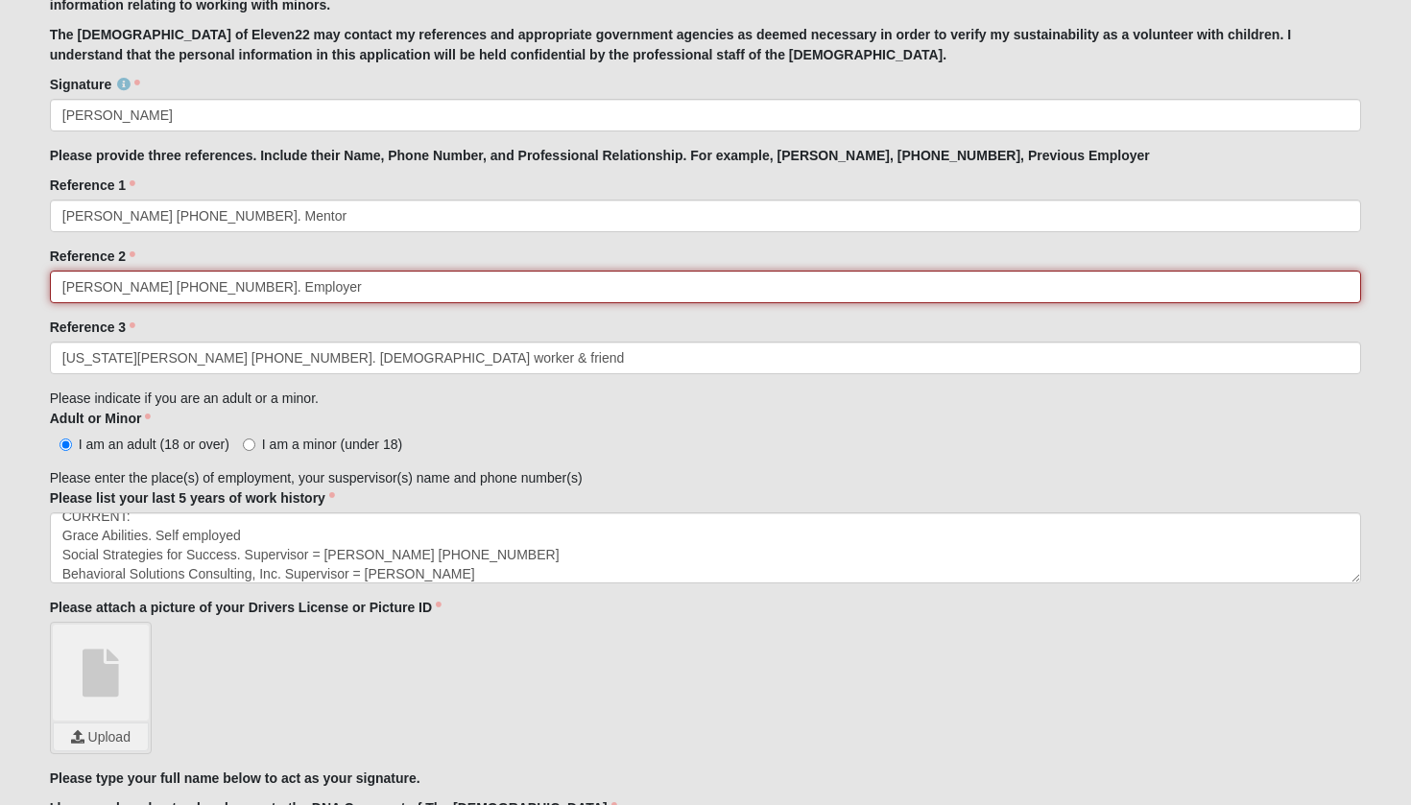
drag, startPoint x: 264, startPoint y: 289, endPoint x: 26, endPoint y: 289, distance: 238.0
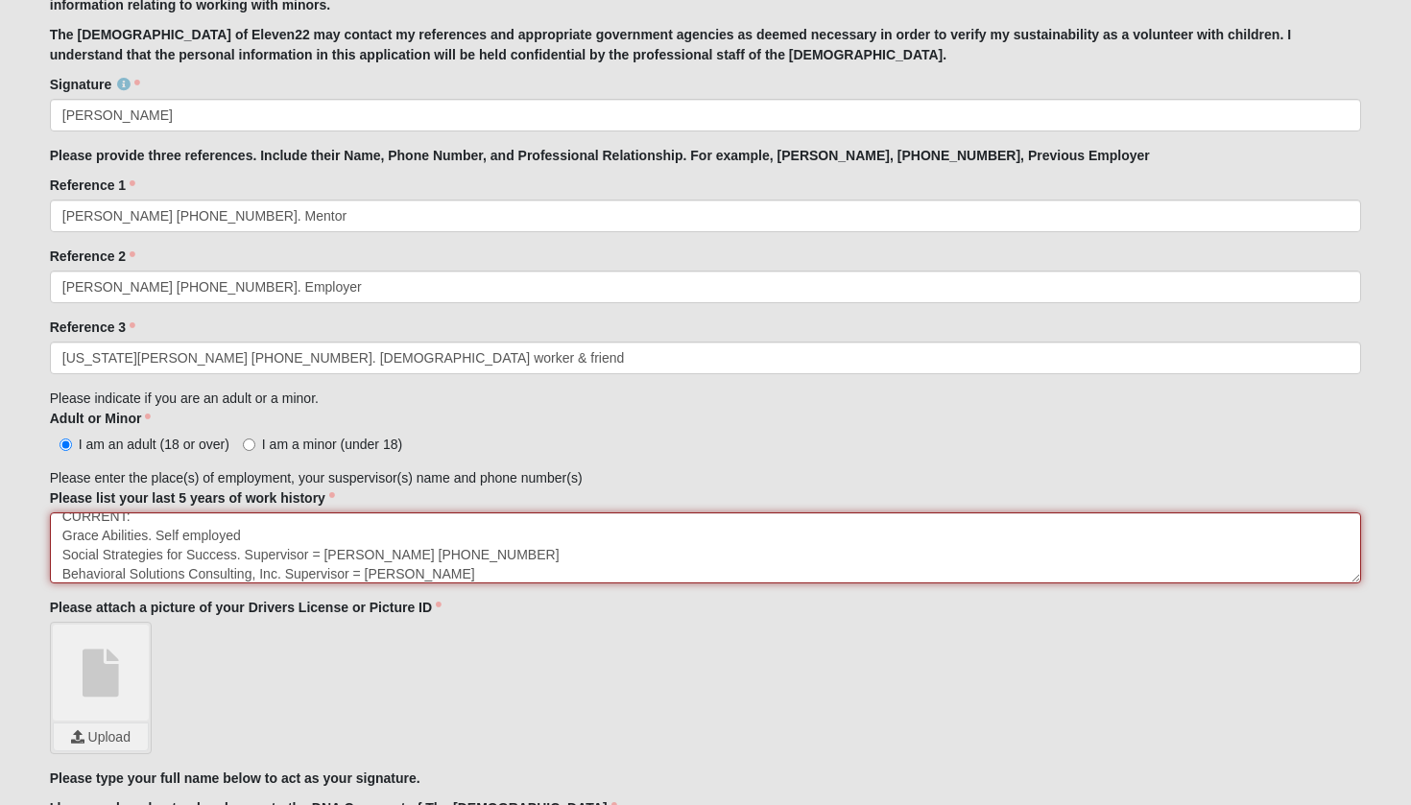
click at [381, 571] on textarea "CURRENT: Grace Abilities. Self employed Social Strategies for Success. Supervis…" at bounding box center [706, 547] width 1312 height 71
paste textarea "Lucker-Greene 904-534-6935"
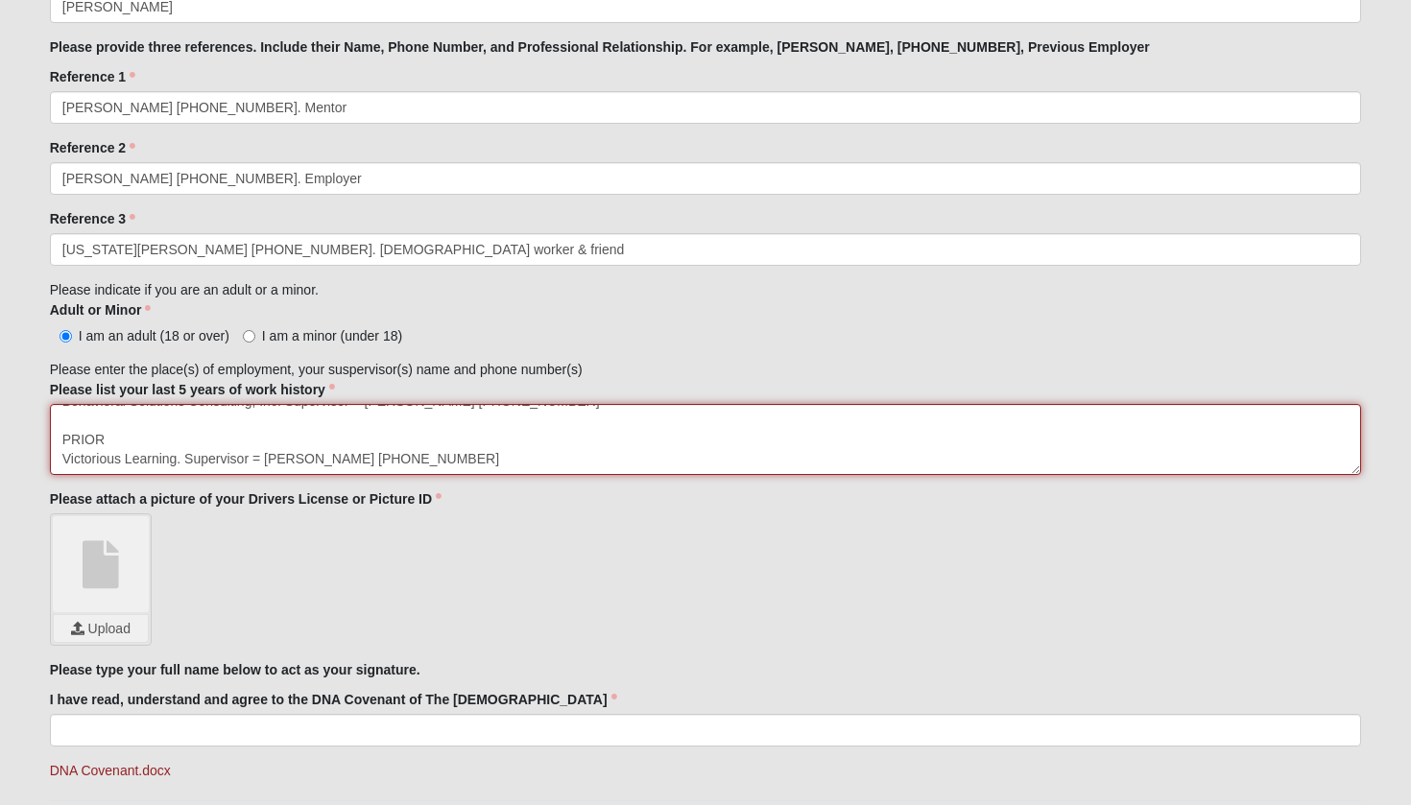
scroll to position [1848, 0]
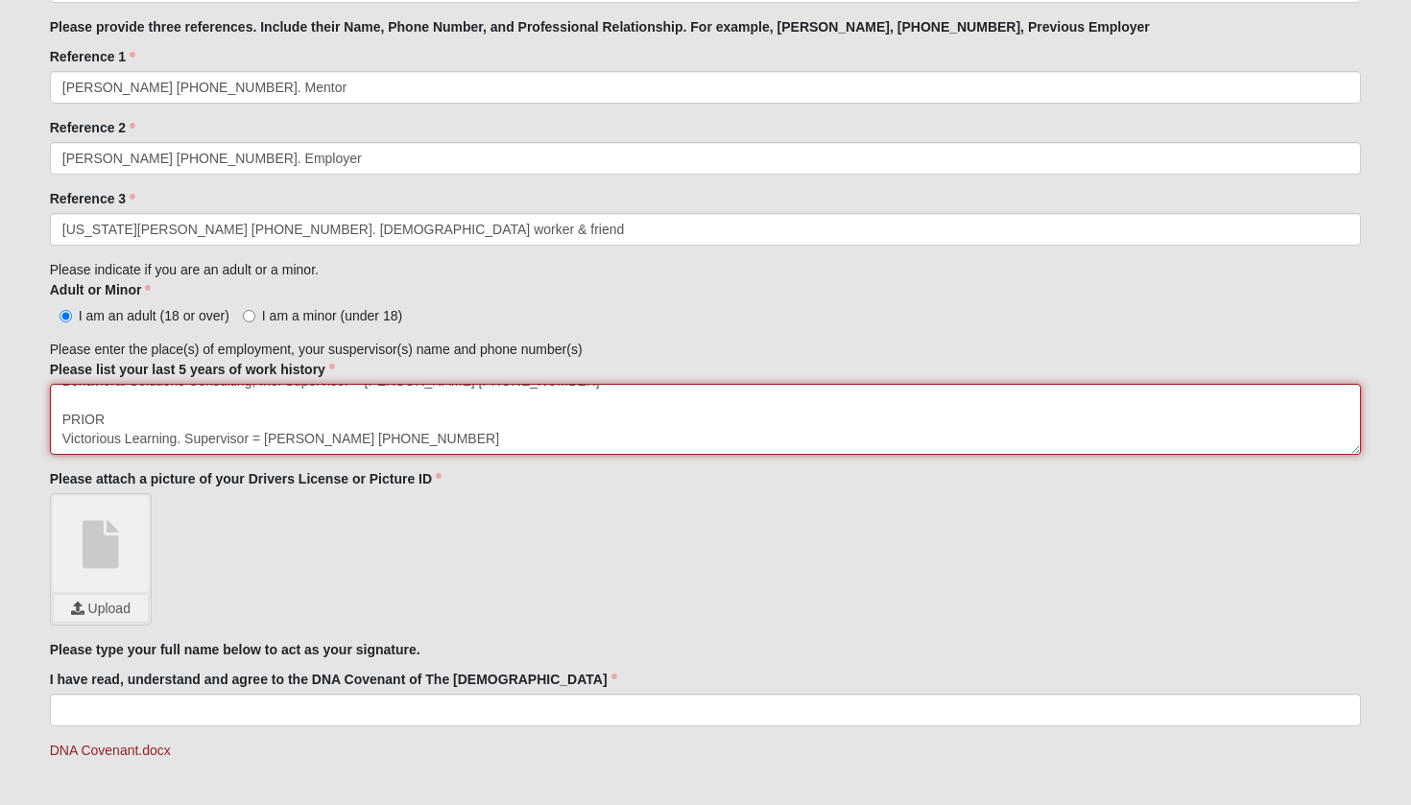
type textarea "CURRENT: Grace Abilities. Self employed Social Strategies for Success. Supervis…"
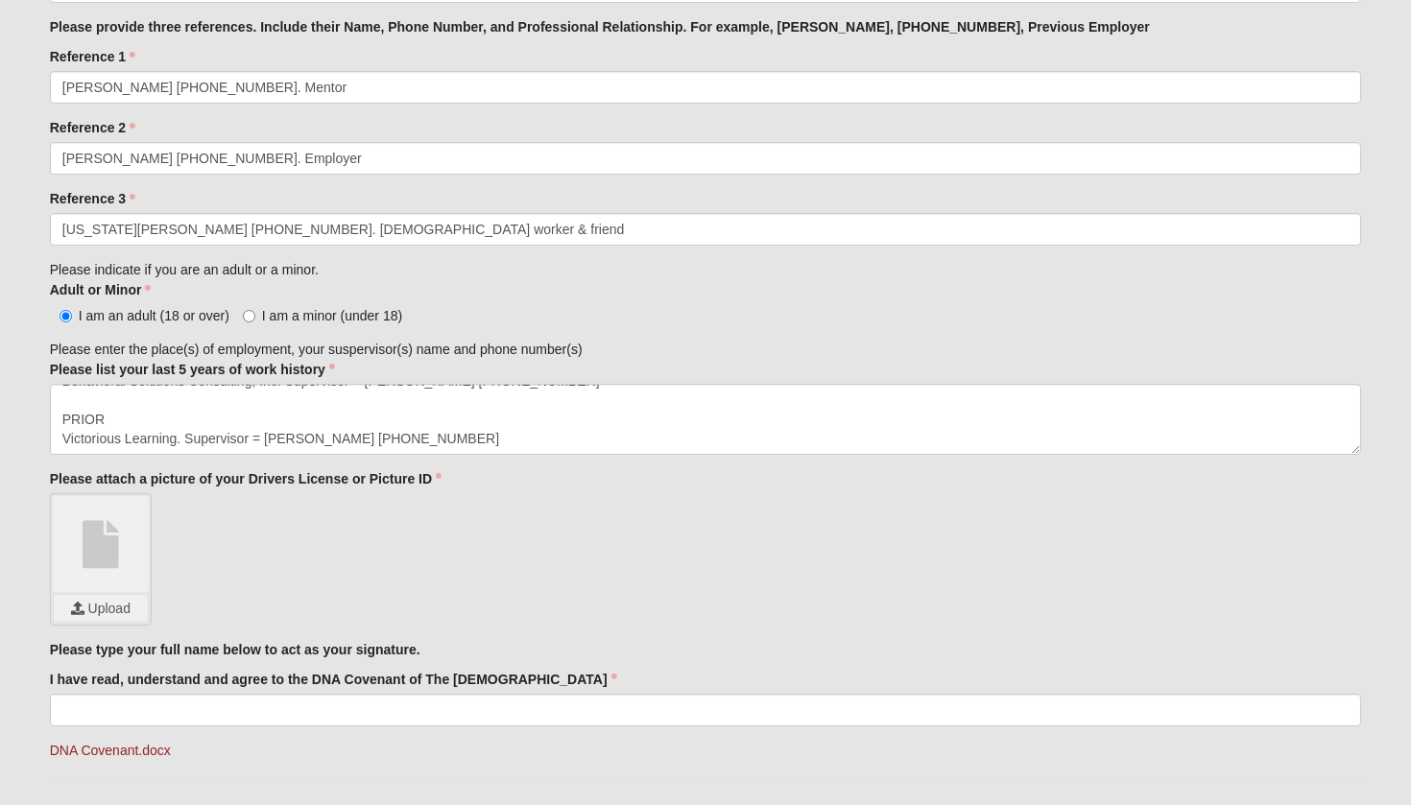
click at [94, 601] on input "file" at bounding box center [101, 608] width 94 height 27
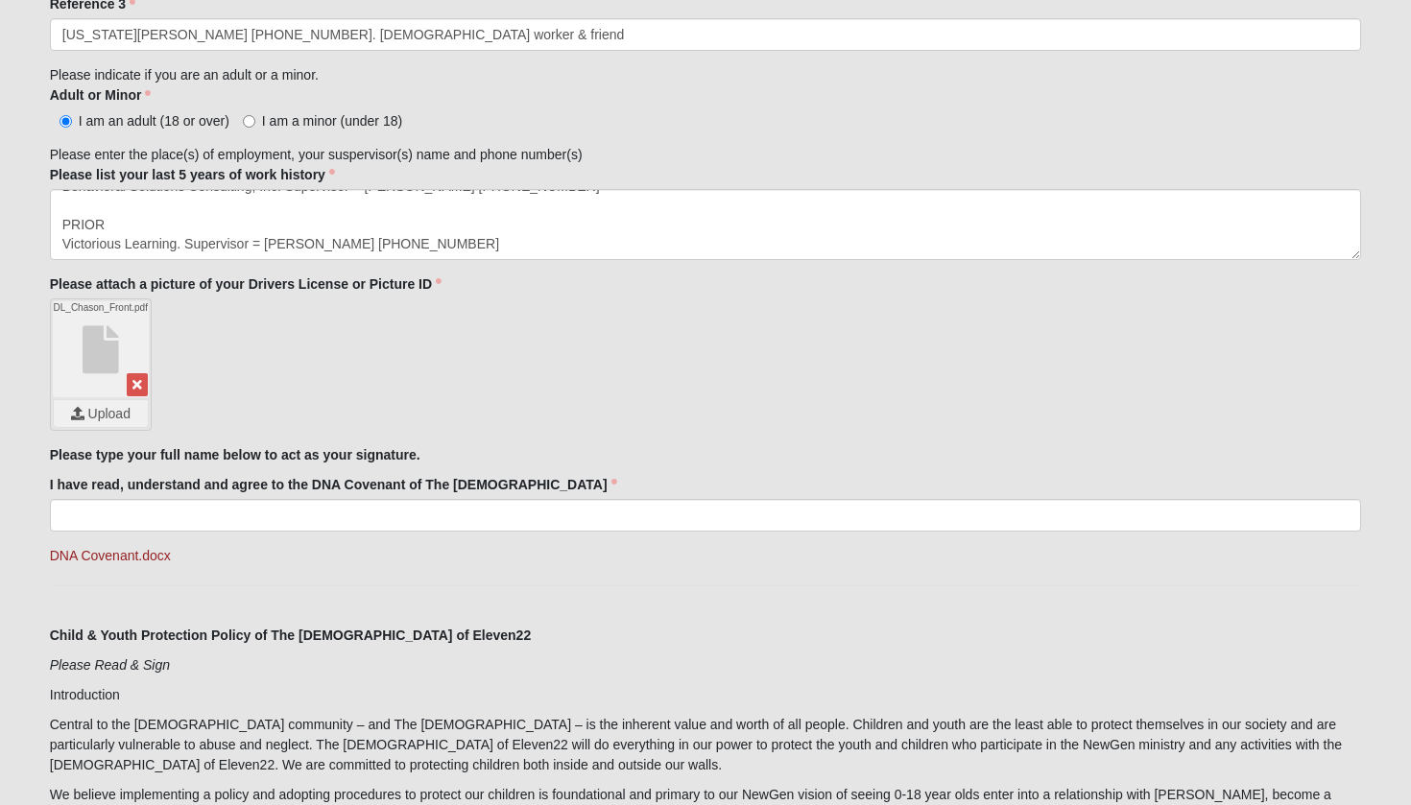
scroll to position [2080, 0]
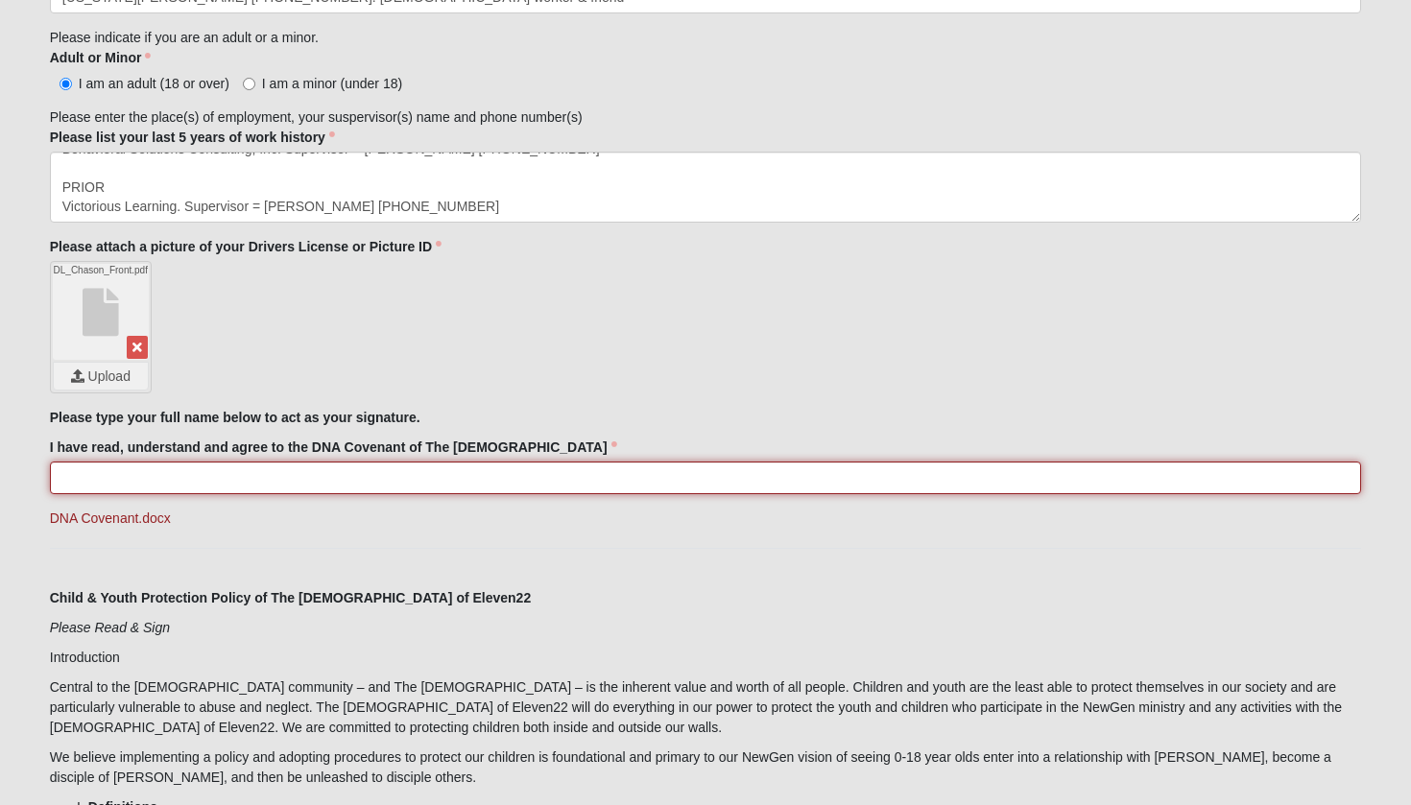
click at [415, 470] on input "I have read, understand and agree to the DNA Covenant of The Church of Eleven22" at bounding box center [706, 478] width 1312 height 33
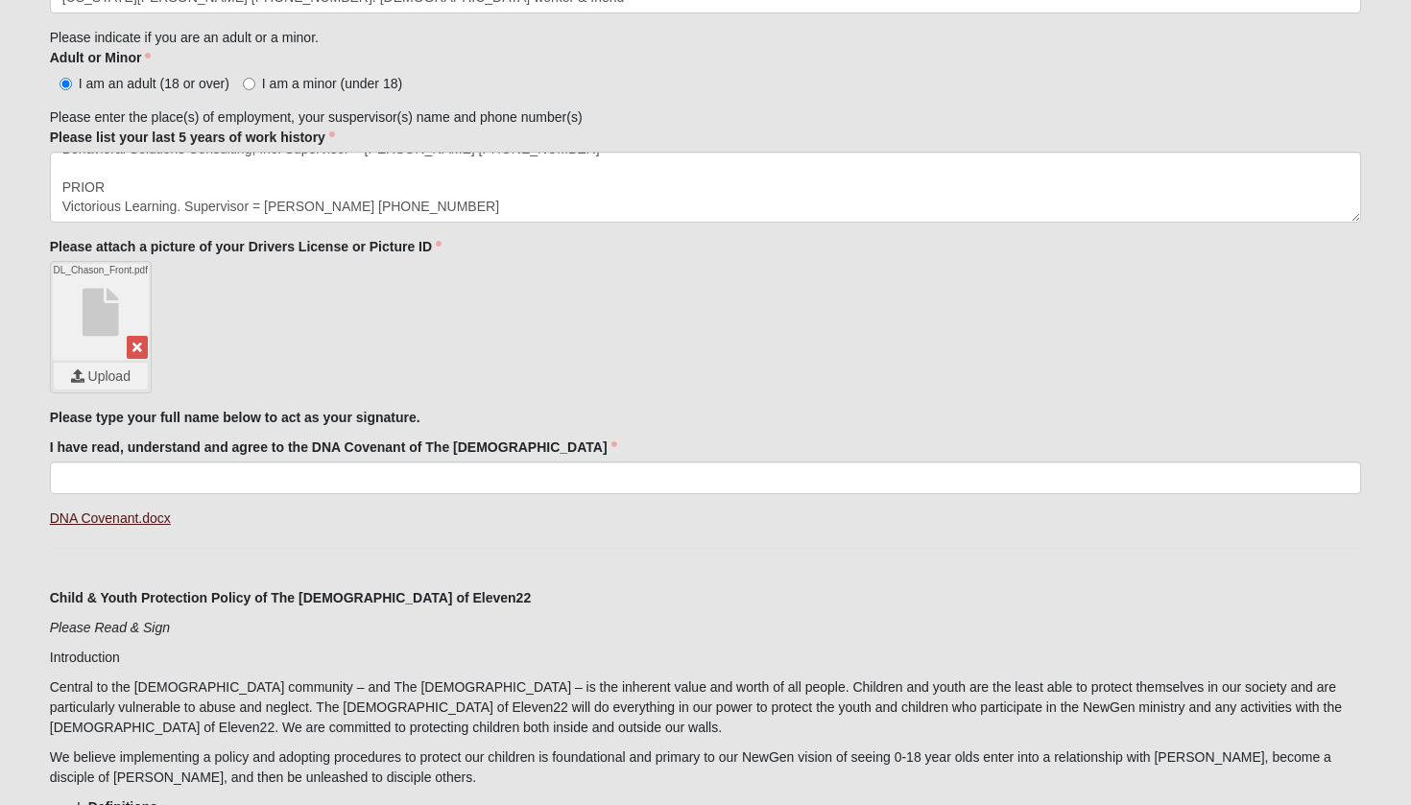
click at [134, 516] on link "DNA Covenant.docx" at bounding box center [110, 517] width 121 height 15
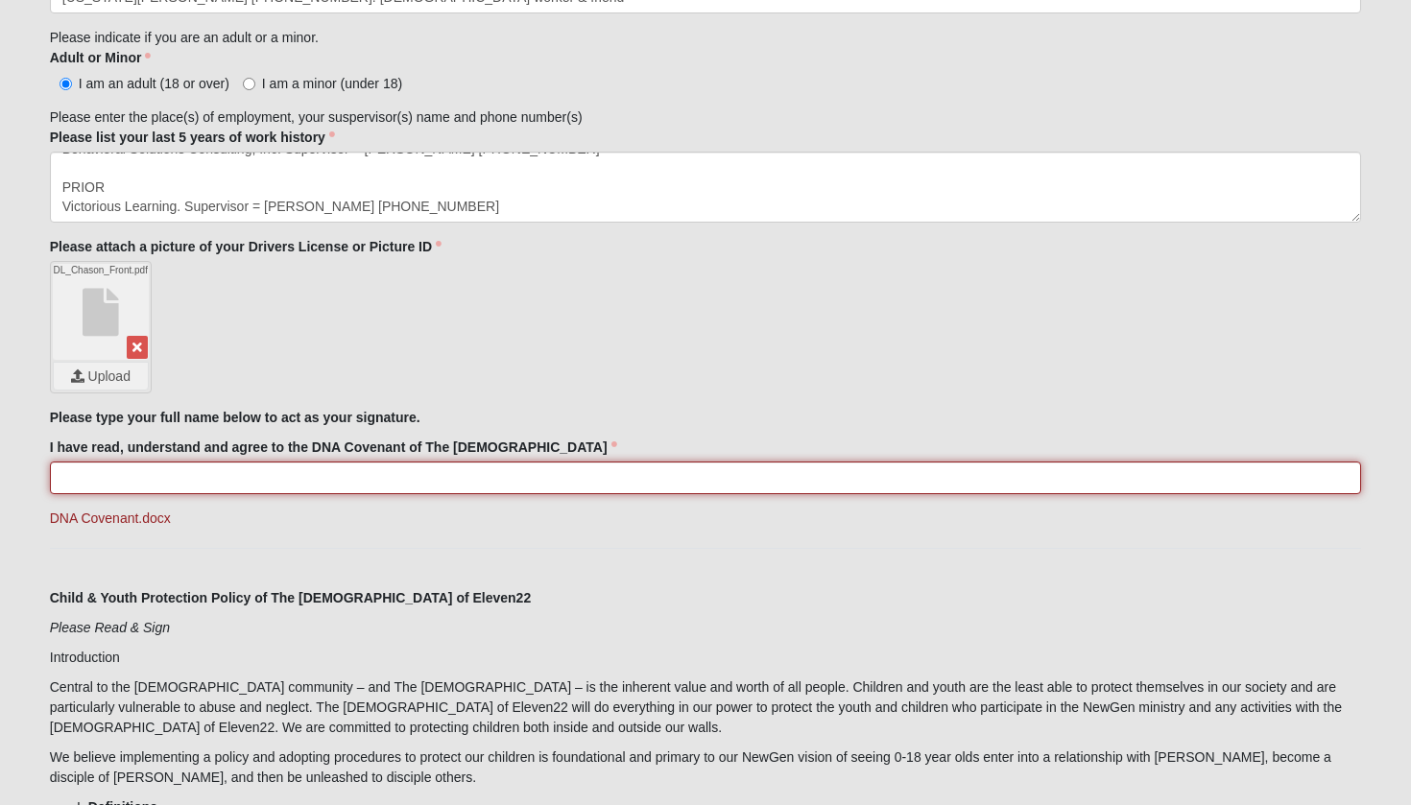
click at [300, 476] on input "I have read, understand and agree to the DNA Covenant of The Church of Eleven22" at bounding box center [706, 478] width 1312 height 33
type input "Elaina Chason"
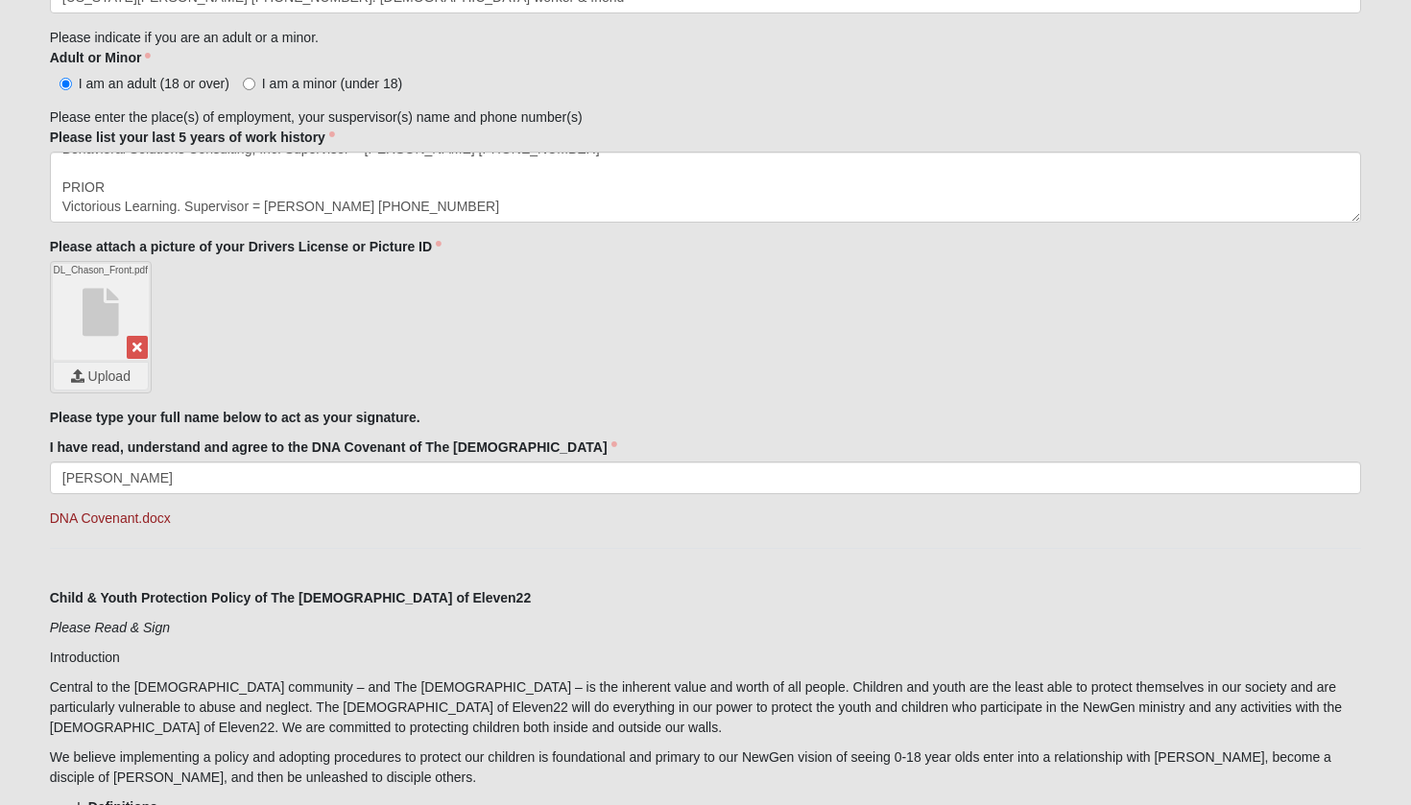
click at [329, 592] on strong "Child & Youth Protection Policy of The Church of Eleven22" at bounding box center [290, 597] width 481 height 15
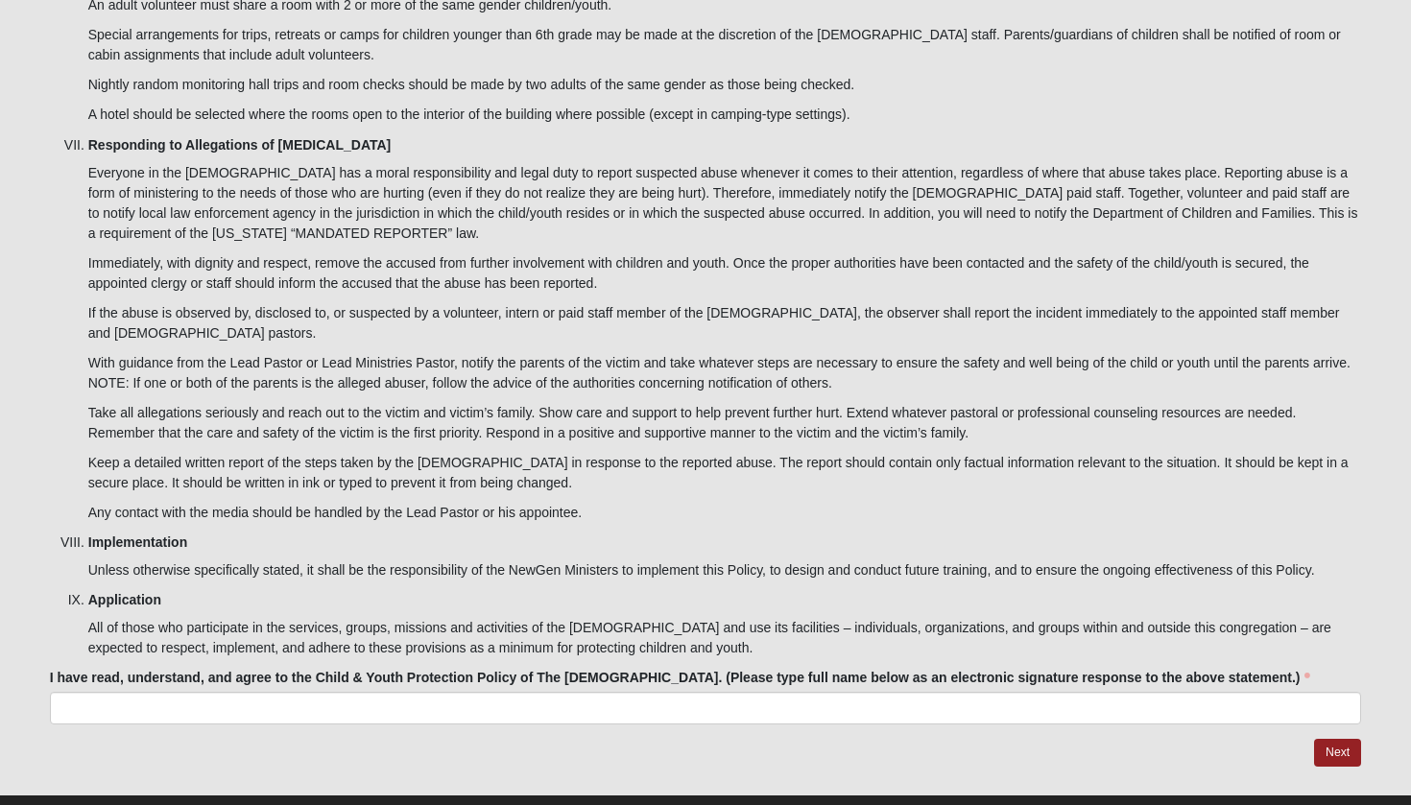
scroll to position [5869, 0]
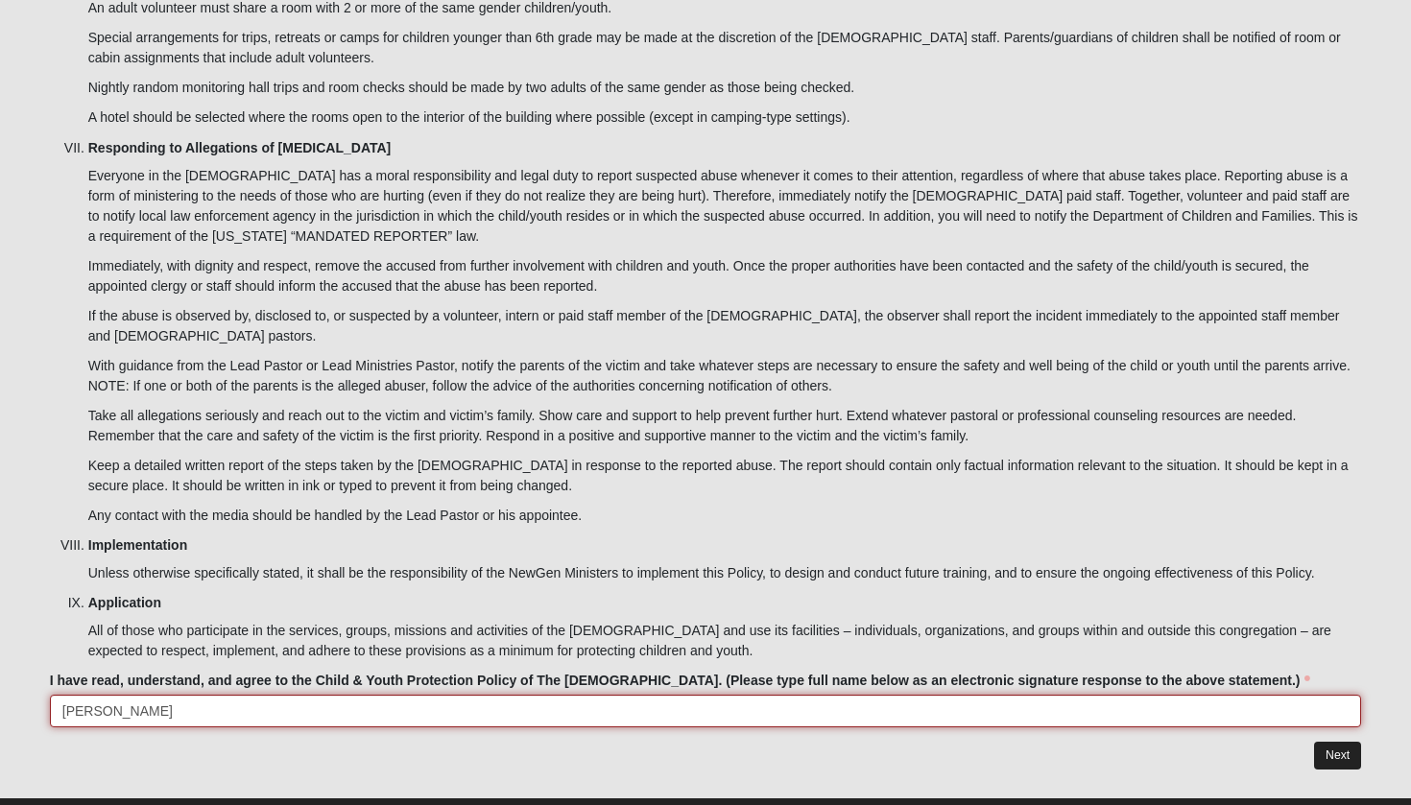
type input "Elaina Chason"
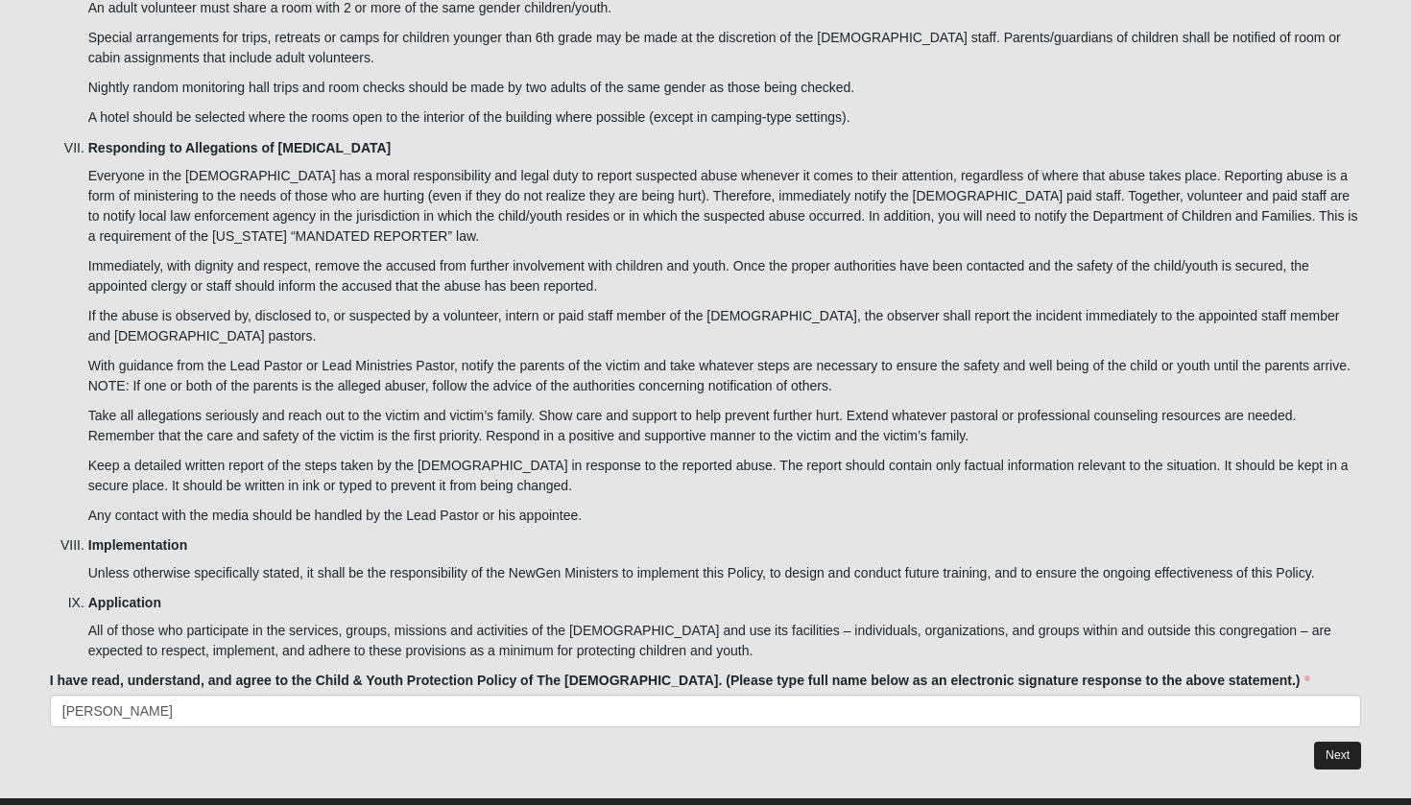
click at [1333, 742] on link "Next" at bounding box center [1337, 756] width 47 height 28
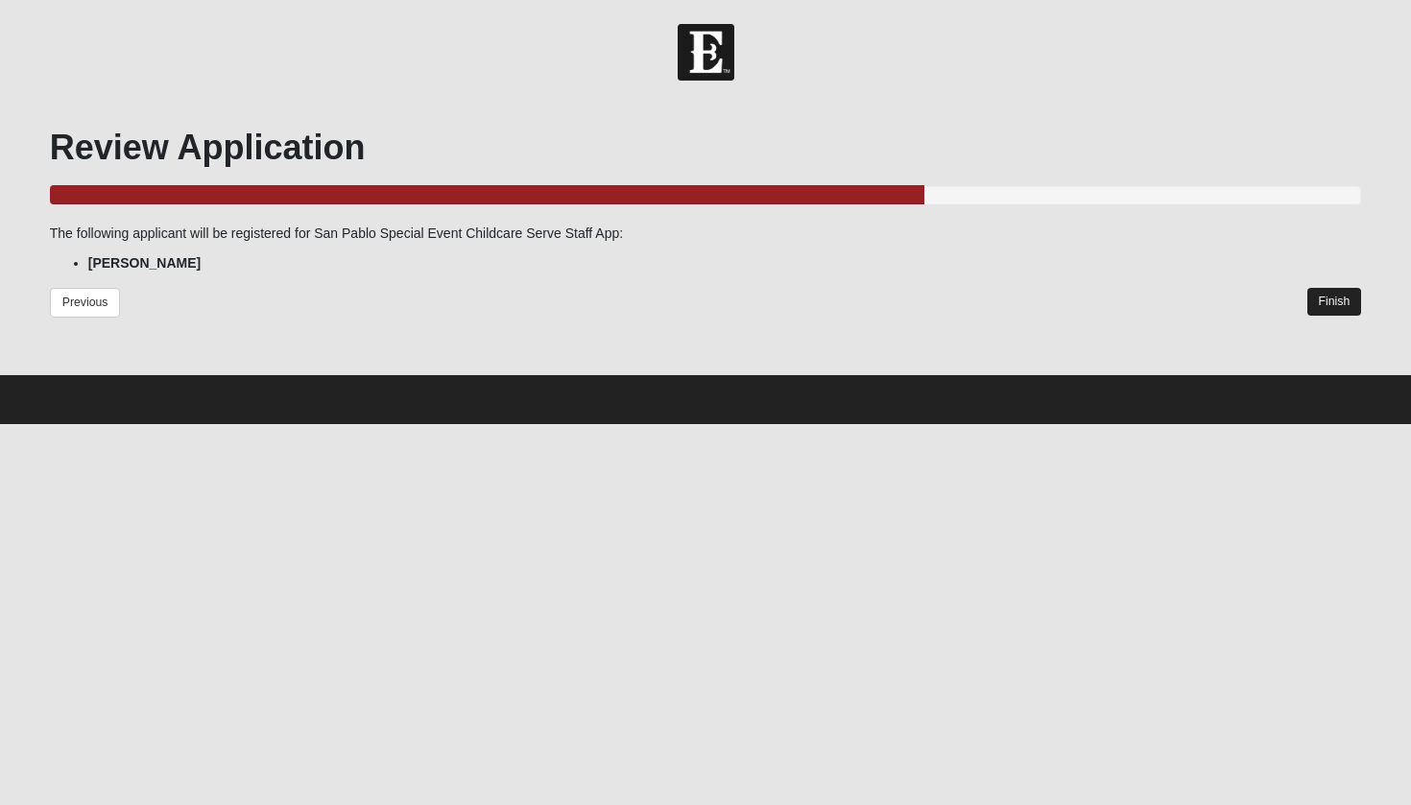
click at [1329, 302] on link "Finish" at bounding box center [1334, 302] width 55 height 28
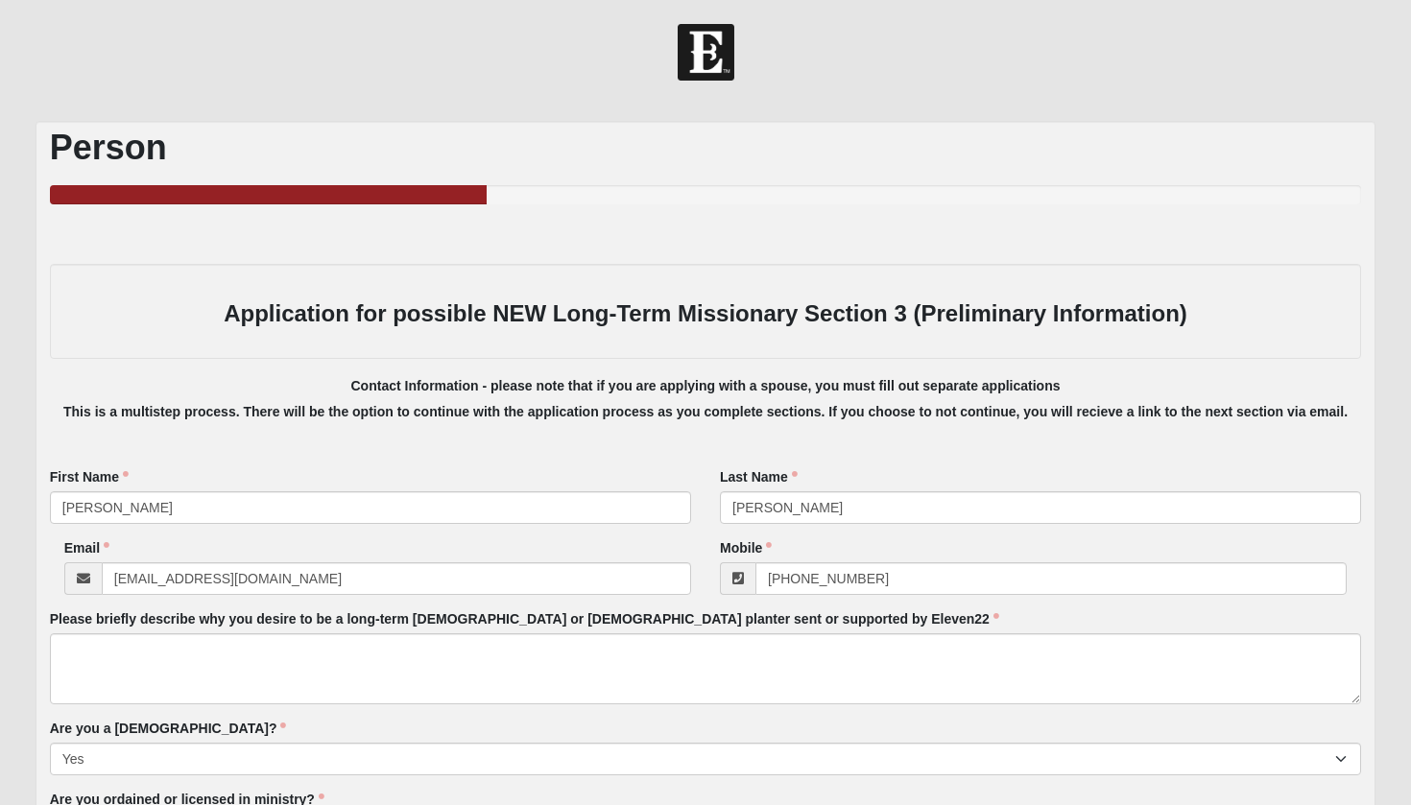
scroll to position [2121, 0]
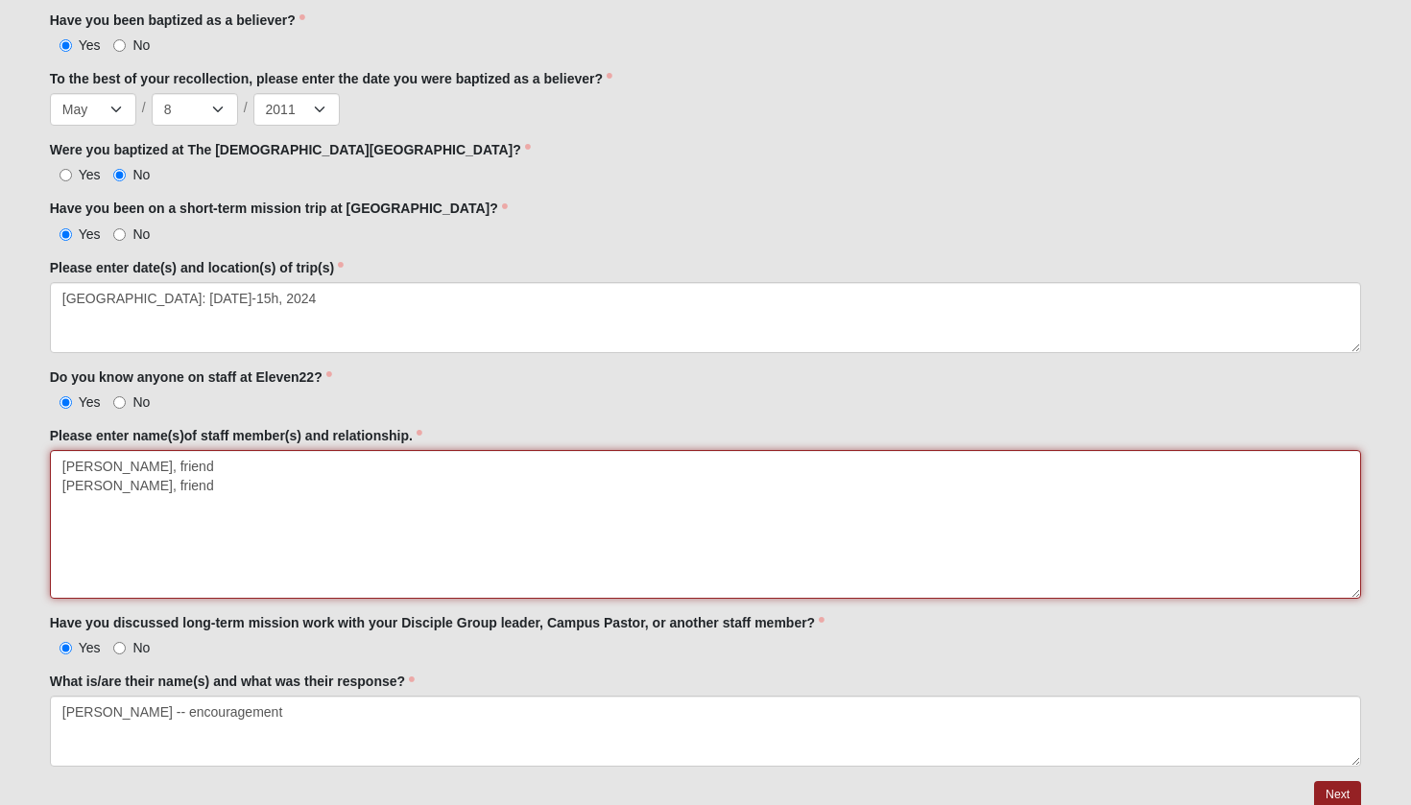
click at [1356, 598] on textarea "[PERSON_NAME], friend [PERSON_NAME], friend" at bounding box center [706, 524] width 1312 height 149
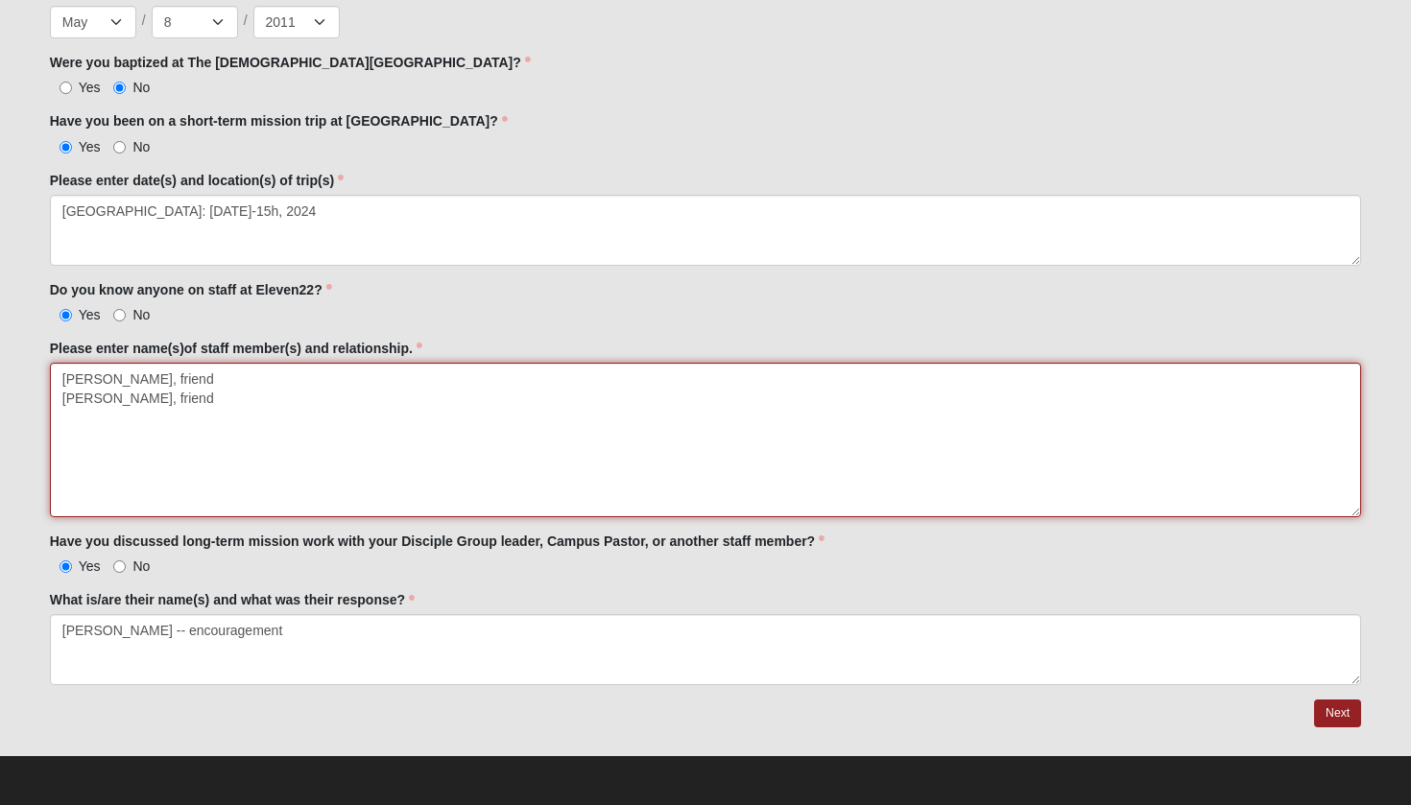
scroll to position [2204, 0]
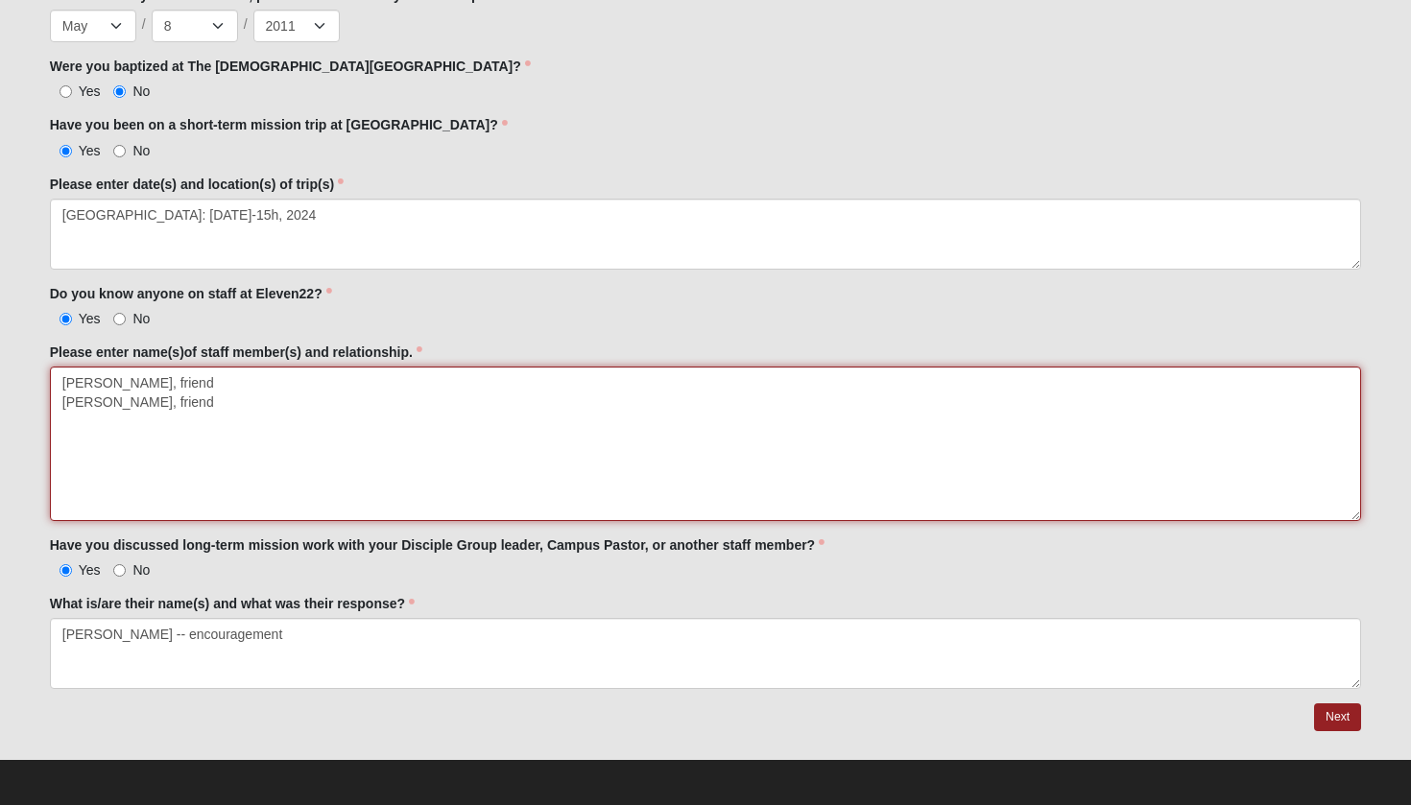
type textarea "[PERSON_NAME], friend [PERSON_NAME], friend"
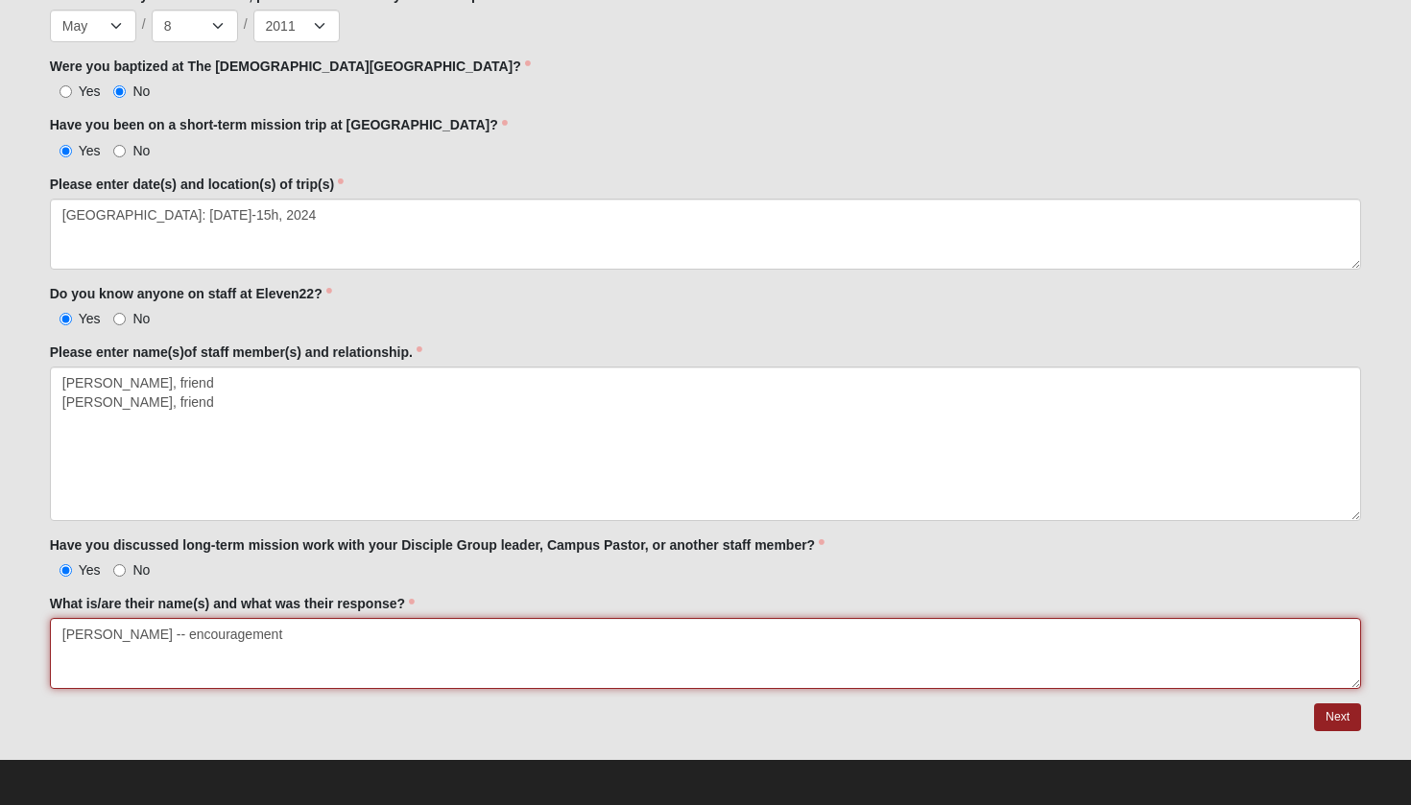
click at [274, 639] on textarea "[PERSON_NAME] -- encouragement" at bounding box center [706, 653] width 1312 height 71
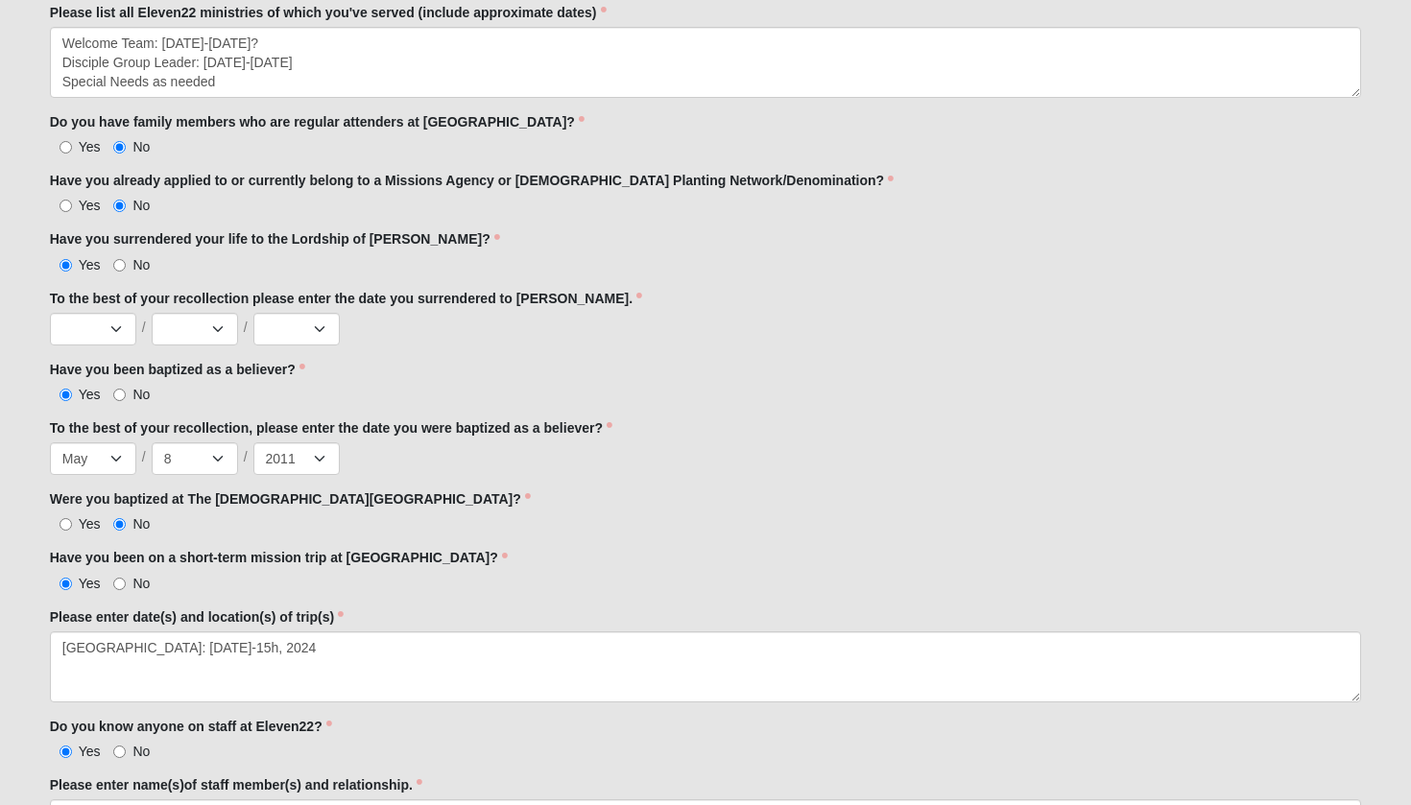
scroll to position [1768, 0]
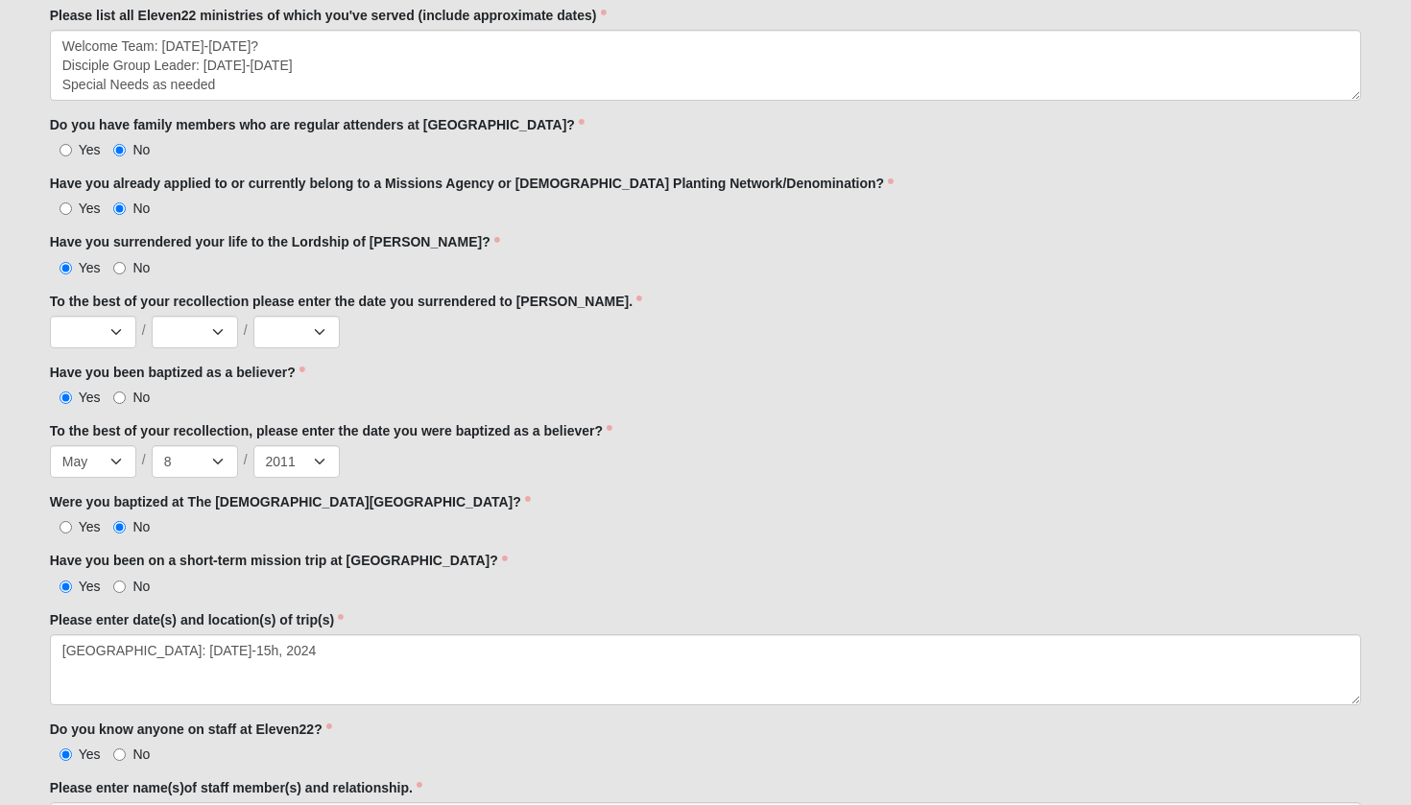
click at [936, 263] on div "Yes No" at bounding box center [706, 266] width 1312 height 20
select select "3"
select select "1"
select select "2008"
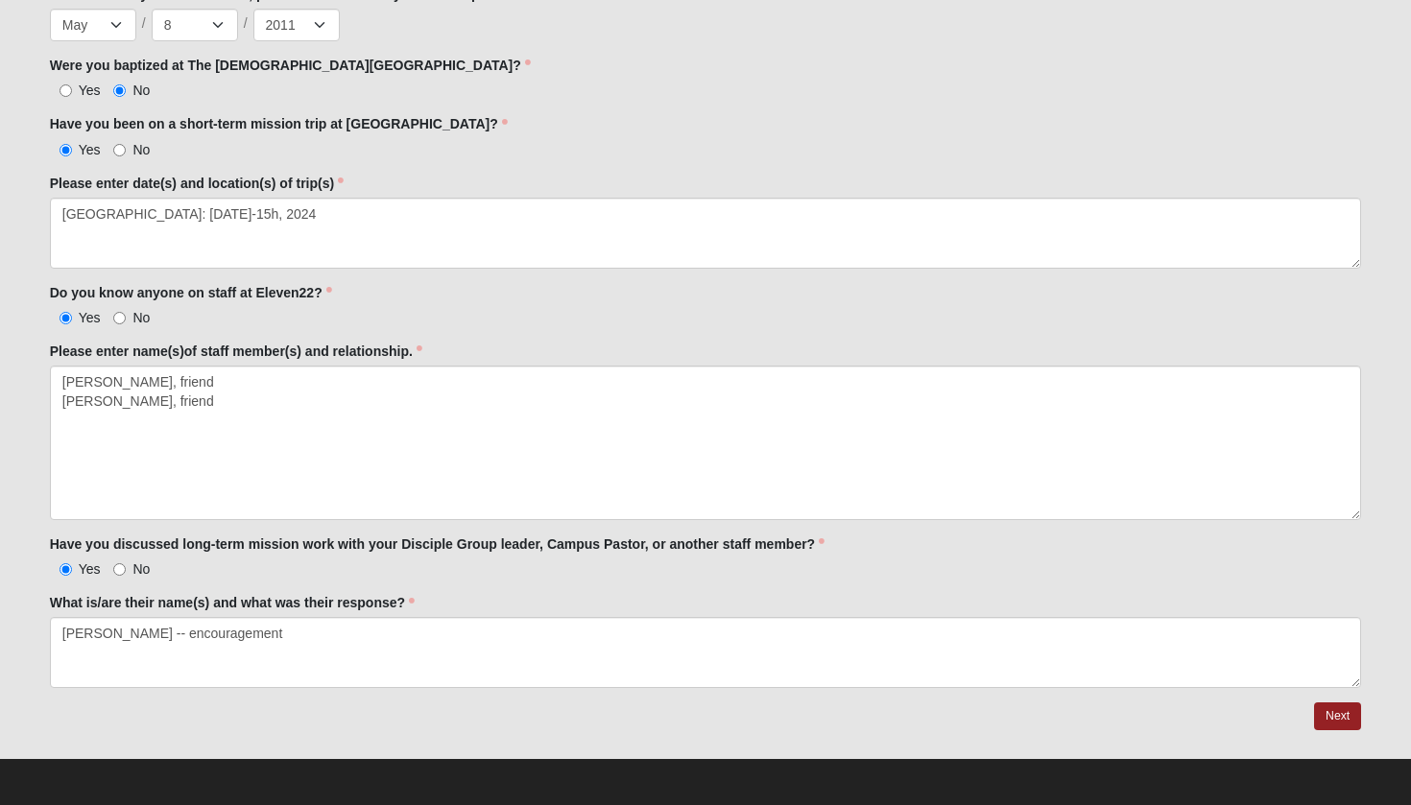
scroll to position [2204, 0]
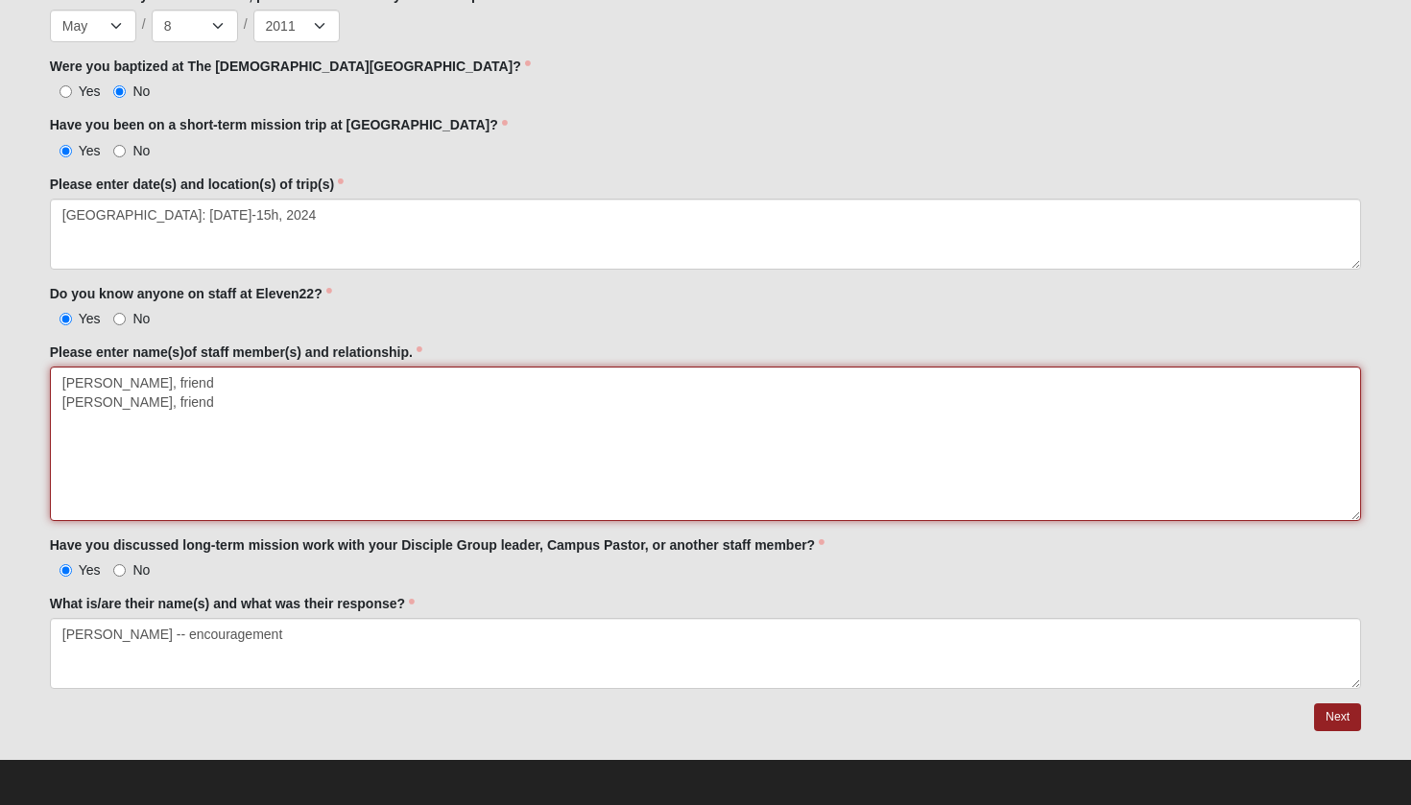
click at [240, 485] on textarea "[PERSON_NAME], friend [PERSON_NAME], friend" at bounding box center [706, 444] width 1312 height 154
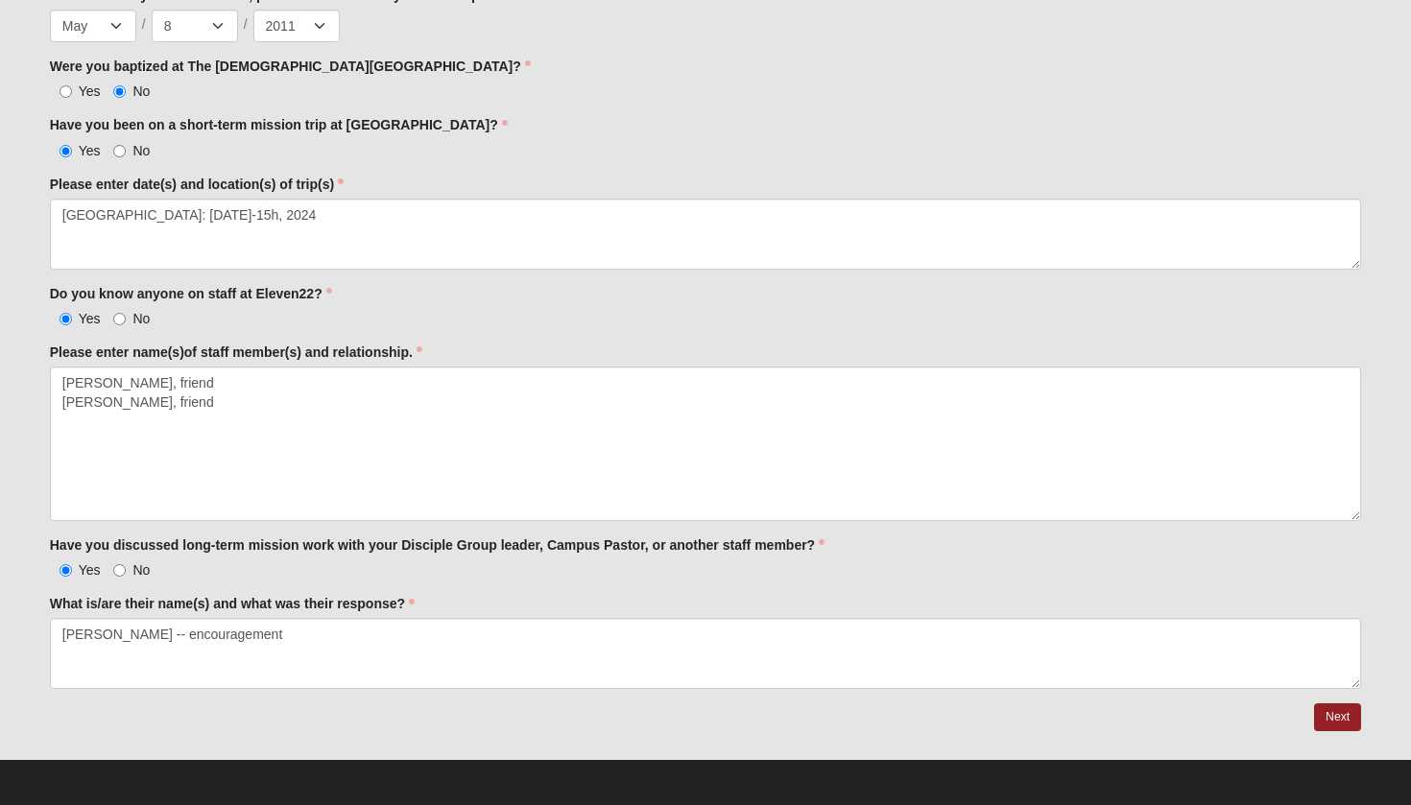
click at [462, 343] on div "Please enter name(s)of staff member(s) and relationship. [PERSON_NAME], friend …" at bounding box center [706, 432] width 1312 height 178
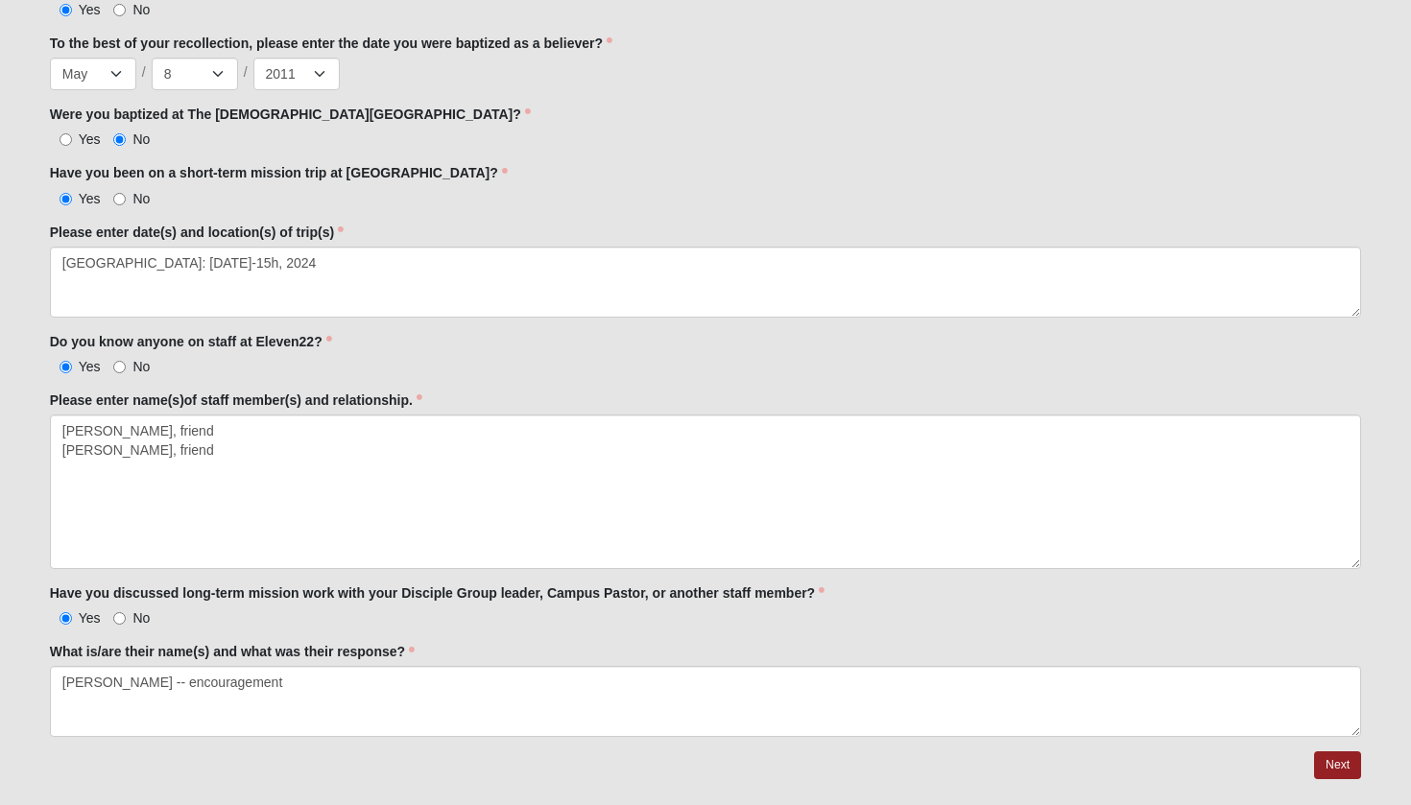
scroll to position [2144, 0]
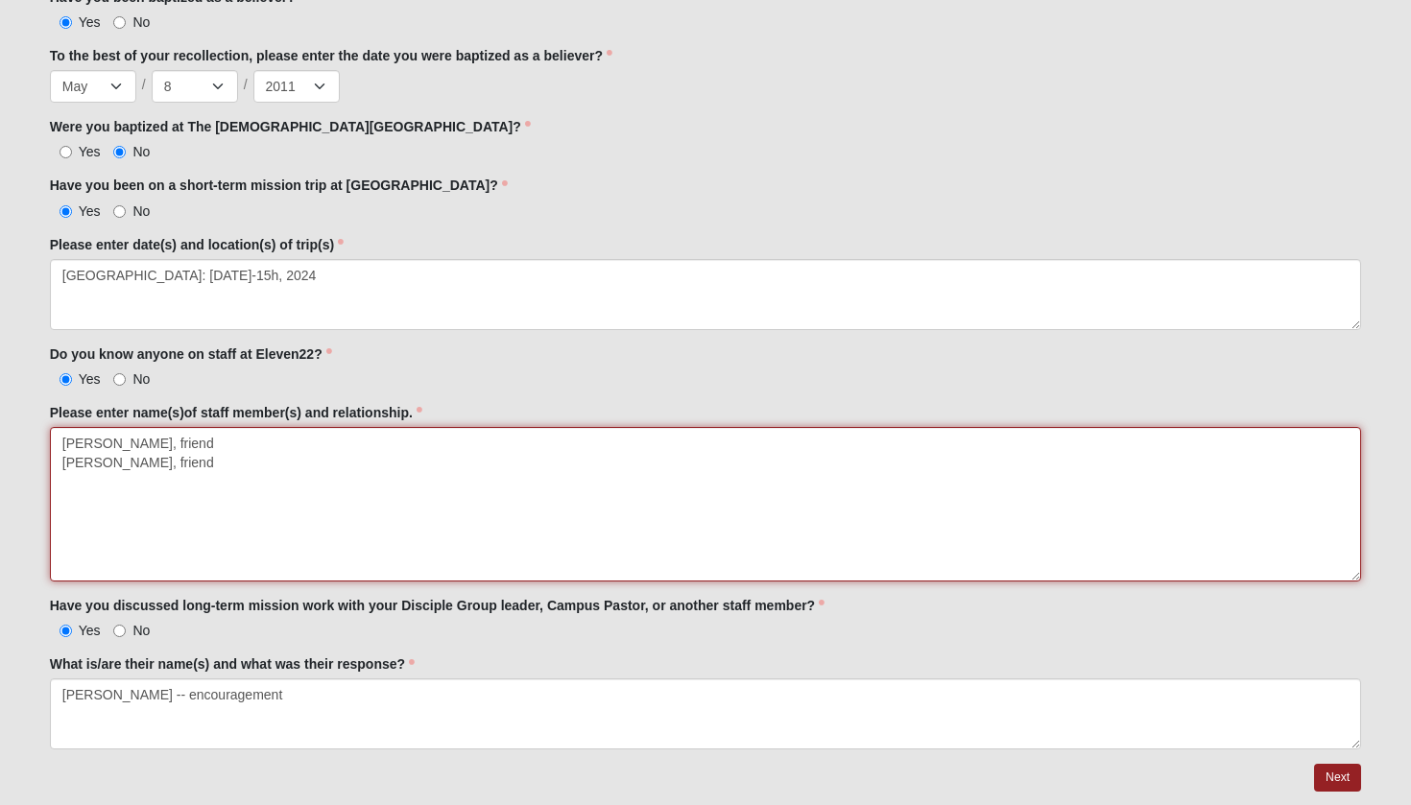
click at [127, 474] on textarea "[PERSON_NAME], friend [PERSON_NAME], friend" at bounding box center [706, 504] width 1312 height 154
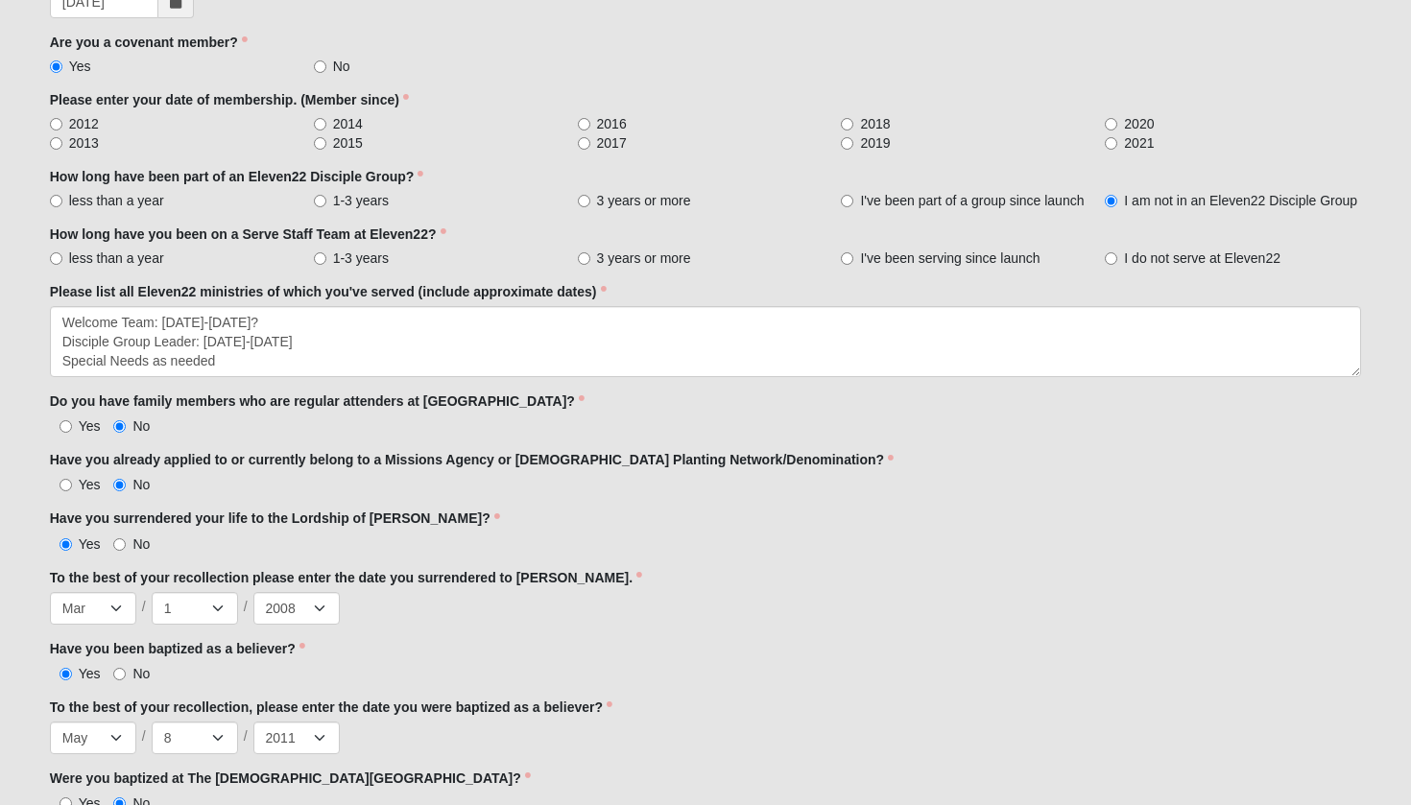
scroll to position [1520, 0]
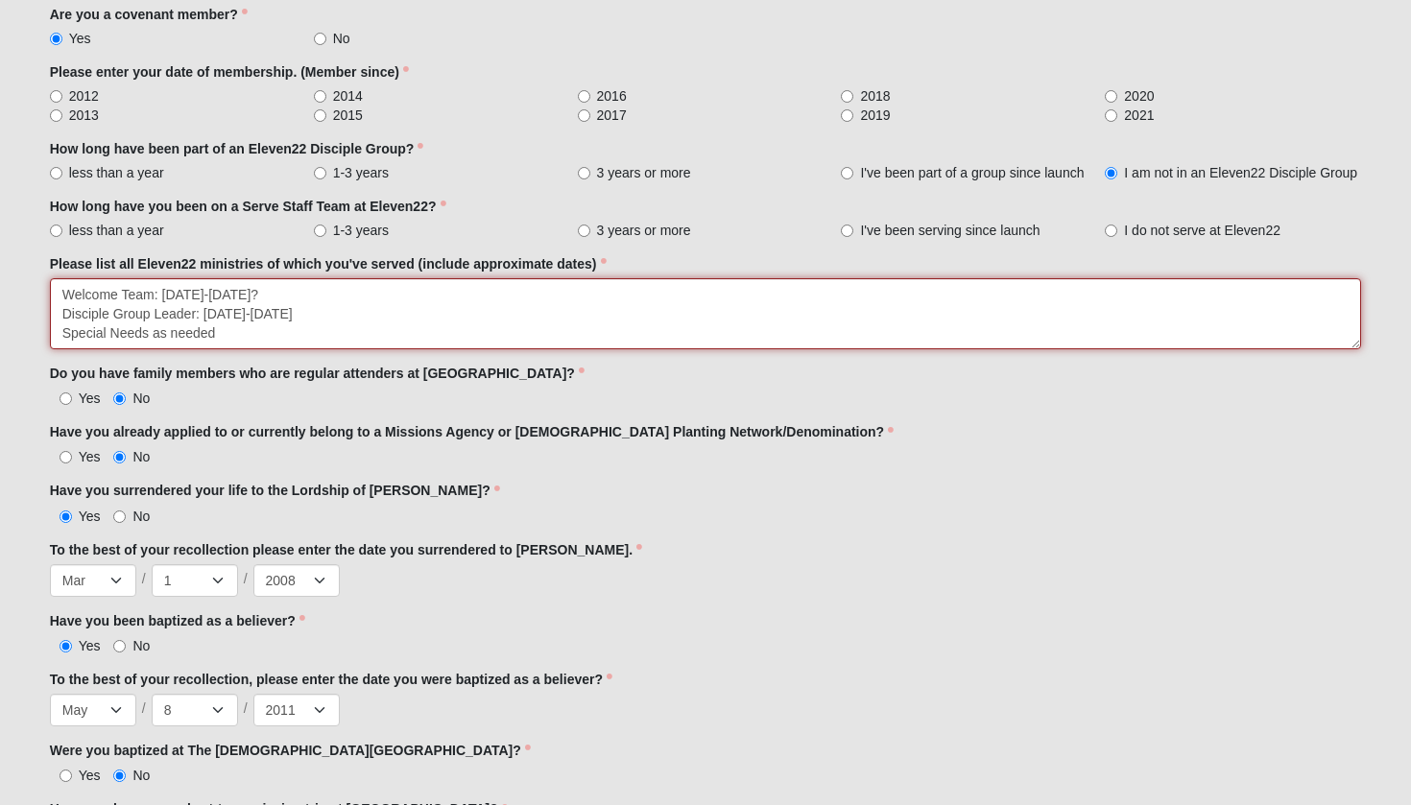
click at [757, 330] on textarea "Welcome Team: [DATE]-[DATE]? Disciple Group Leader: [DATE]-[DATE] Special Needs…" at bounding box center [706, 313] width 1312 height 71
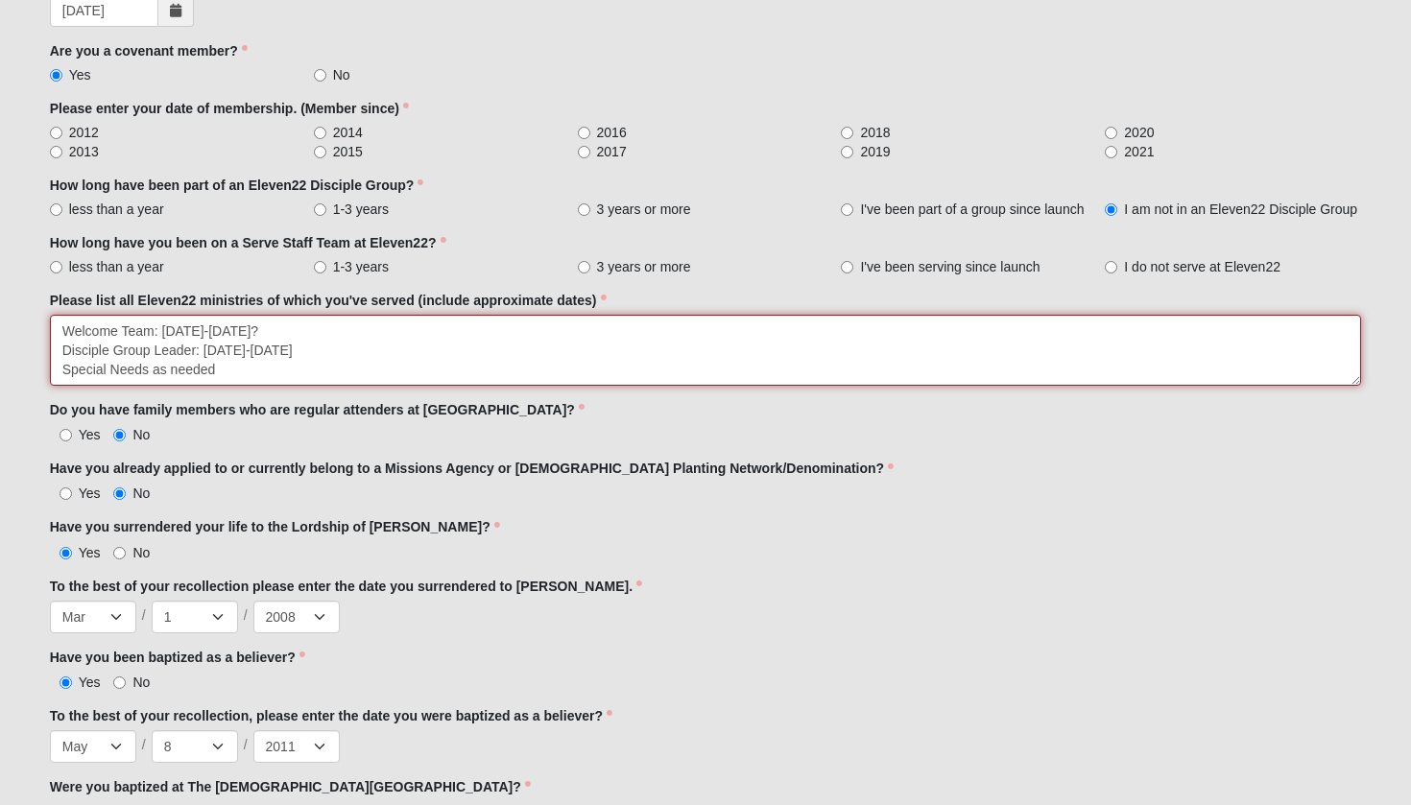
scroll to position [0, 0]
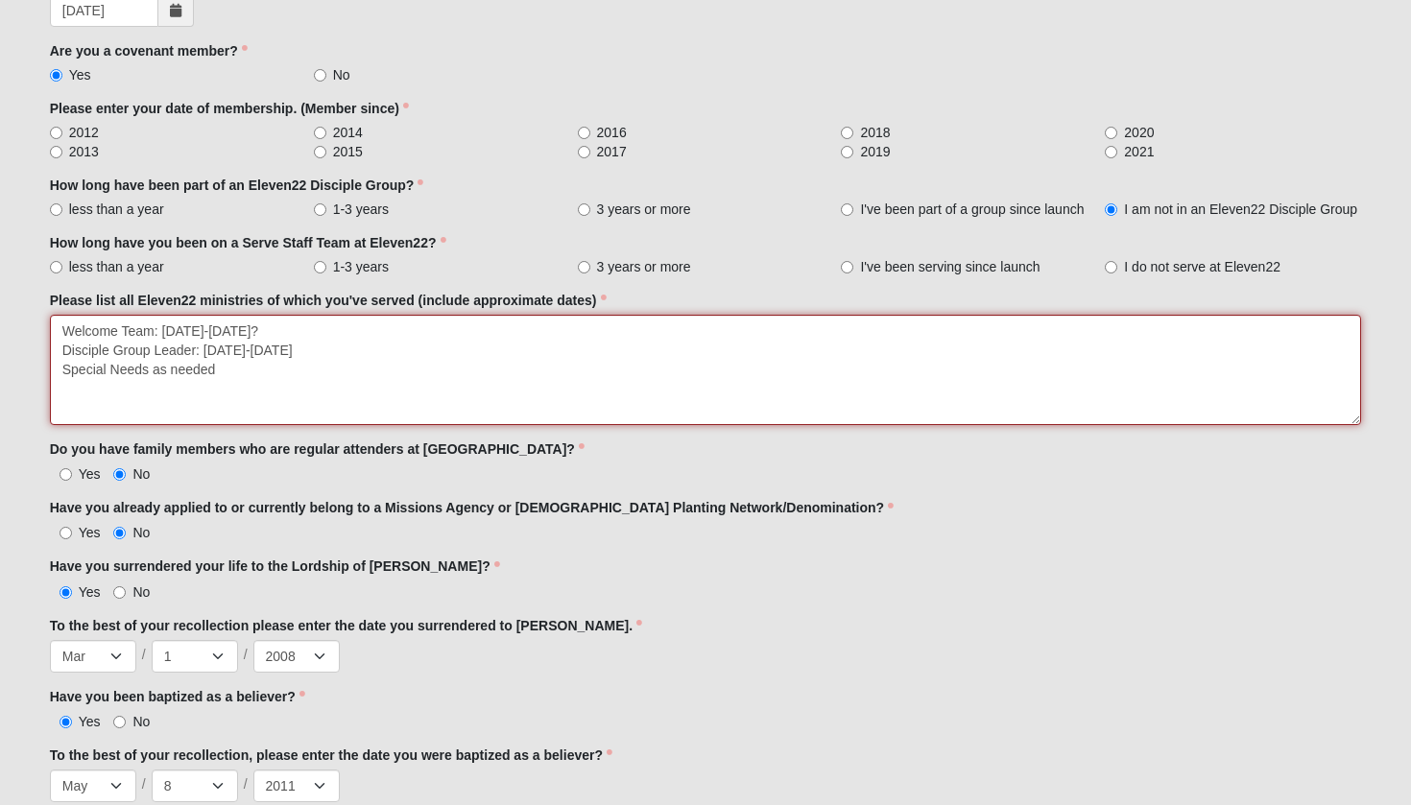
click at [1286, 415] on textarea "Welcome Team: [DATE]-[DATE]? Disciple Group Leader: [DATE]-[DATE] Special Needs…" at bounding box center [706, 370] width 1312 height 110
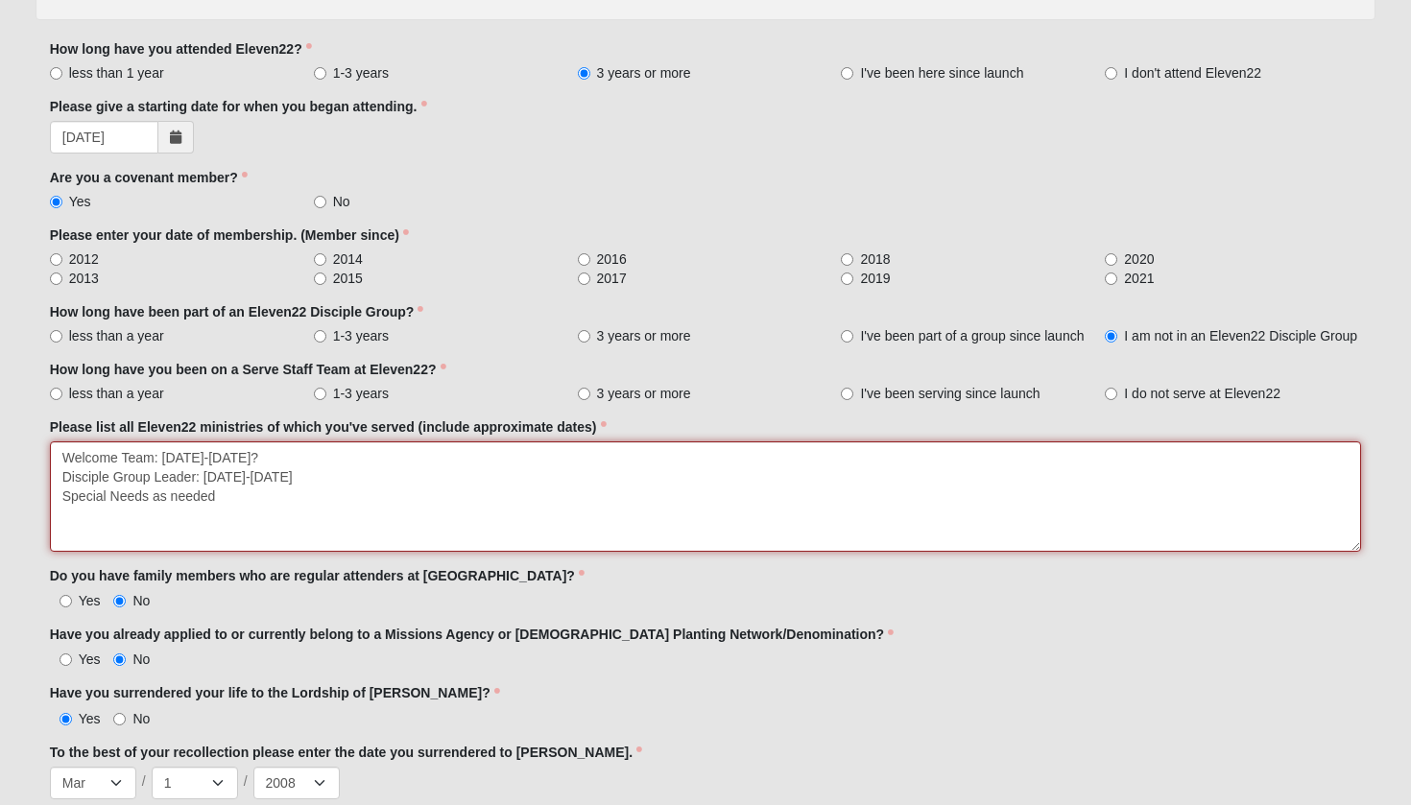
scroll to position [1358, 0]
drag, startPoint x: 233, startPoint y: 492, endPoint x: 153, endPoint y: 494, distance: 80.6
click at [153, 494] on textarea "Welcome Team: [DATE]-[DATE]? Disciple Group Leader: [DATE]-[DATE] Special Needs…" at bounding box center [706, 495] width 1312 height 110
click at [215, 499] on textarea "Welcome Team: [DATE]-[DATE]? Disciple Group Leader: [DATE]-[DATE] Special Needs…" at bounding box center [706, 495] width 1312 height 110
click at [228, 481] on textarea "Welcome Team: [DATE]-[DATE]? Disciple Group Leader: [DATE]-[DATE] Special Needs…" at bounding box center [706, 495] width 1312 height 110
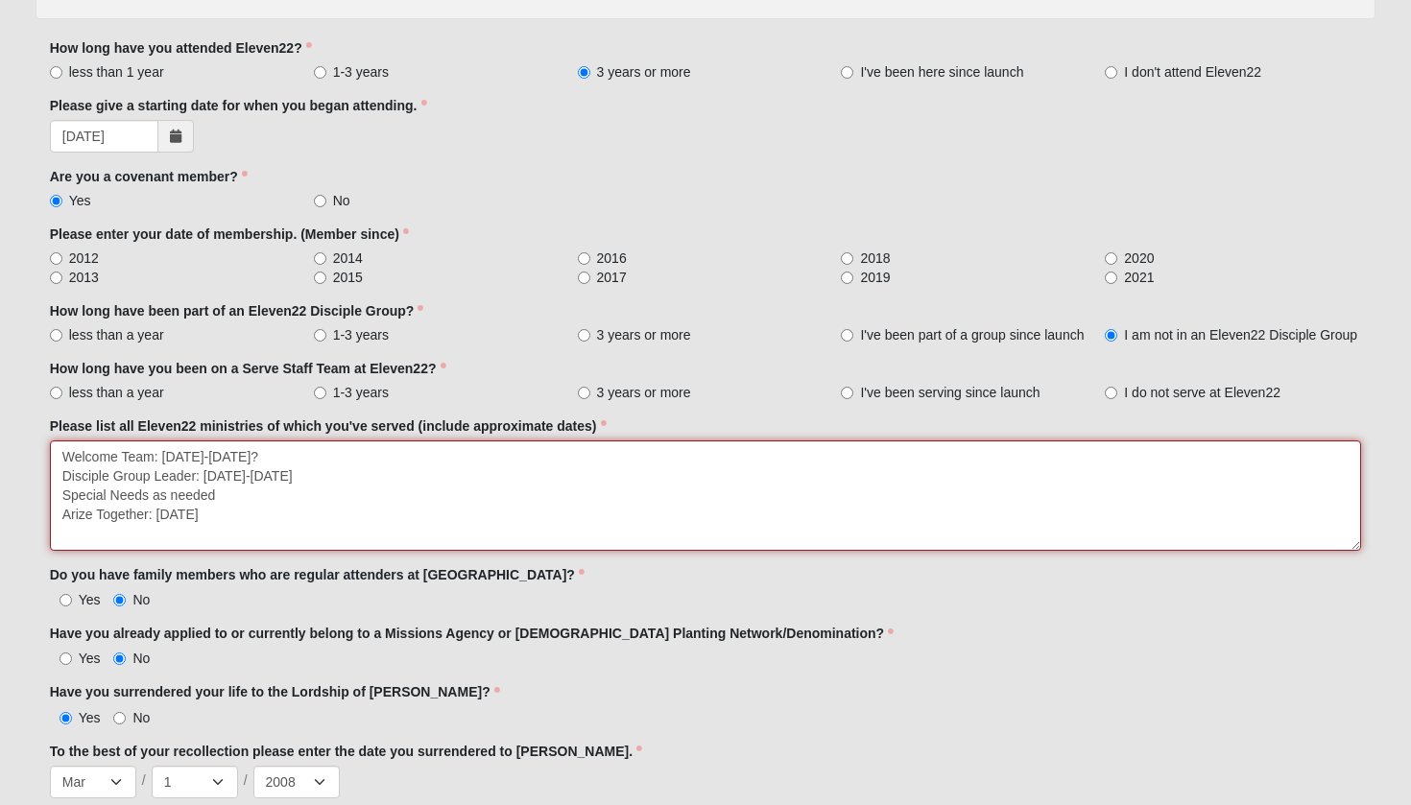
type textarea "Welcome Team: [DATE]-[DATE]? Disciple Group Leader: [DATE]-[DATE] Special Needs…"
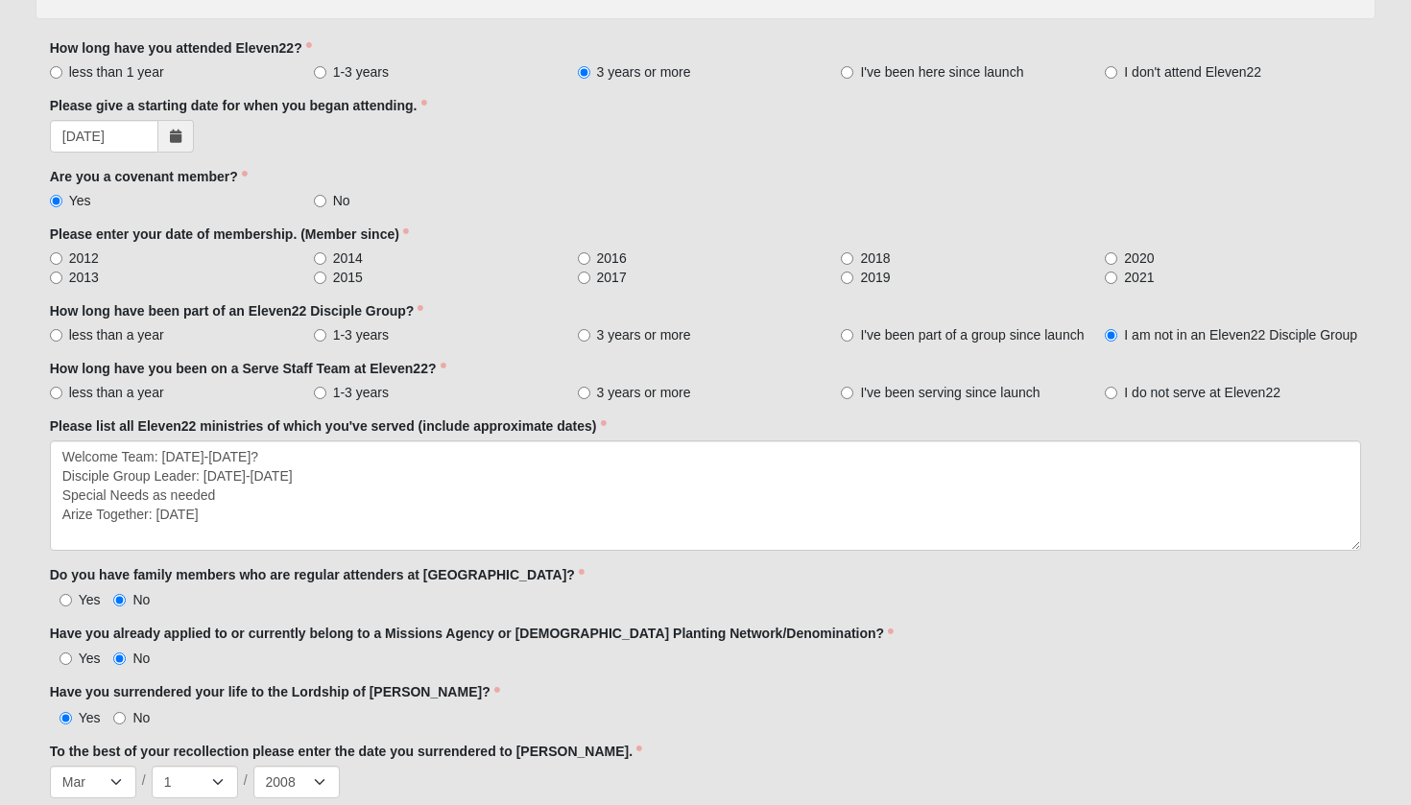
drag, startPoint x: 529, startPoint y: 0, endPoint x: 252, endPoint y: 296, distance: 404.6
click at [252, 296] on main "Long-Term Missionary Partnership Application (Section 3) Preliminary Events Lon…" at bounding box center [706, 194] width 1340 height 2904
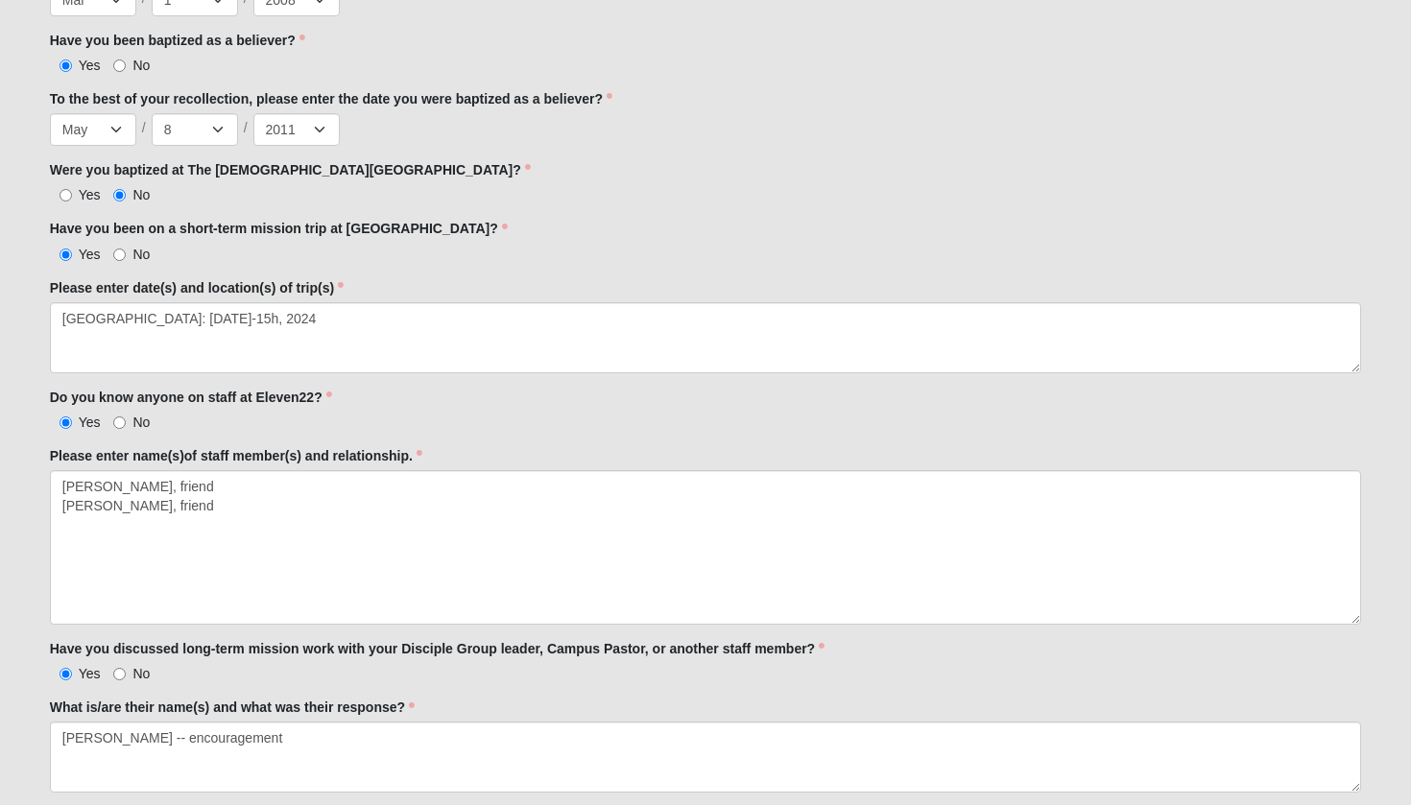
scroll to position [2144, 0]
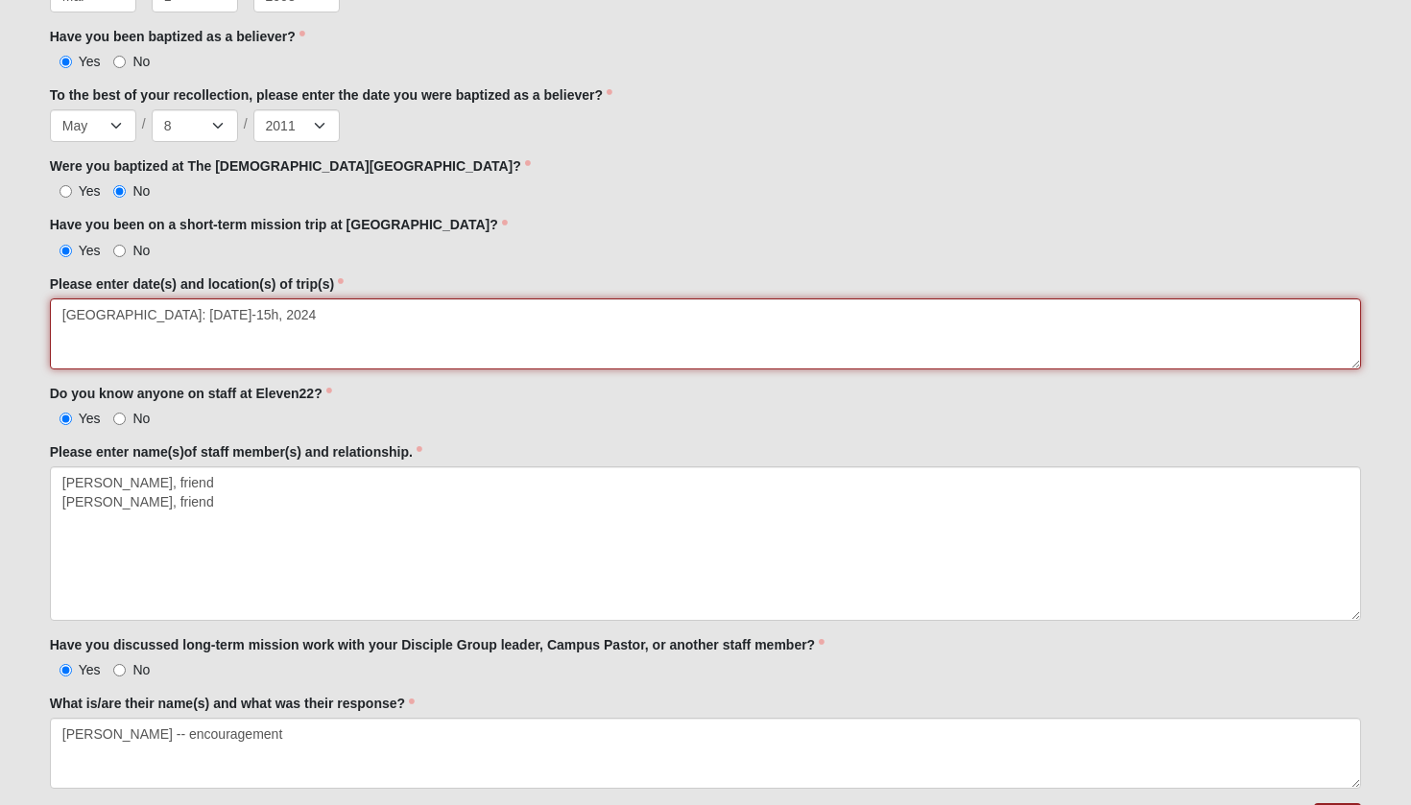
click at [338, 321] on textarea "[GEOGRAPHIC_DATA]: [DATE]-15h, 2024" at bounding box center [706, 333] width 1312 height 71
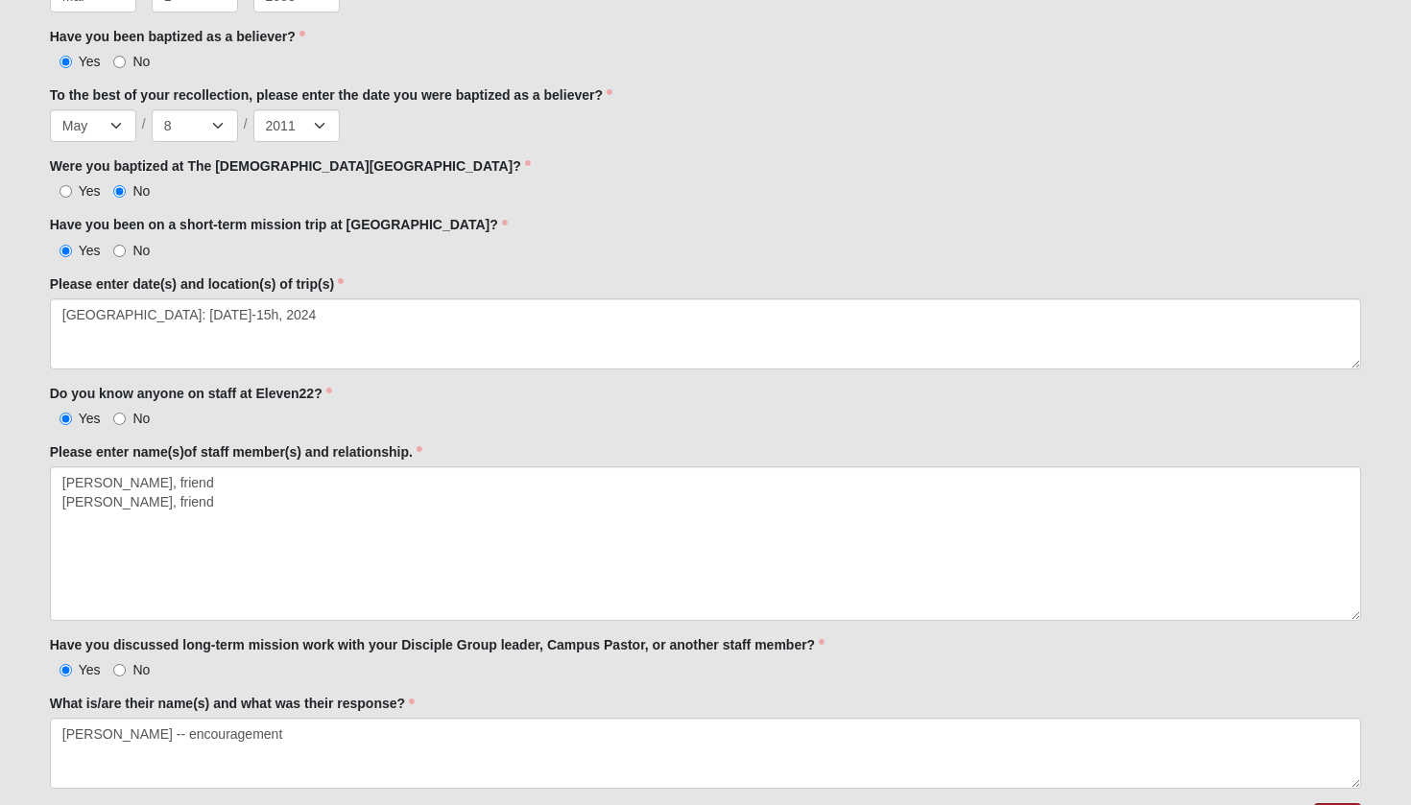
click at [696, 233] on div "Have you been on a short-term mission trip at [GEOGRAPHIC_DATA]? Yes No Have yo…" at bounding box center [706, 237] width 1312 height 44
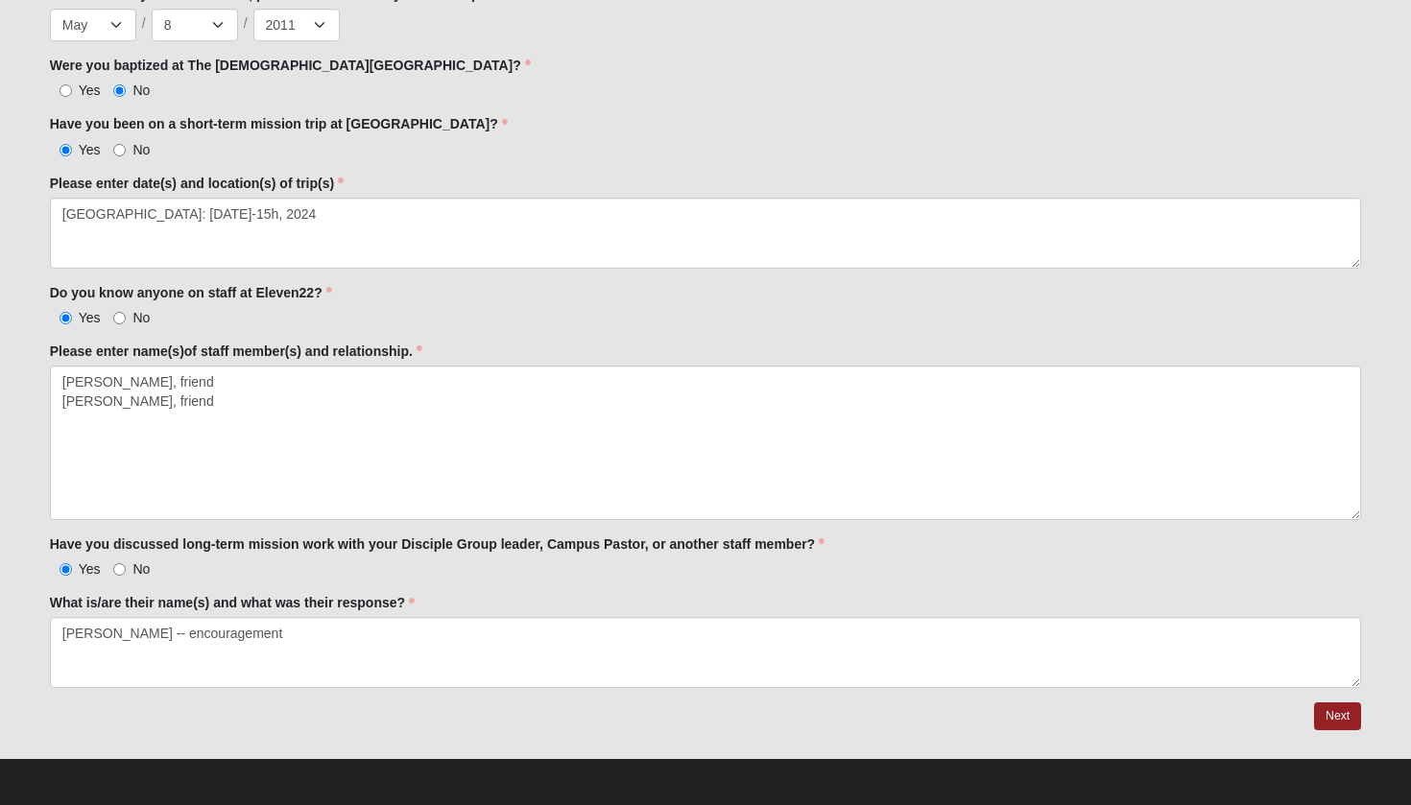
scroll to position [2243, 0]
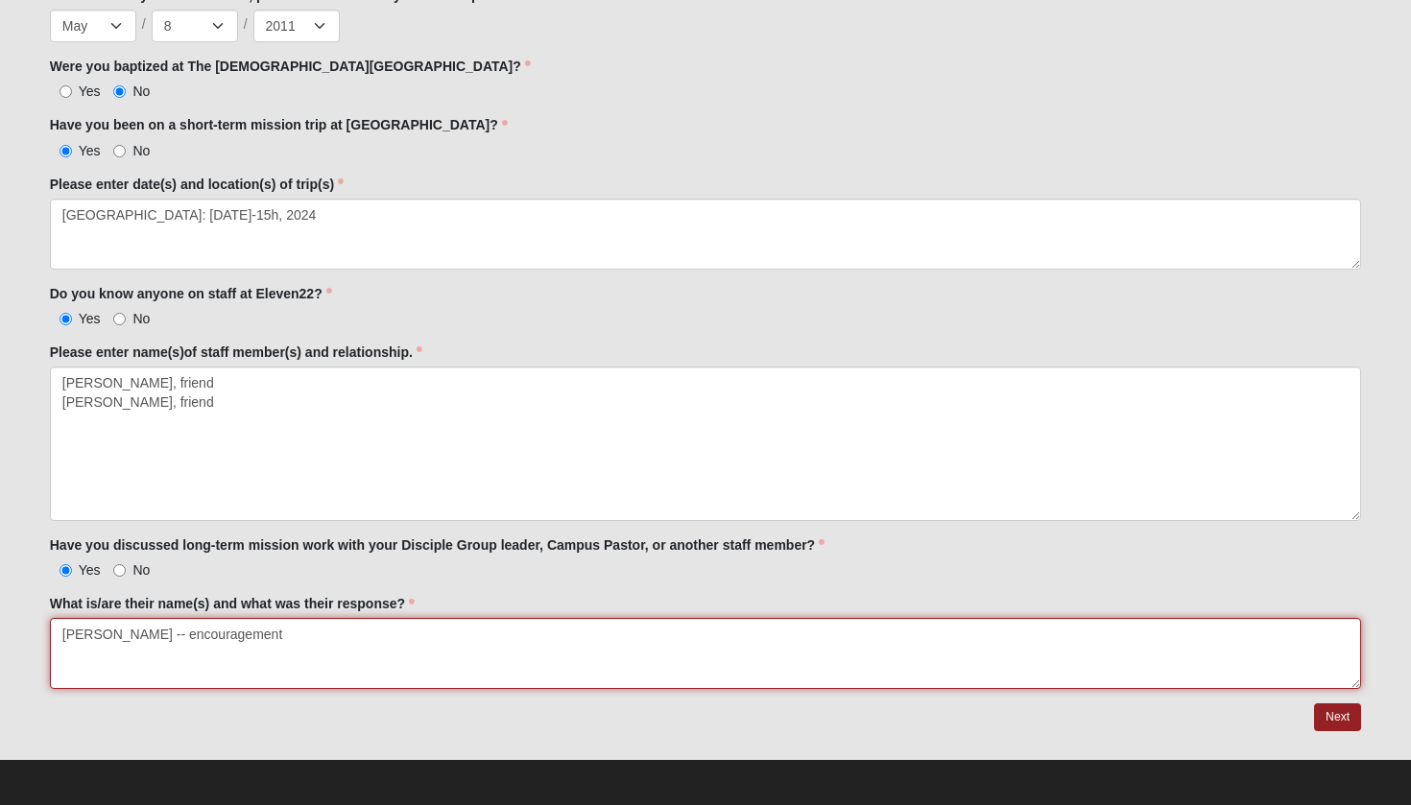
click at [296, 626] on textarea "[PERSON_NAME] -- encouragement" at bounding box center [706, 653] width 1312 height 71
type textarea "[PERSON_NAME] -- encouragement [DEMOGRAPHIC_DATA][PERSON_NAME] -- encouragement"
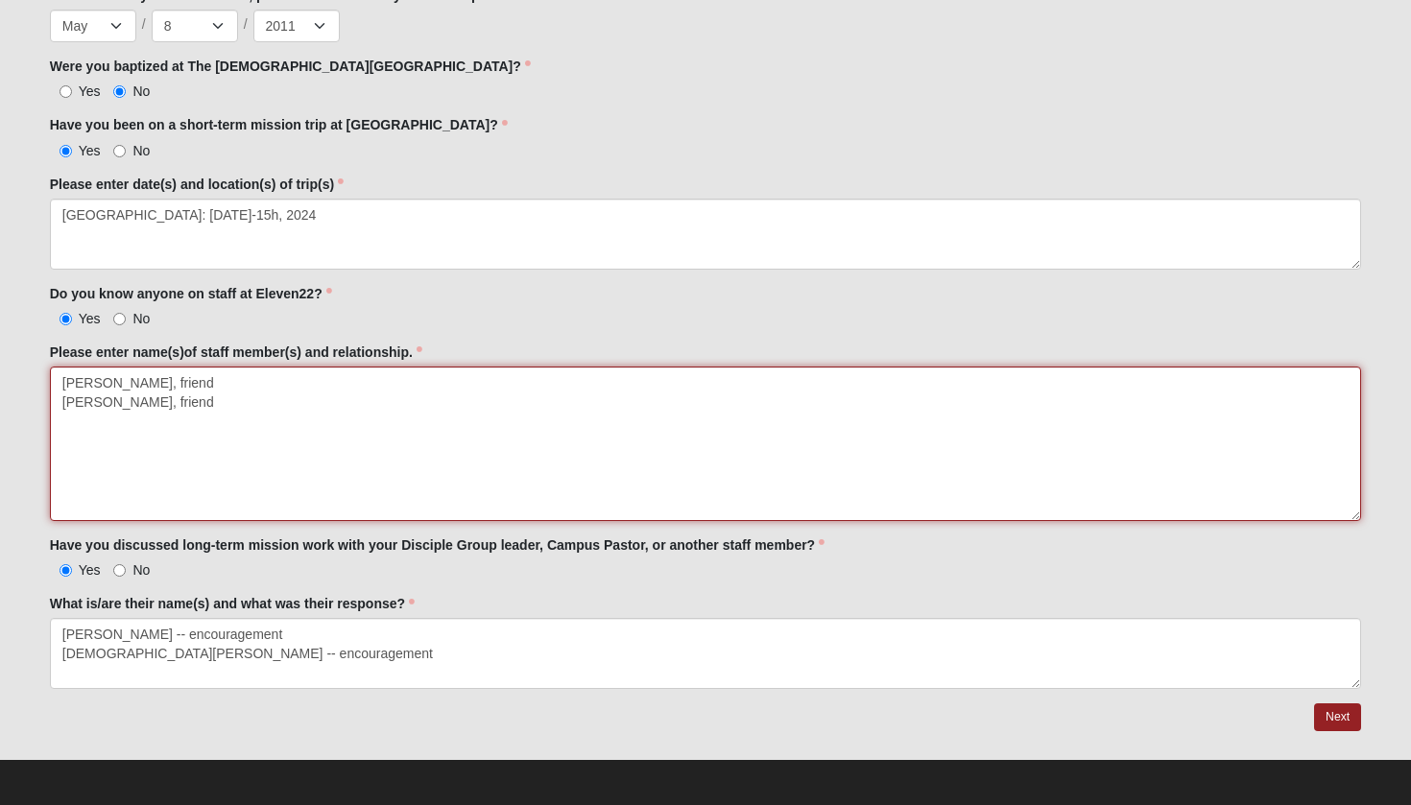
click at [229, 464] on textarea "[PERSON_NAME], friend [PERSON_NAME], friend" at bounding box center [706, 444] width 1312 height 154
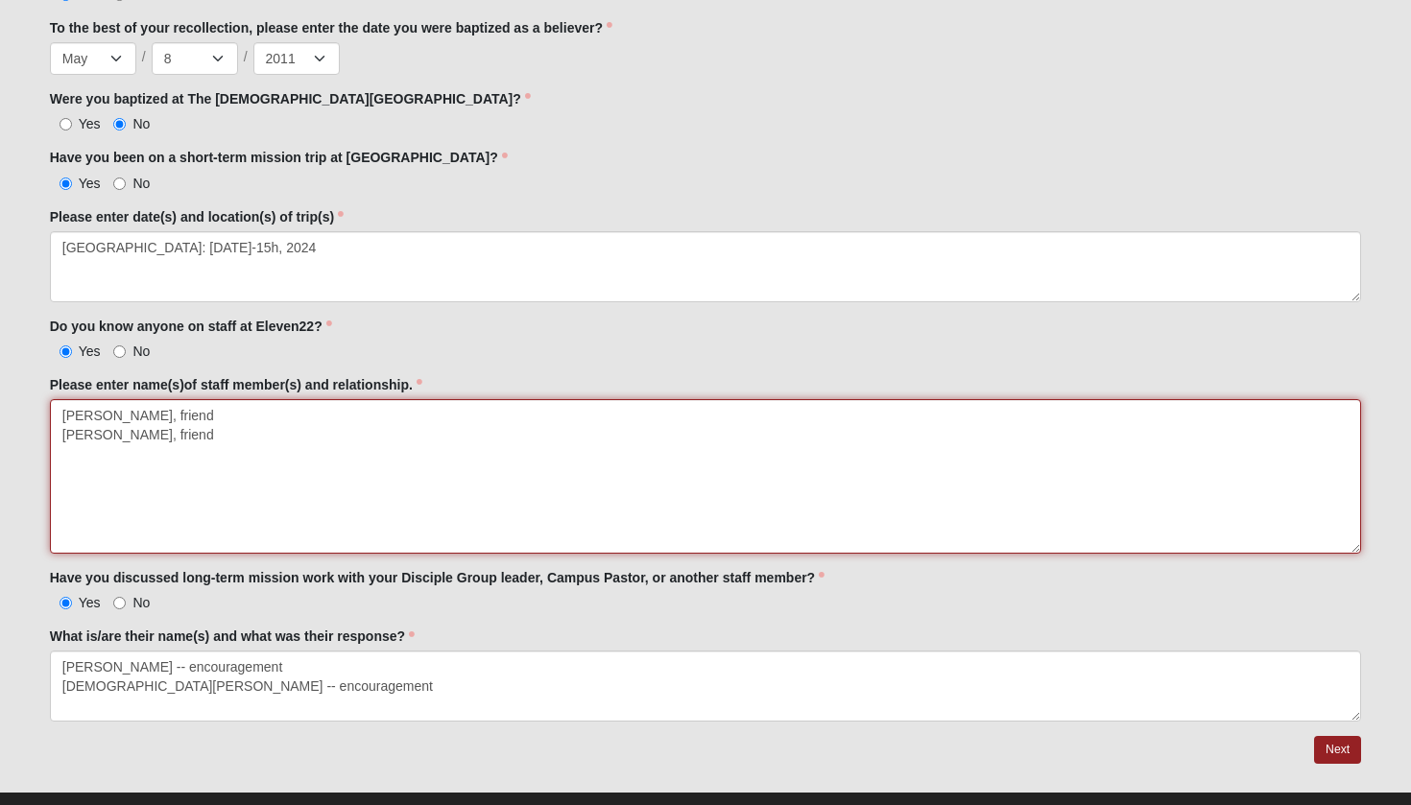
scroll to position [2104, 0]
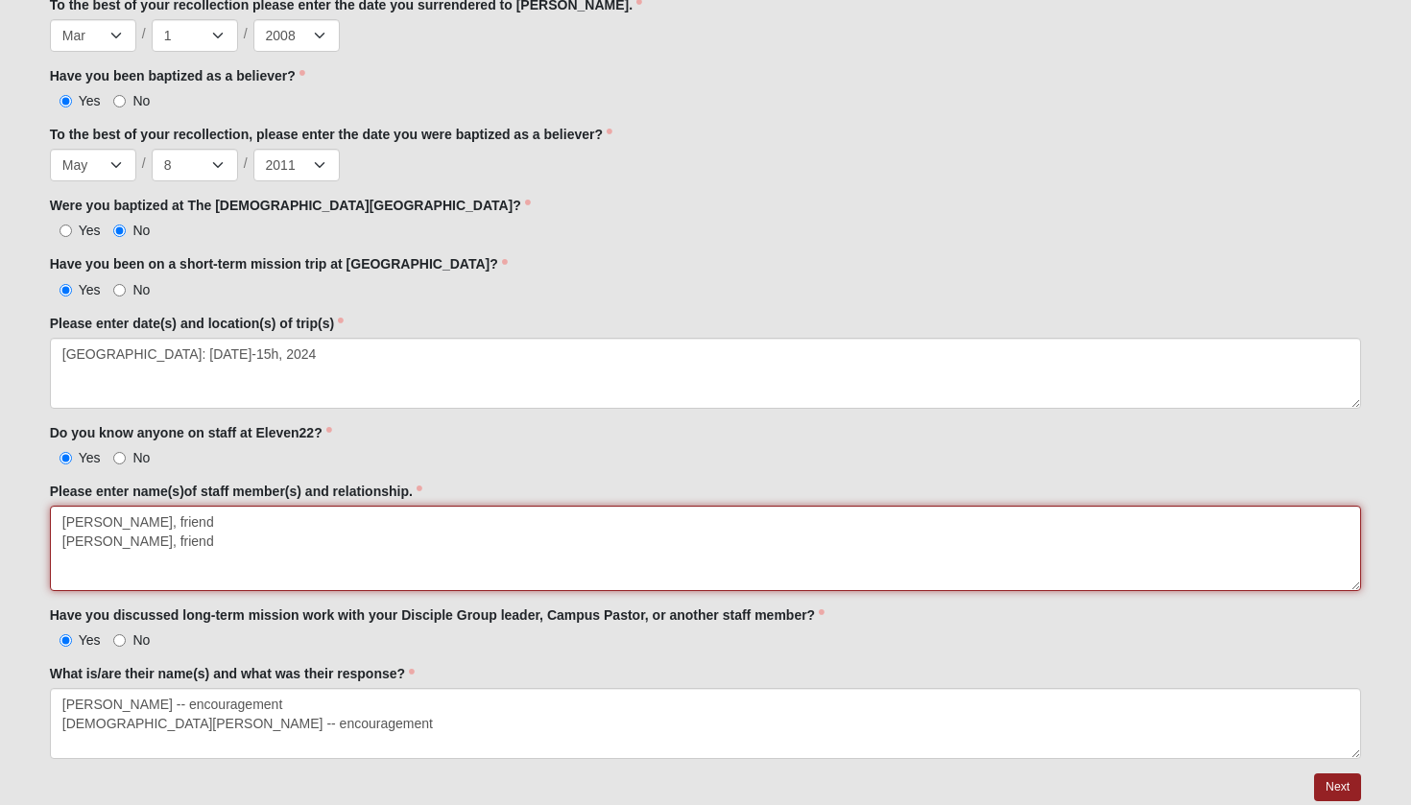
click at [1231, 582] on textarea "[PERSON_NAME], friend [PERSON_NAME], friend" at bounding box center [706, 548] width 1312 height 85
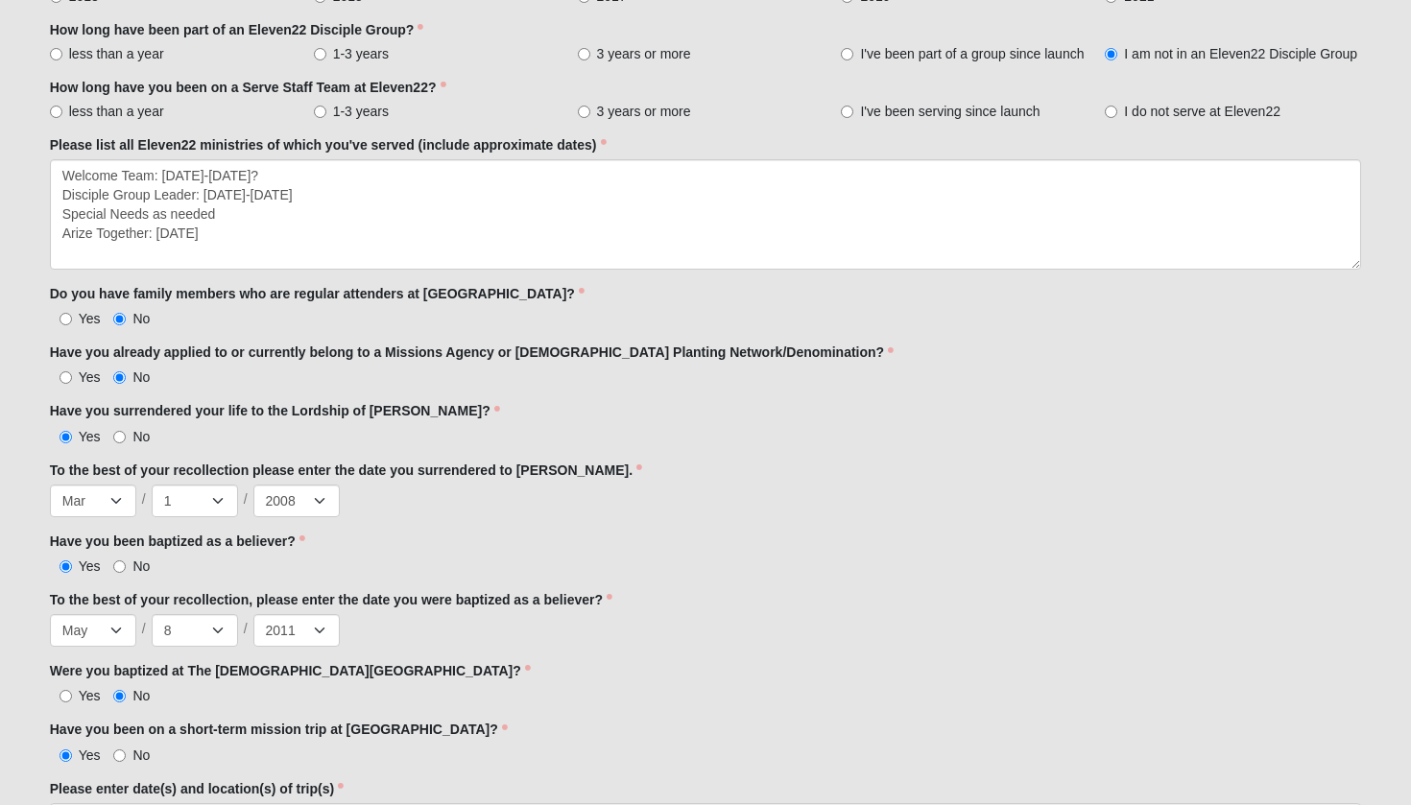
scroll to position [1589, 0]
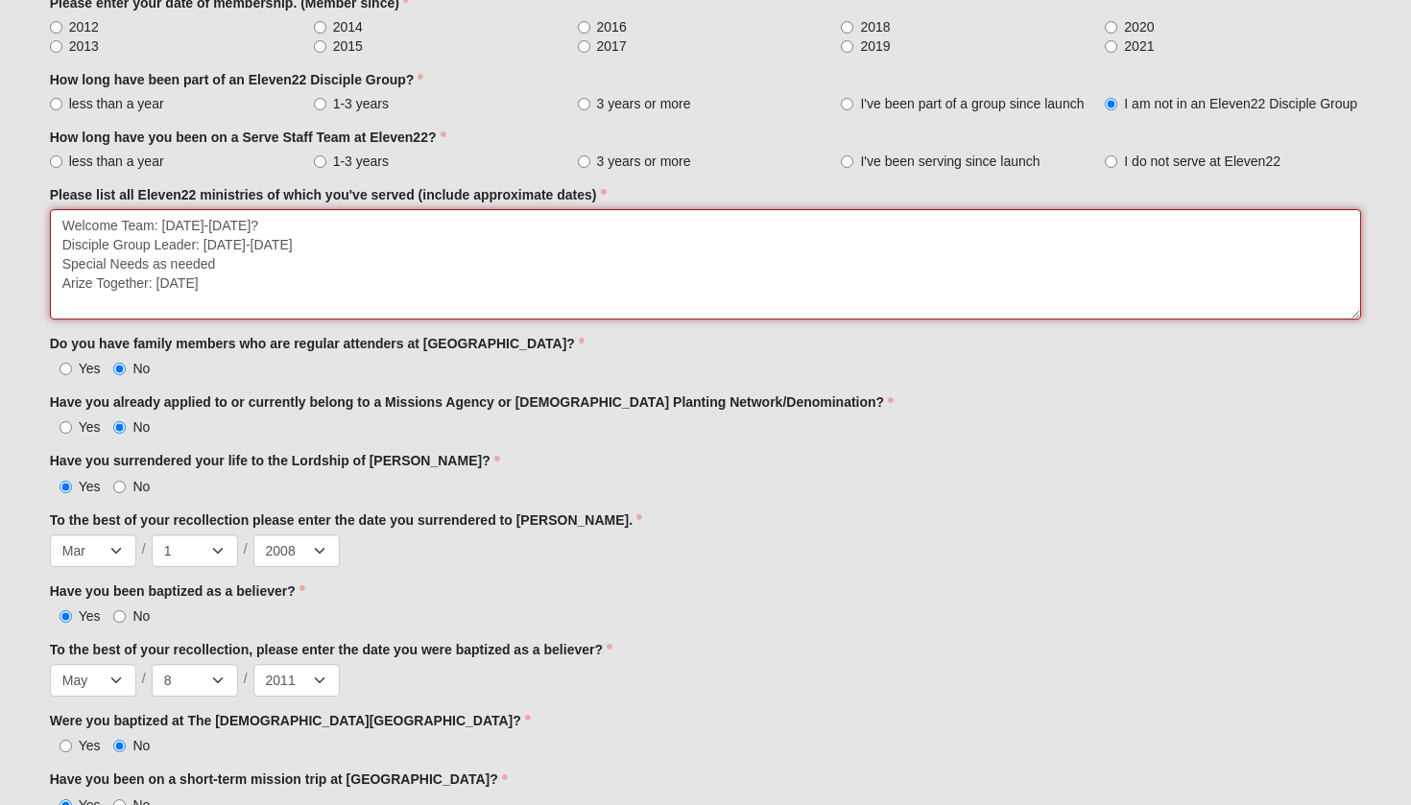
click at [247, 262] on textarea "Welcome Team: [DATE]-[DATE]? Disciple Group Leader: [DATE]-[DATE] Special Needs…" at bounding box center [706, 264] width 1312 height 110
click at [247, 274] on textarea "Welcome Team: [DATE]-[DATE]? Disciple Group Leader: [DATE]-[DATE] Special Needs…" at bounding box center [706, 264] width 1312 height 110
click at [240, 297] on textarea "Welcome Team: [DATE]-[DATE]? Disciple Group Leader: [DATE]-[DATE] Special Needs…" at bounding box center [706, 264] width 1312 height 110
click at [121, 303] on textarea "Welcome Team: [DATE]-[DATE]? Disciple Group Leader: [DATE]-[DATE] Special Needs…" at bounding box center [706, 264] width 1312 height 110
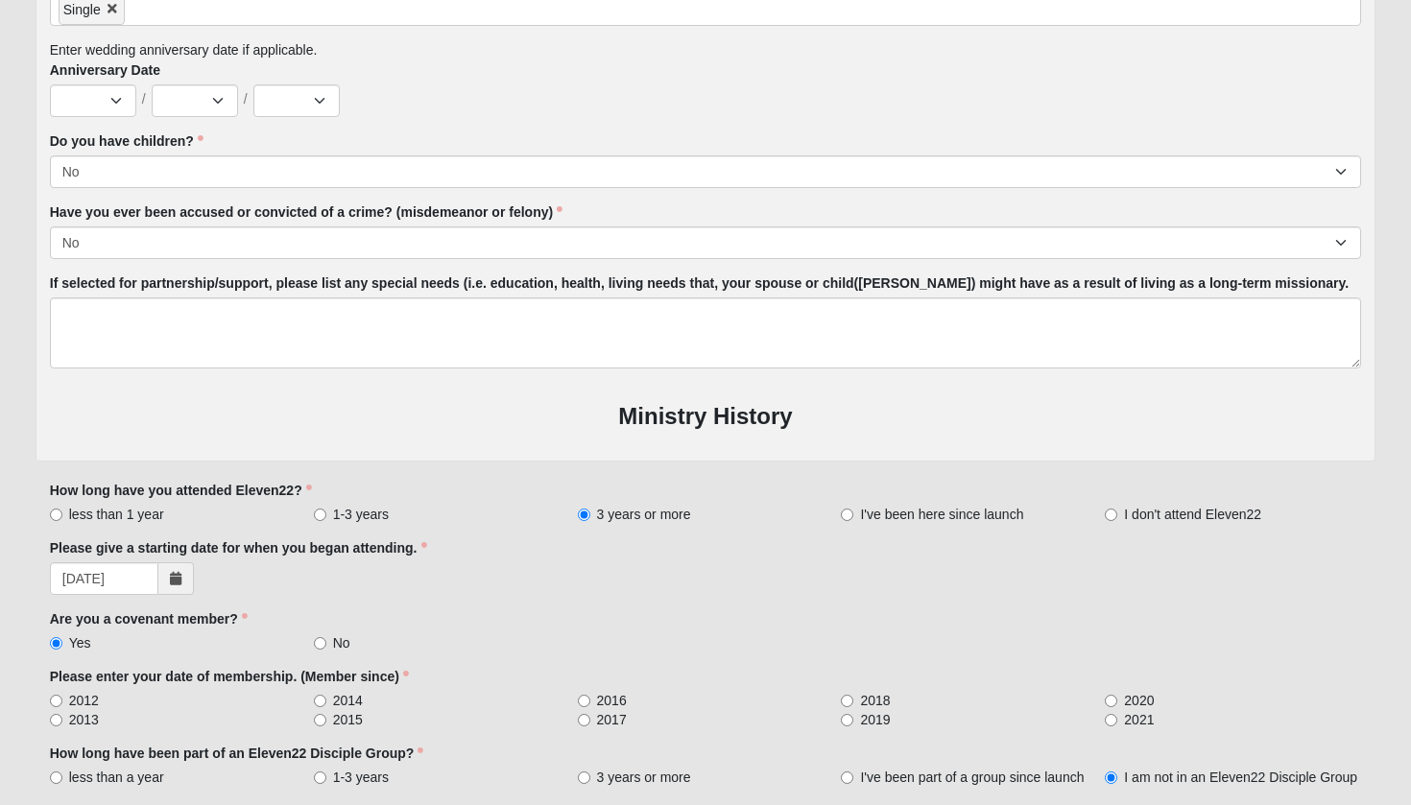
scroll to position [915, 0]
type textarea "Welcome Team: [DATE]-[DATE]? Disciple Group Leader: [DATE]-[DATE] Special Needs…"
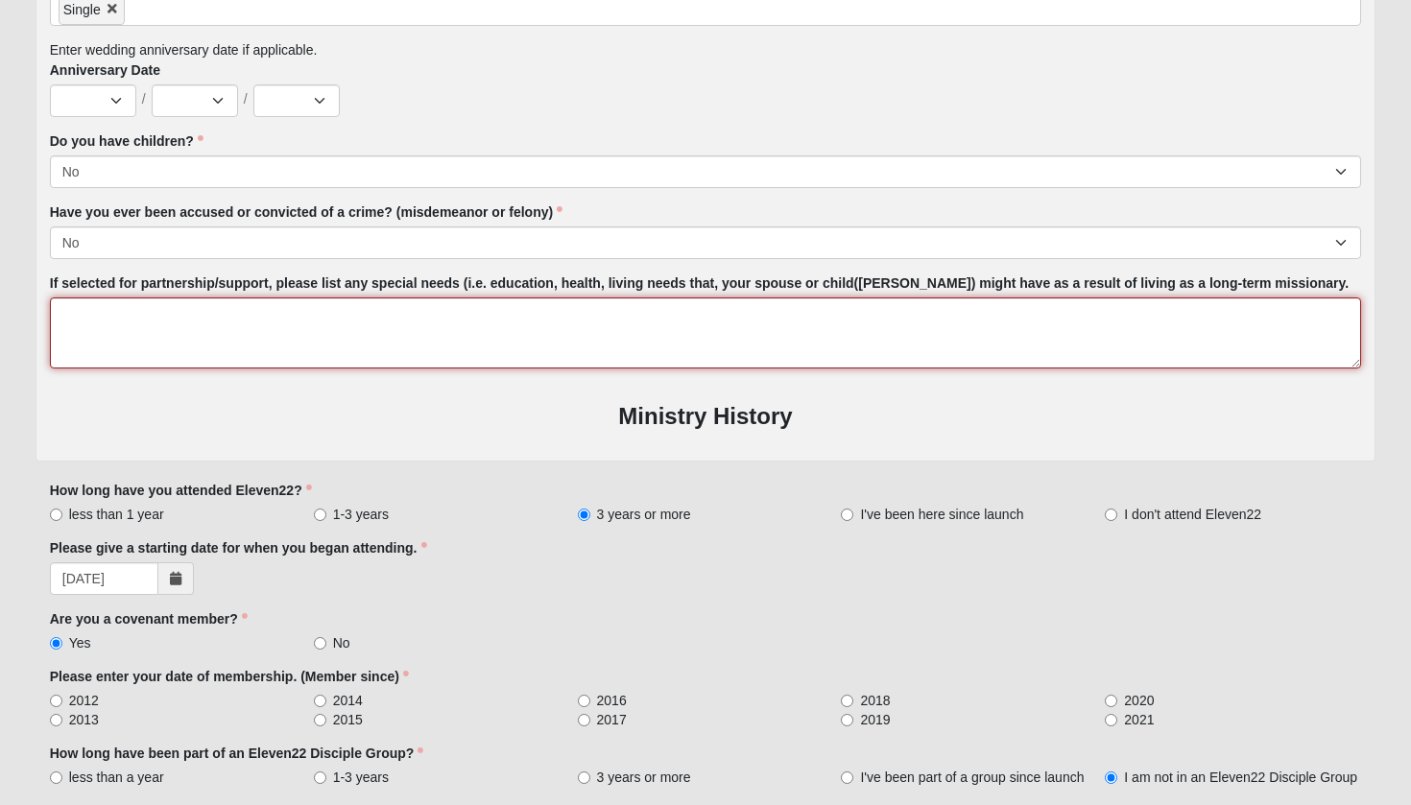
click at [585, 328] on textarea "If selected for partnership/support, please list any special needs (i.e. educat…" at bounding box center [706, 332] width 1312 height 71
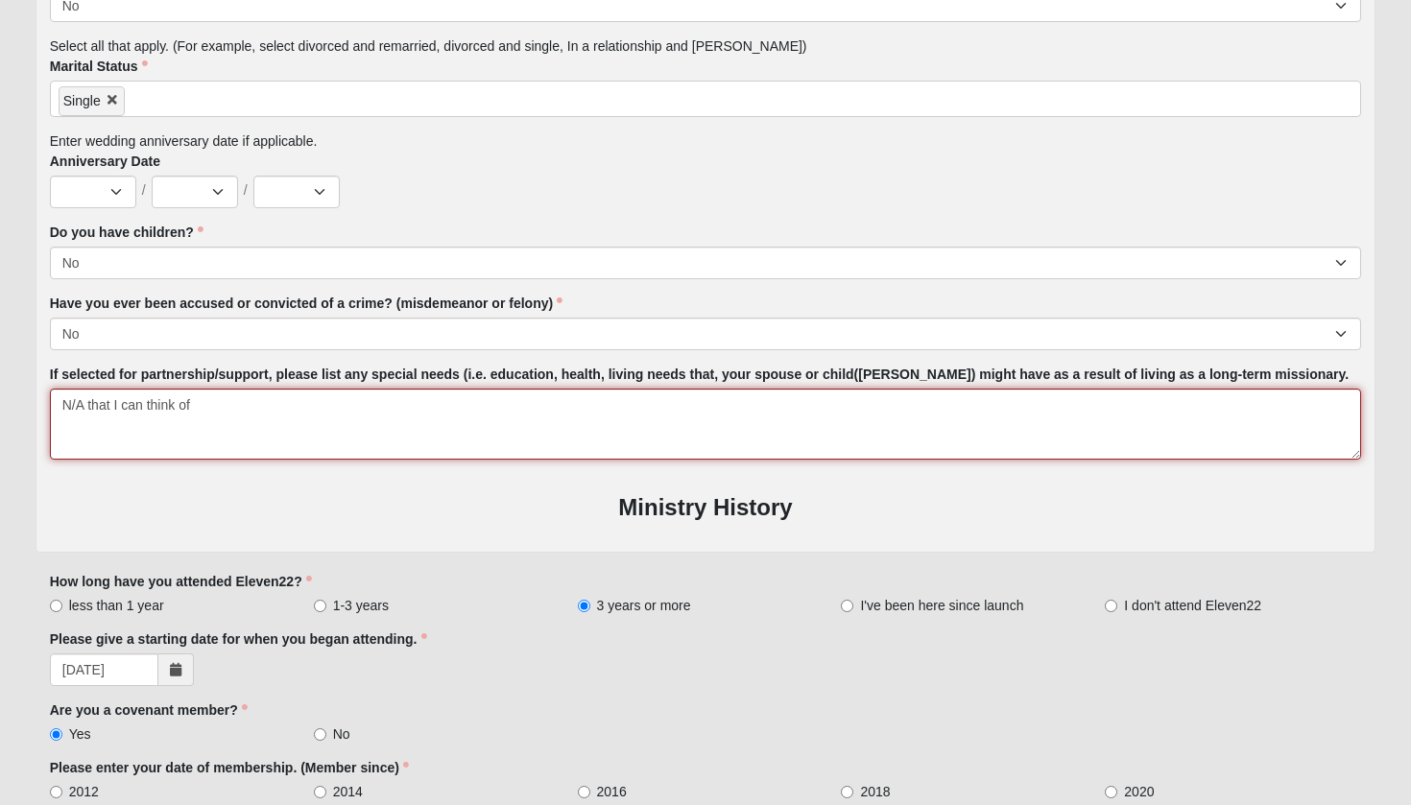
scroll to position [772, 0]
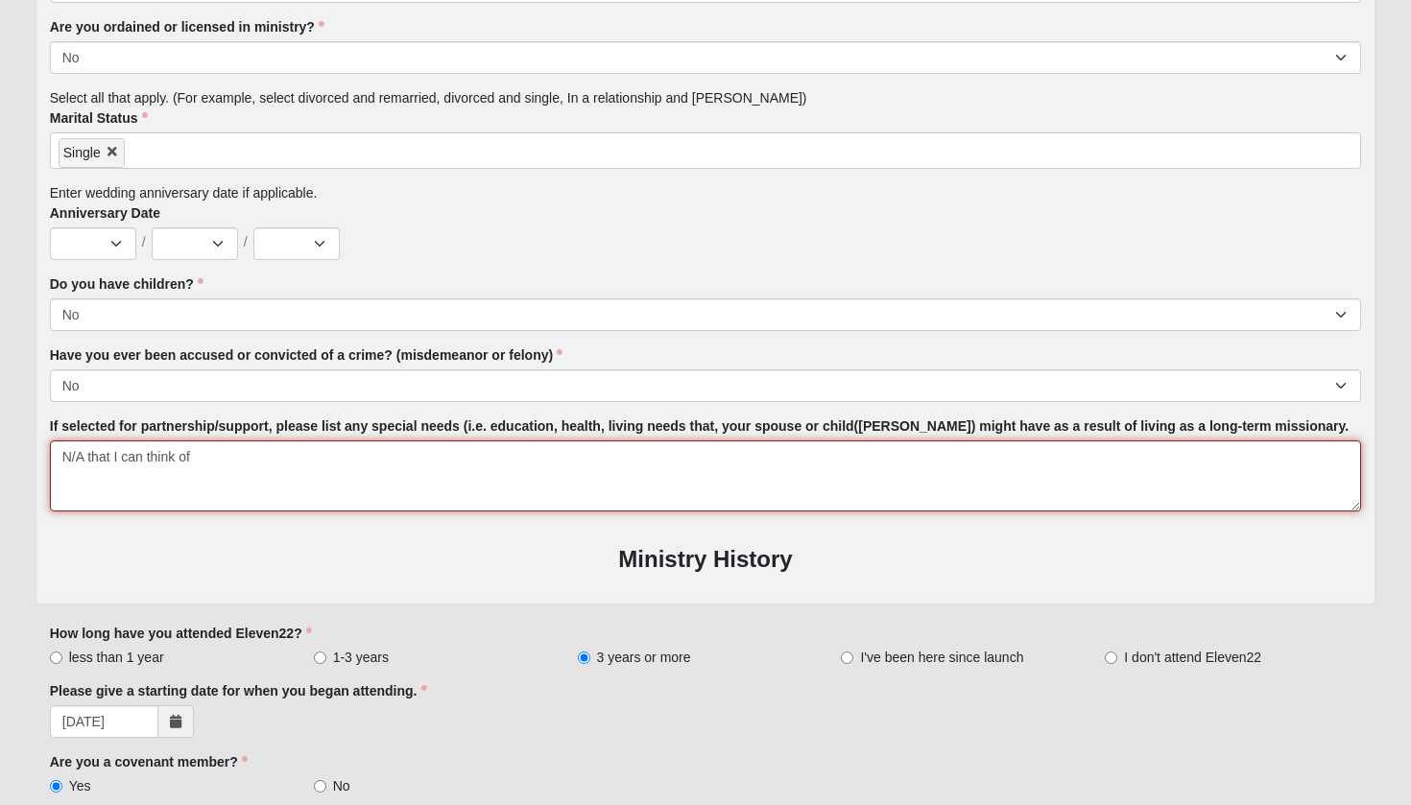
drag, startPoint x: 270, startPoint y: 451, endPoint x: 91, endPoint y: 459, distance: 178.6
click at [91, 459] on textarea "N/A that I can think of" at bounding box center [706, 475] width 1312 height 71
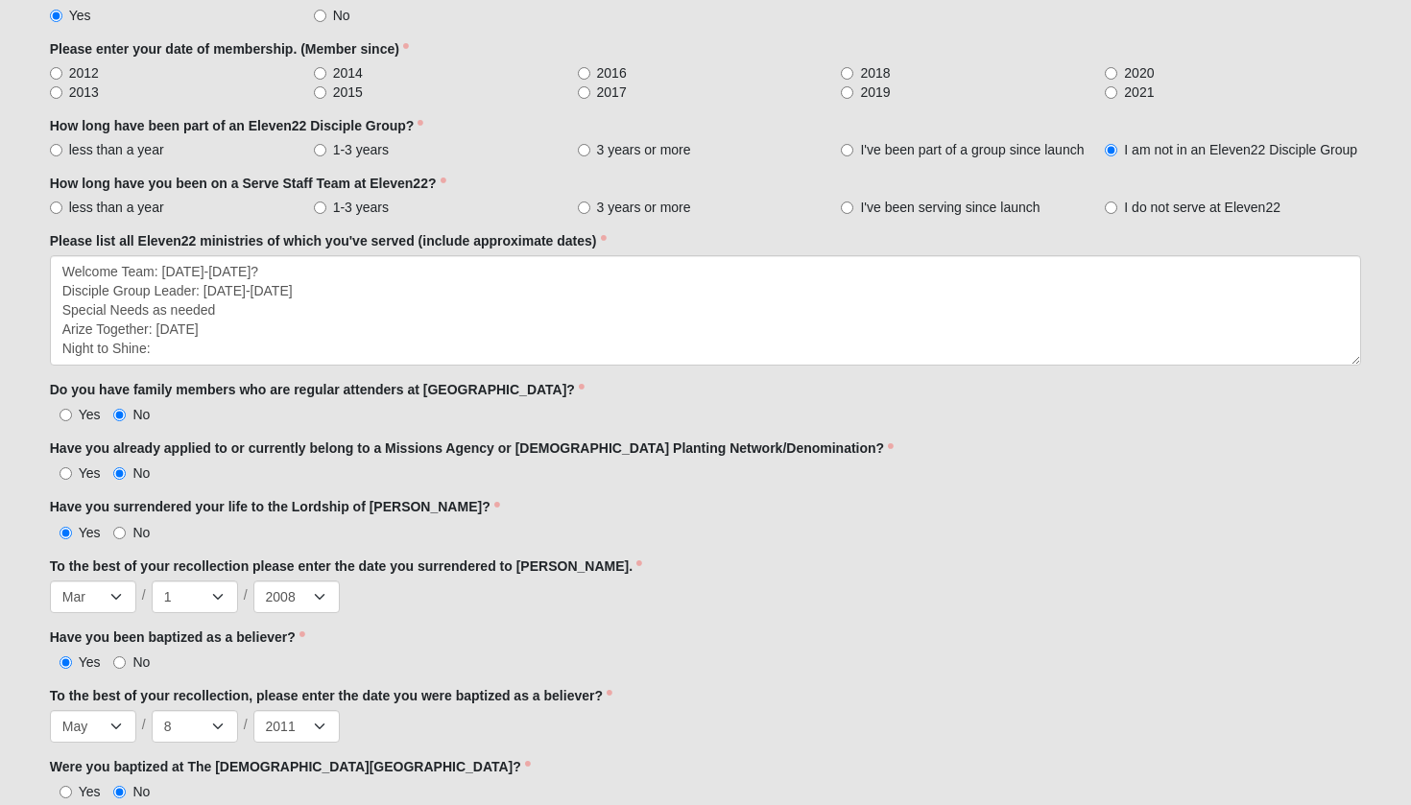
scroll to position [1543, 0]
type textarea "N/A"
click at [1297, 83] on label "2021" at bounding box center [1232, 92] width 256 height 19
click at [1117, 86] on input "2021" at bounding box center [1110, 92] width 12 height 12
radio input "true"
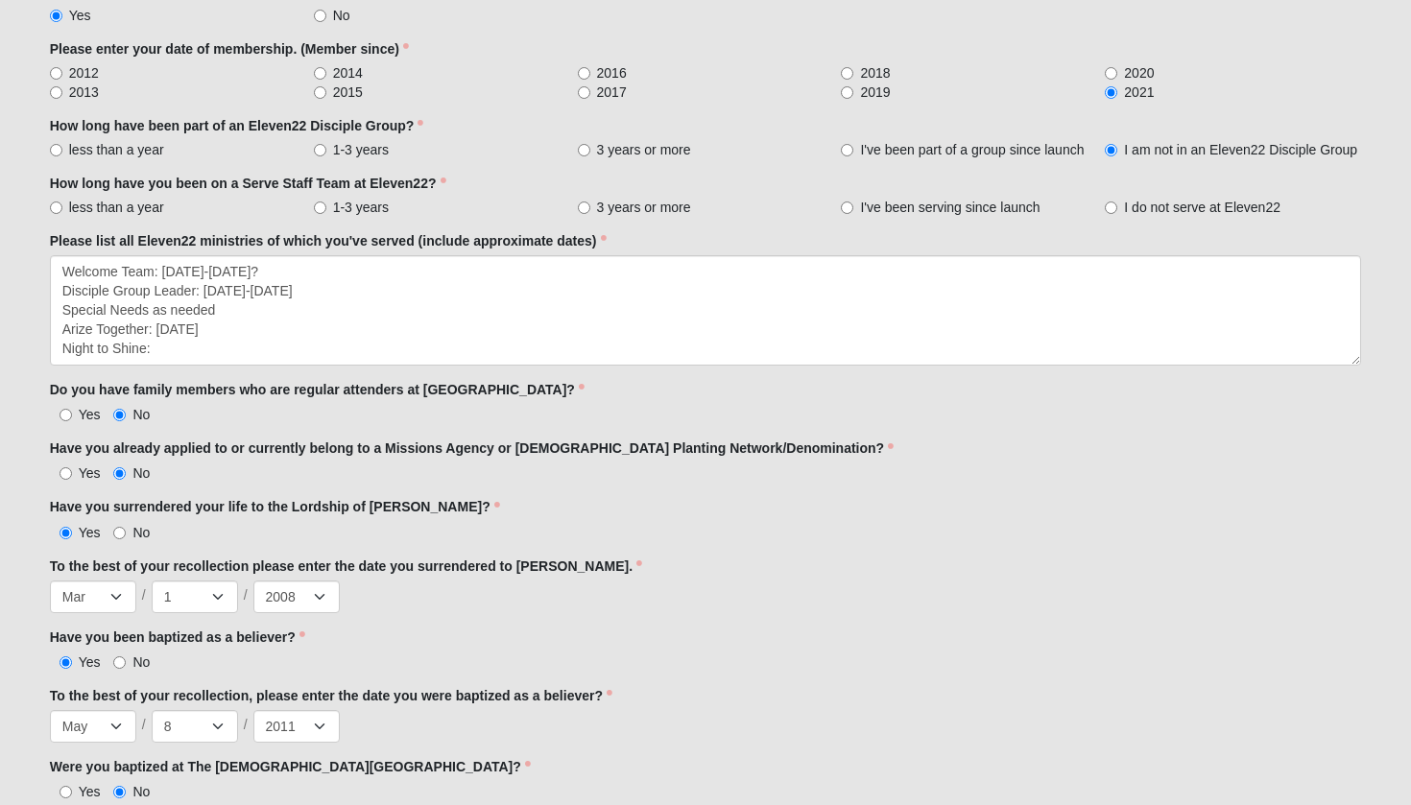
click at [1297, 83] on label "2021" at bounding box center [1232, 92] width 256 height 19
click at [1117, 86] on input "2021" at bounding box center [1110, 92] width 12 height 12
click at [1019, 83] on label "2019" at bounding box center [969, 92] width 256 height 19
click at [853, 86] on input "2019" at bounding box center [847, 92] width 12 height 12
radio input "true"
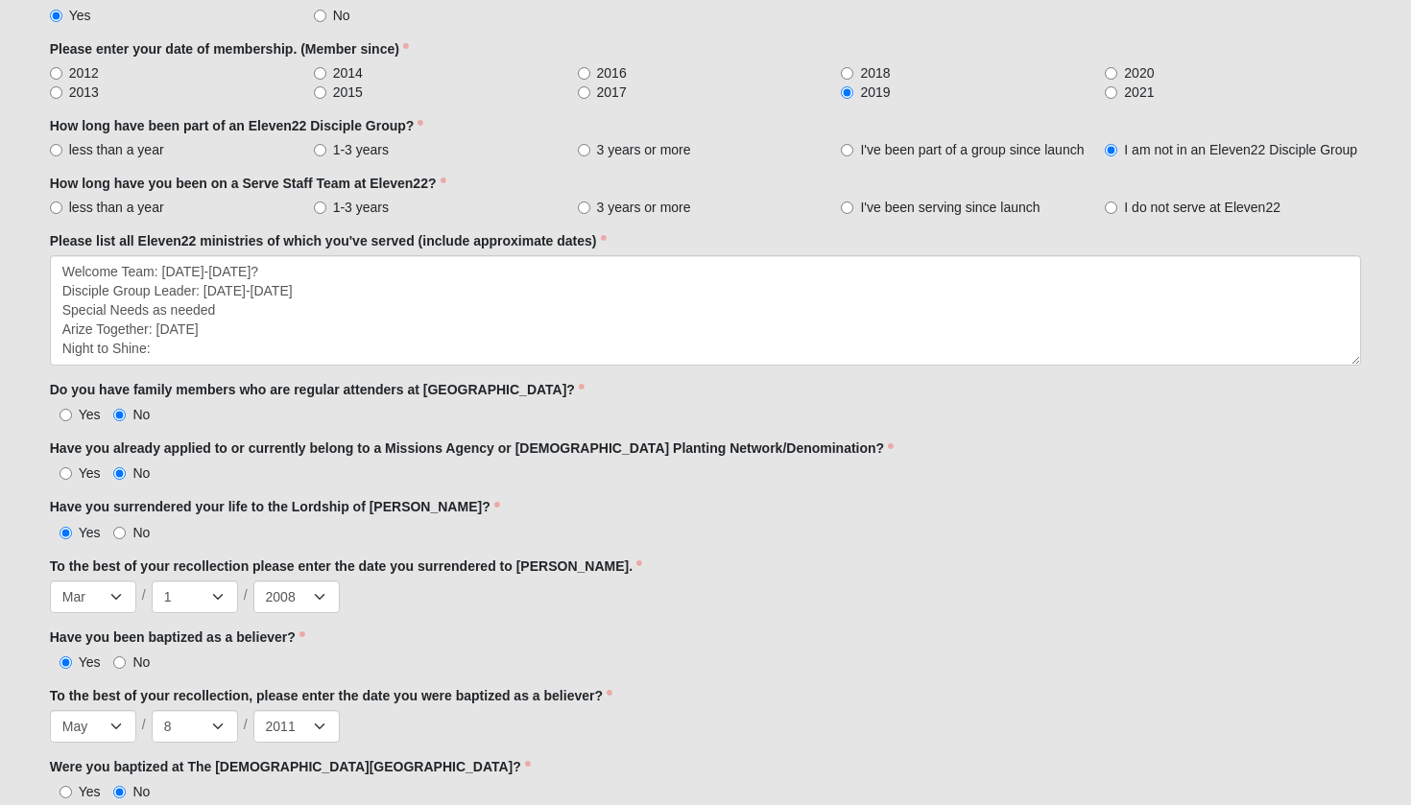
click at [1122, 88] on label "2021" at bounding box center [1232, 92] width 256 height 19
click at [1117, 88] on input "2021" at bounding box center [1110, 92] width 12 height 12
radio input "true"
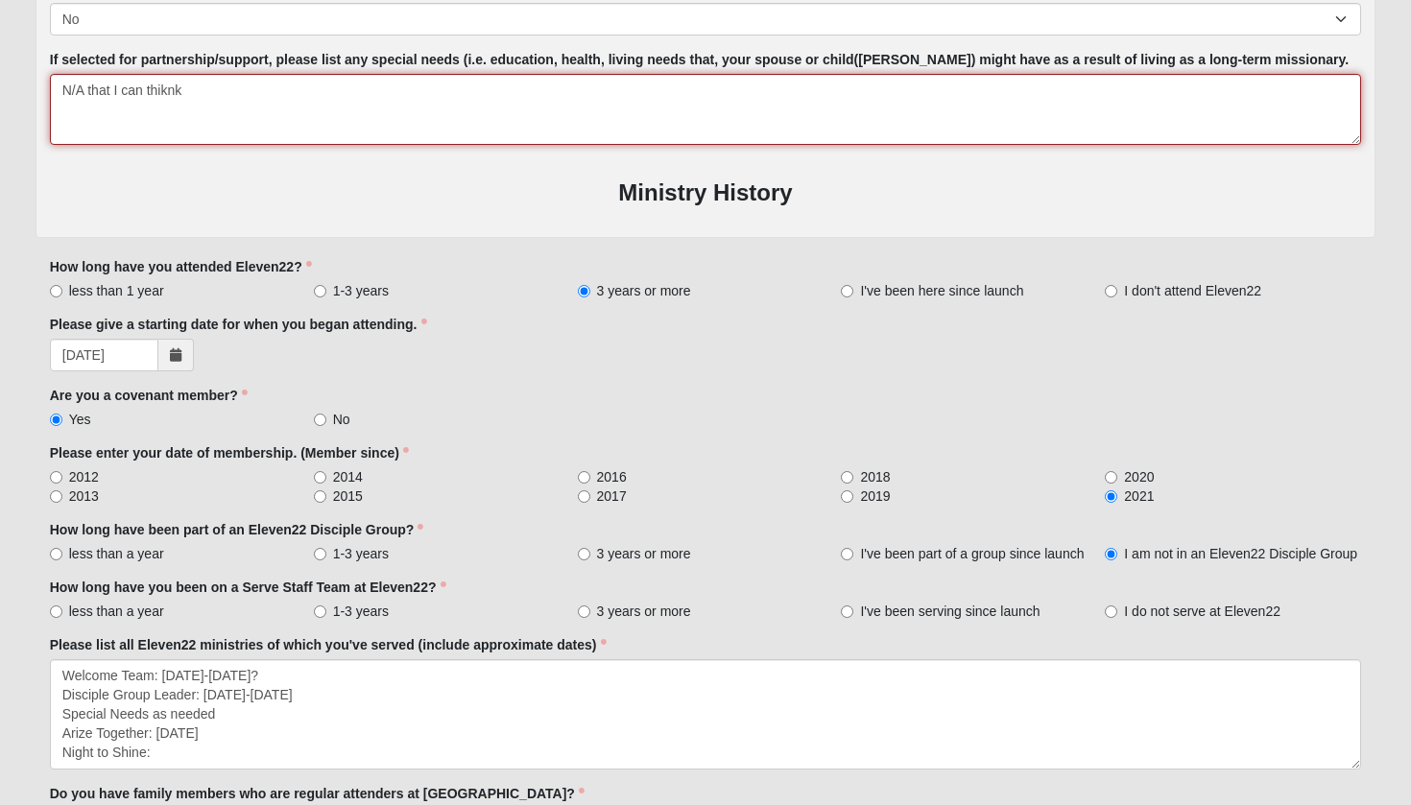
scroll to position [1139, 0]
drag, startPoint x: 185, startPoint y: 83, endPoint x: 86, endPoint y: 88, distance: 98.9
click at [86, 88] on textarea "N/A that I can thiknk" at bounding box center [706, 109] width 1312 height 71
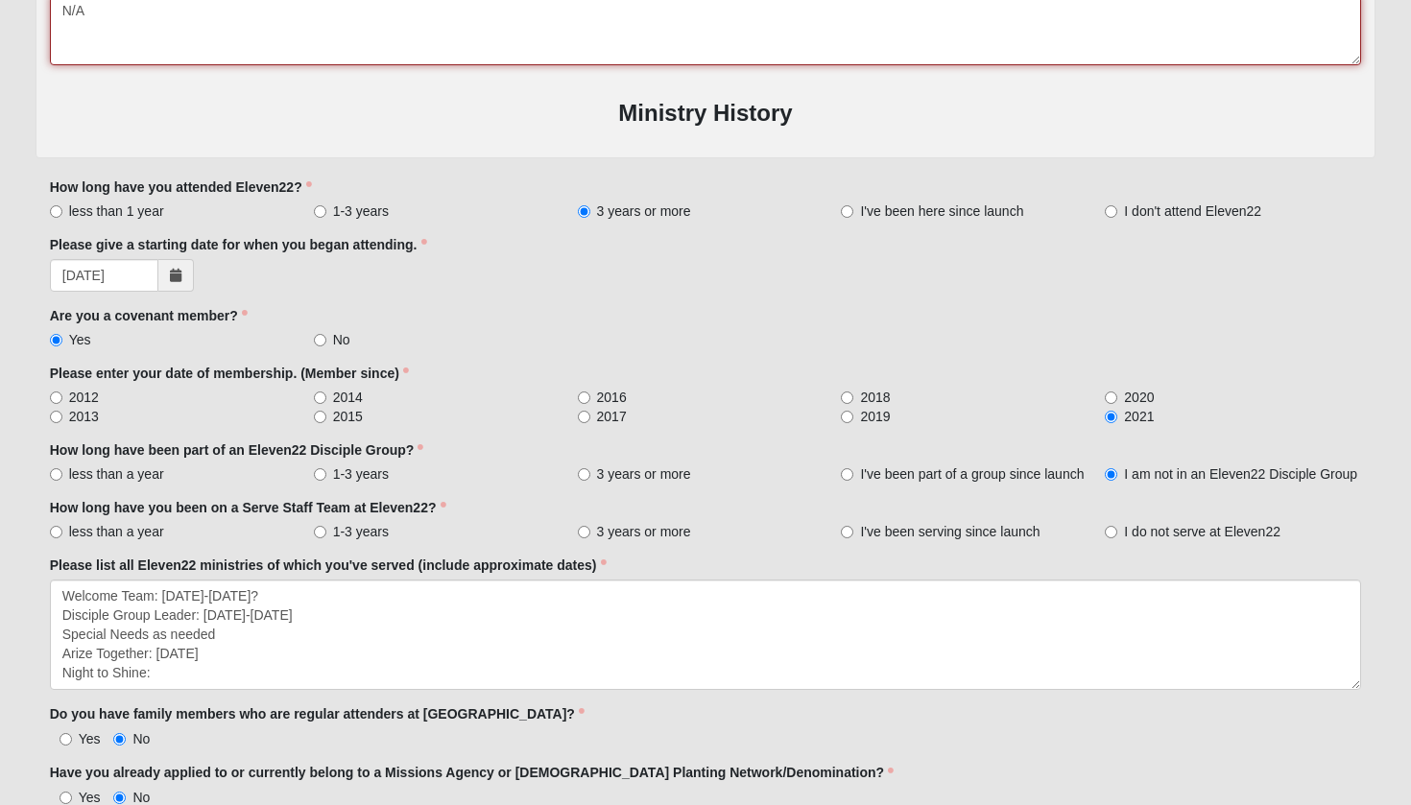
scroll to position [1227, 0]
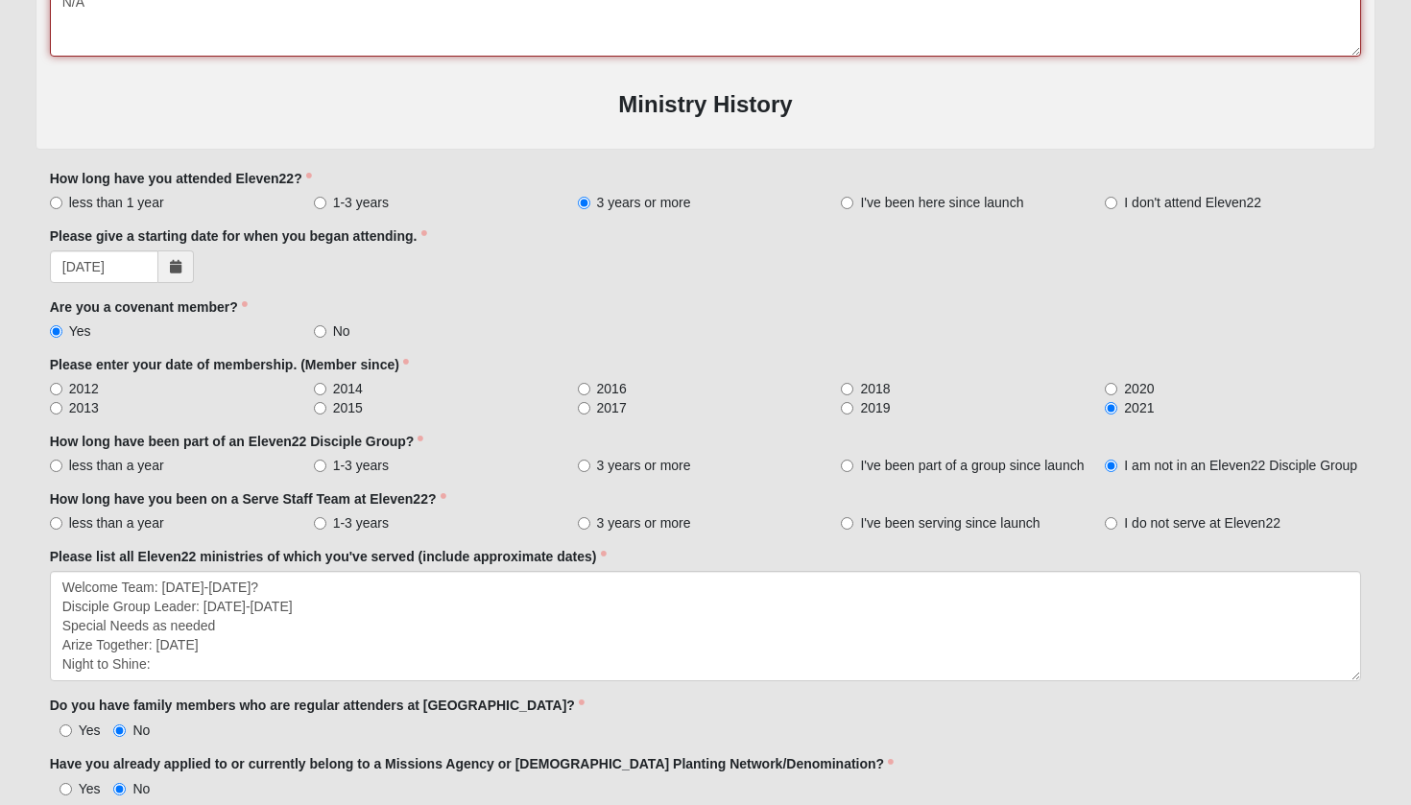
type textarea "N/A"
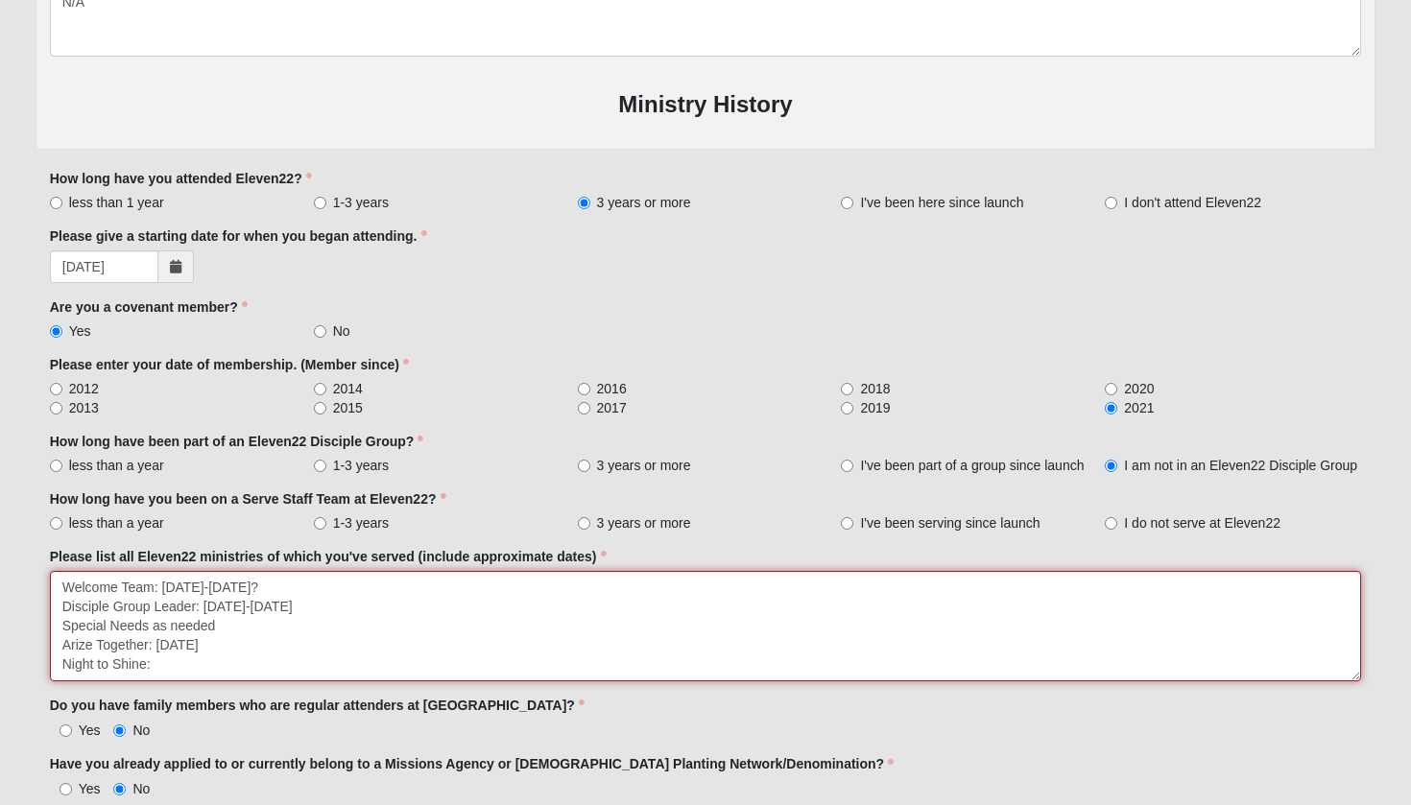
click at [212, 661] on textarea "Welcome Team: [DATE]-[DATE]? Disciple Group Leader: [DATE]-[DATE] Special Needs…" at bounding box center [706, 626] width 1312 height 110
click at [146, 621] on textarea "Welcome Team: [DATE]-[DATE]? Disciple Group Leader: [DATE]-[DATE] Special Needs…" at bounding box center [706, 626] width 1312 height 110
click at [170, 663] on textarea "Welcome Team: [DATE]-[DATE]? Disciple Group Leader: [DATE]-[DATE] Special Needs…" at bounding box center [706, 626] width 1312 height 110
type textarea "Welcome Team: [DATE]-[DATE]? Disciple Group Leader: [DATE]-[DATE] Special Needs…"
